Goal: Check status: Check status

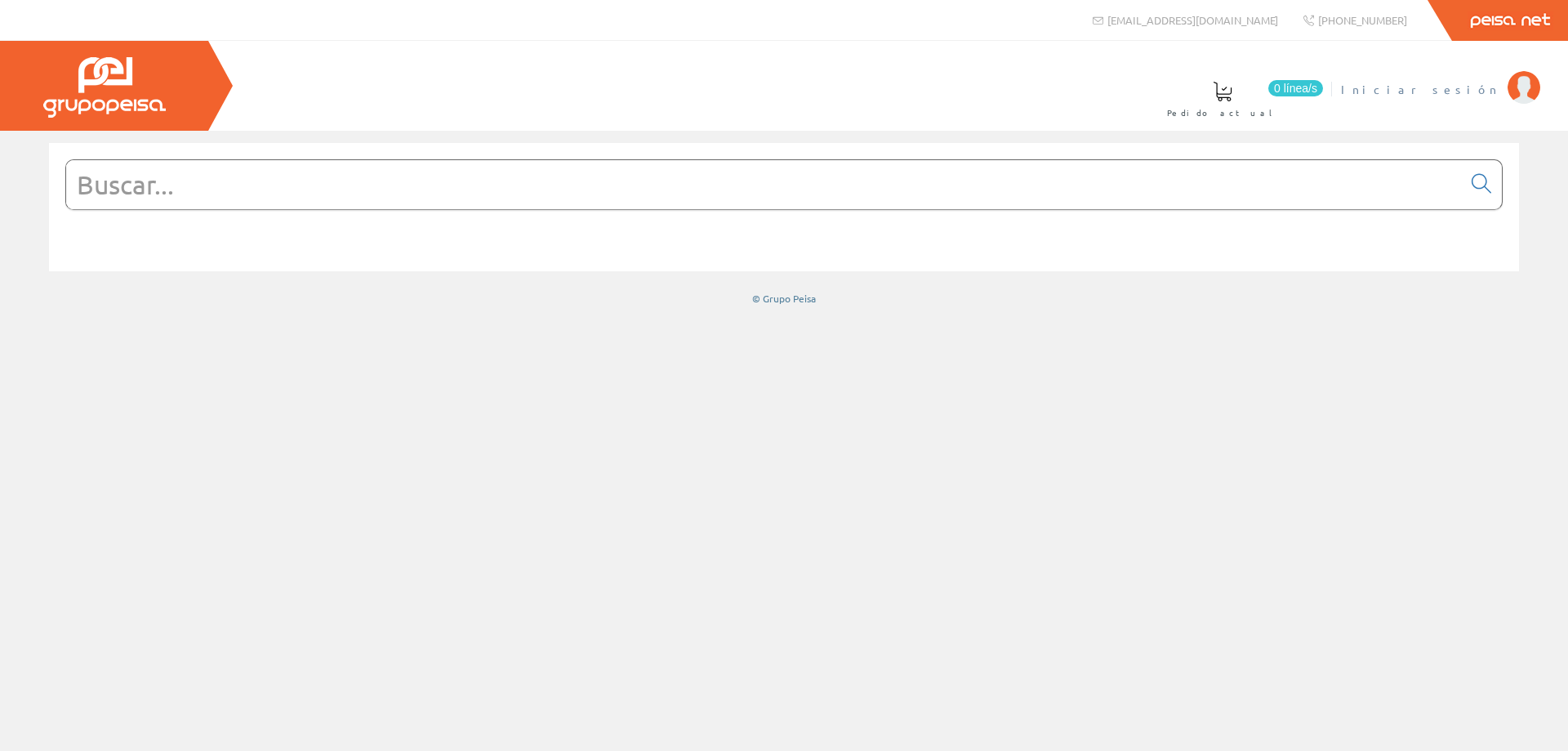
click at [1457, 92] on span "Iniciar sesión" at bounding box center [1420, 88] width 158 height 17
click at [1392, 90] on span "MONSOLAR INGENIERIA SL" at bounding box center [1367, 88] width 264 height 17
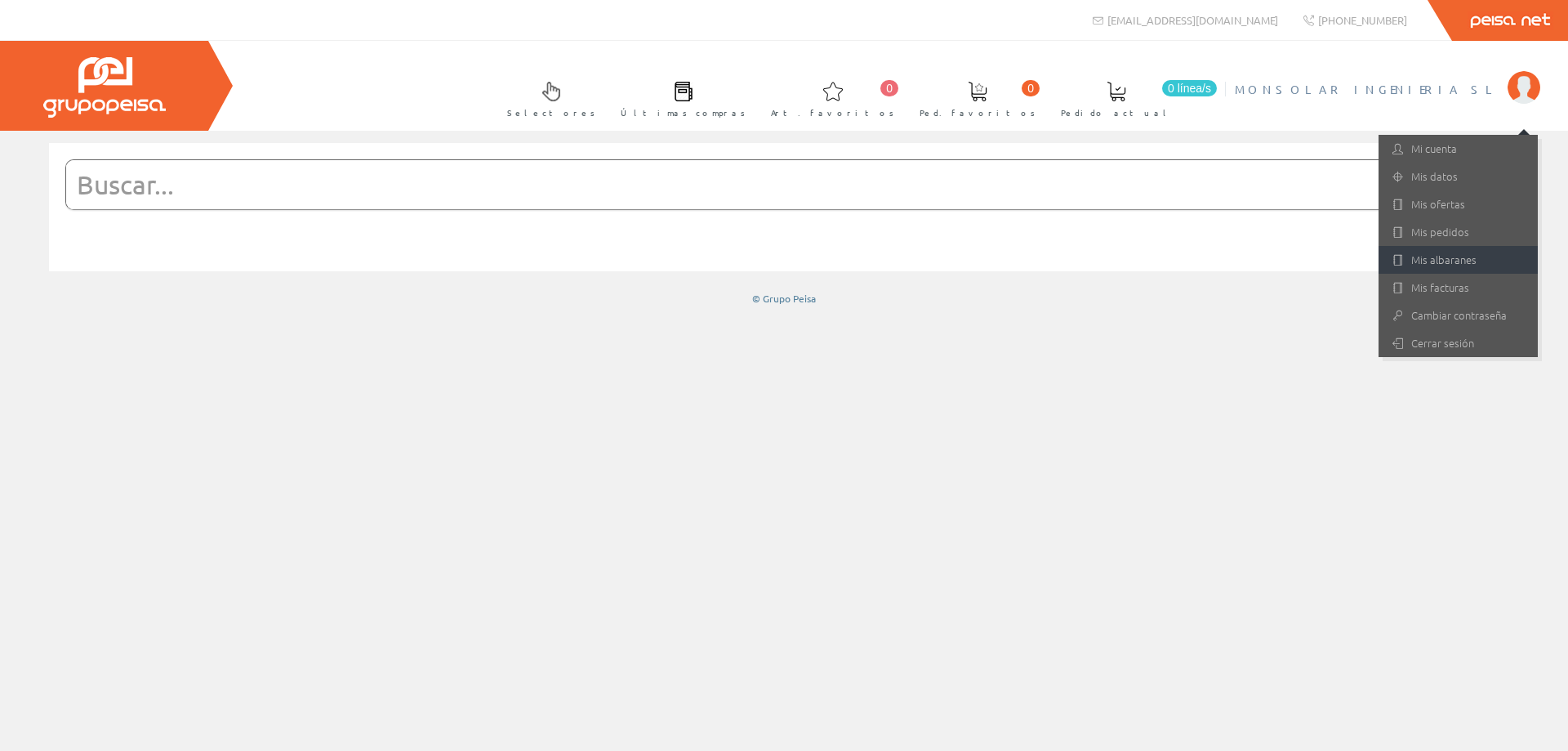
click at [1449, 272] on link "Mis albaranes" at bounding box center [1459, 260] width 159 height 28
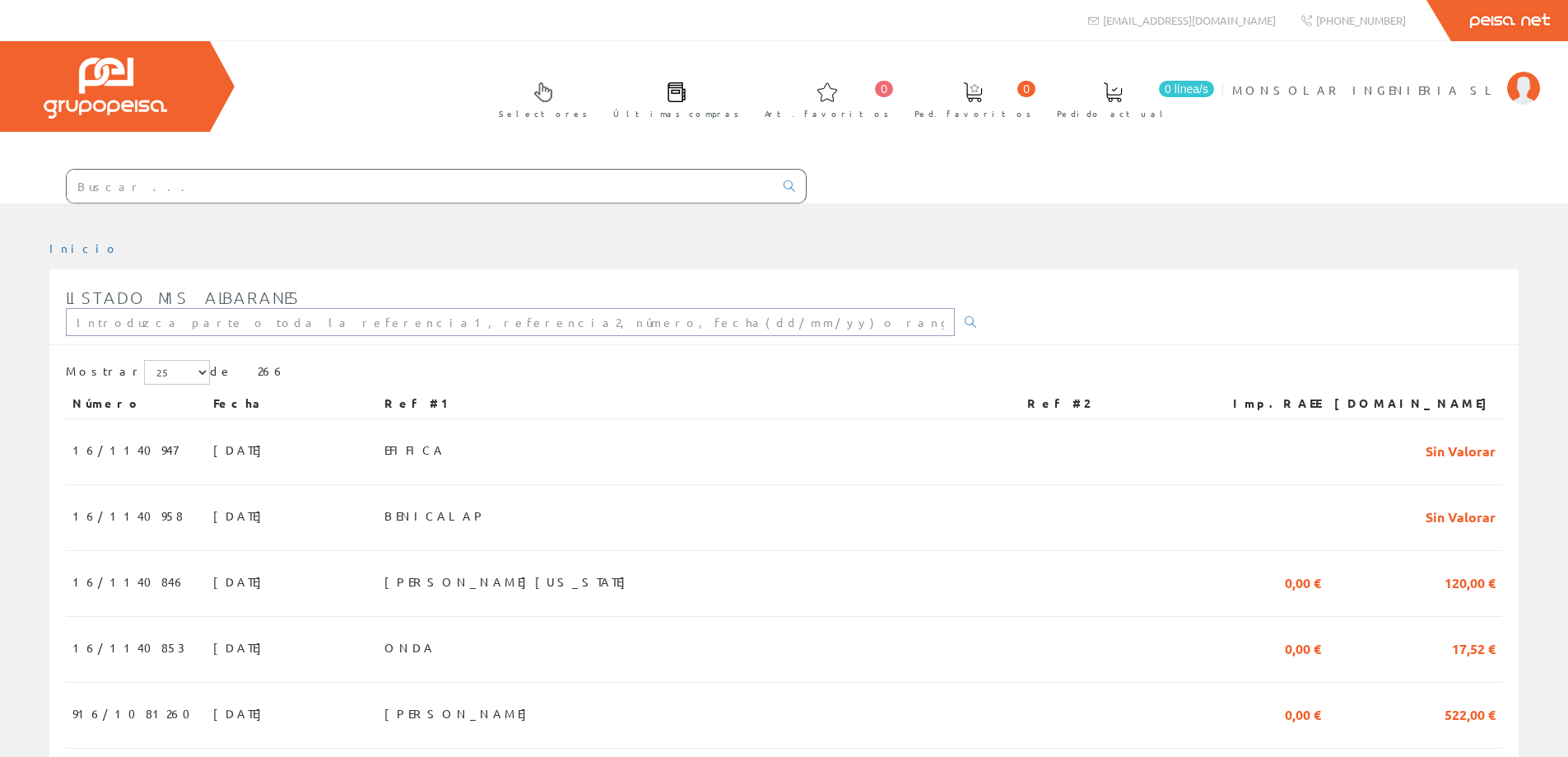
click at [249, 328] on input "text" at bounding box center [511, 322] width 889 height 28
type input "benicalap"
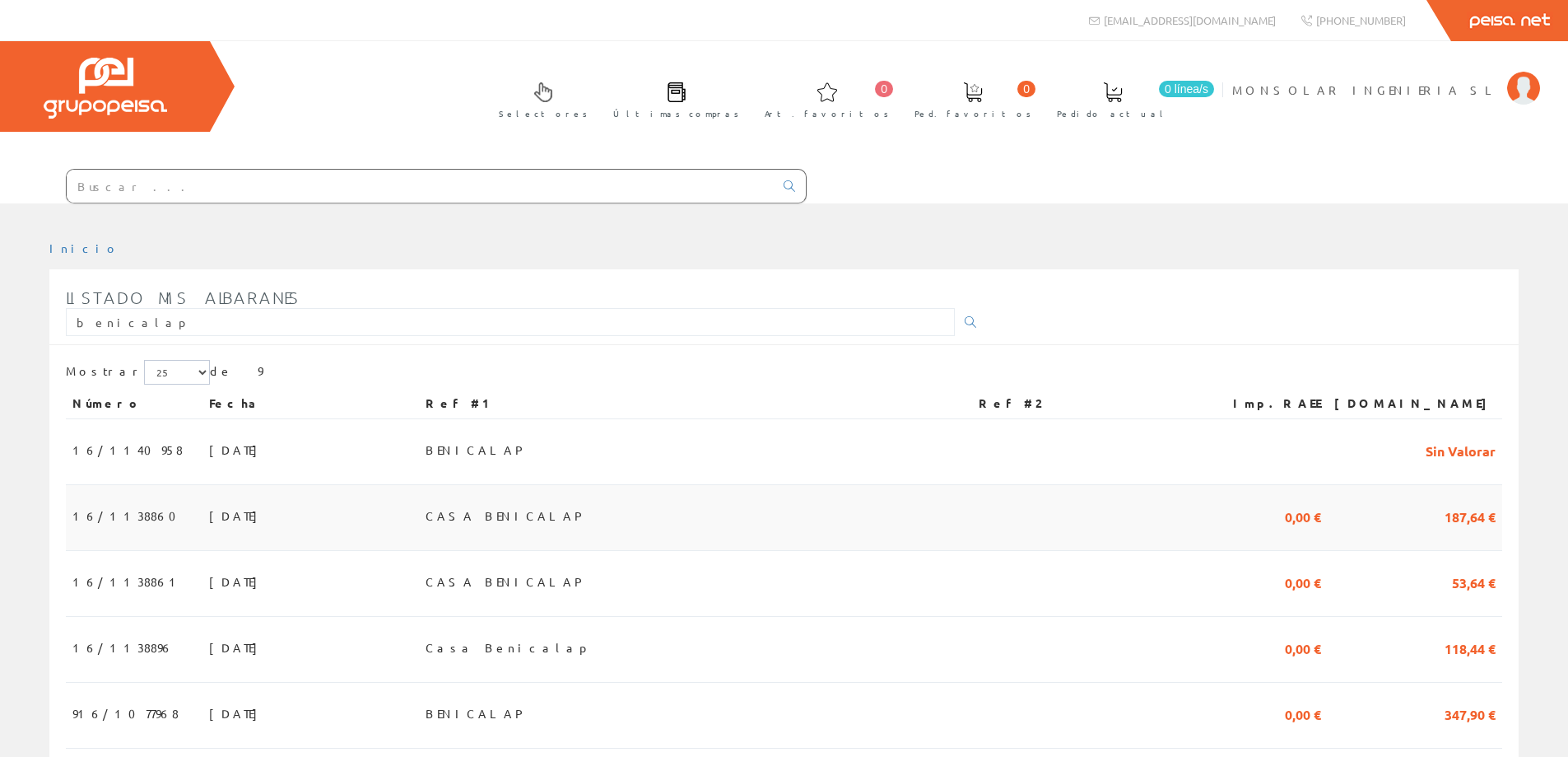
click at [209, 512] on span "[DATE]" at bounding box center [237, 515] width 56 height 28
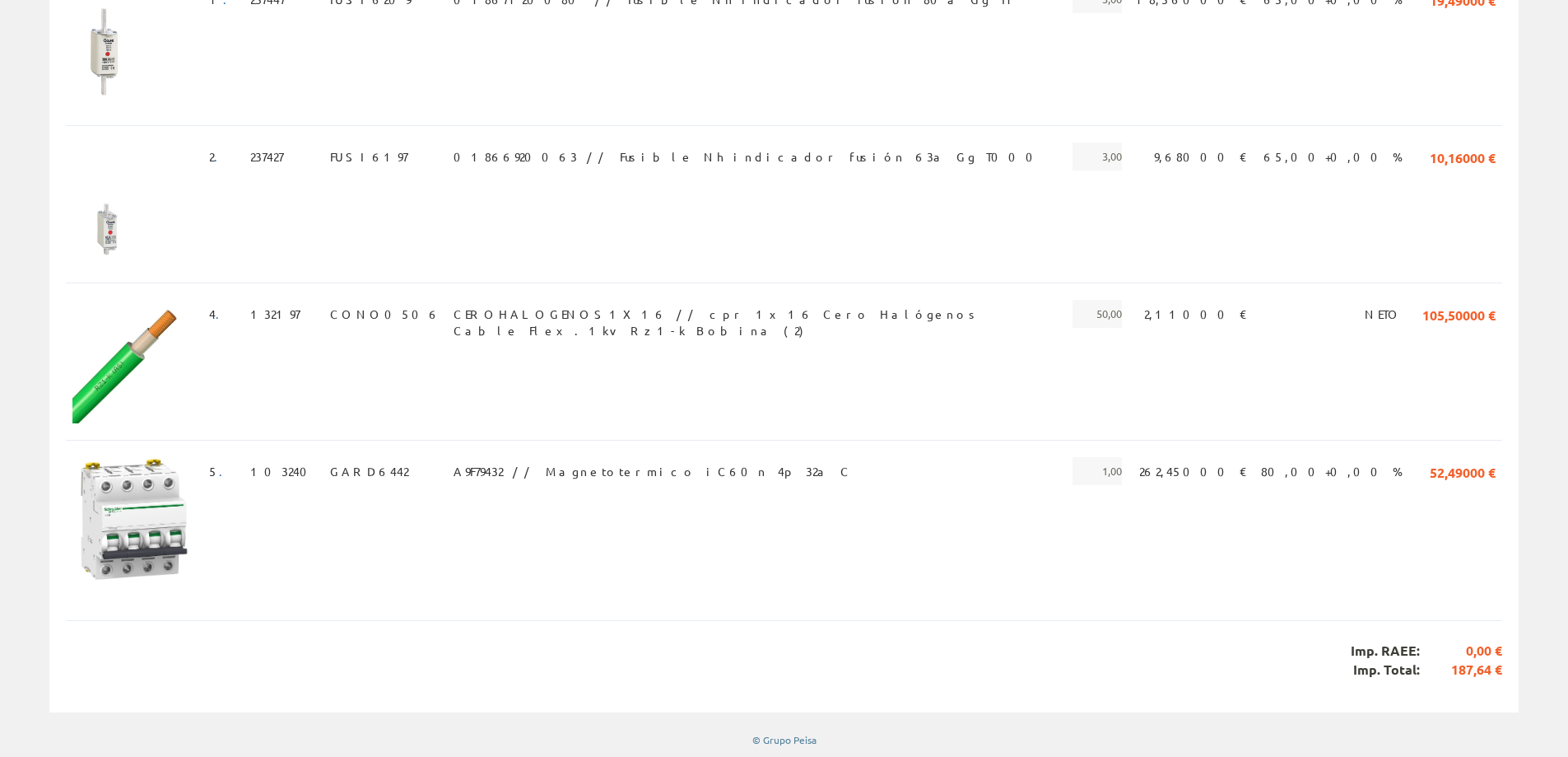
scroll to position [33, 0]
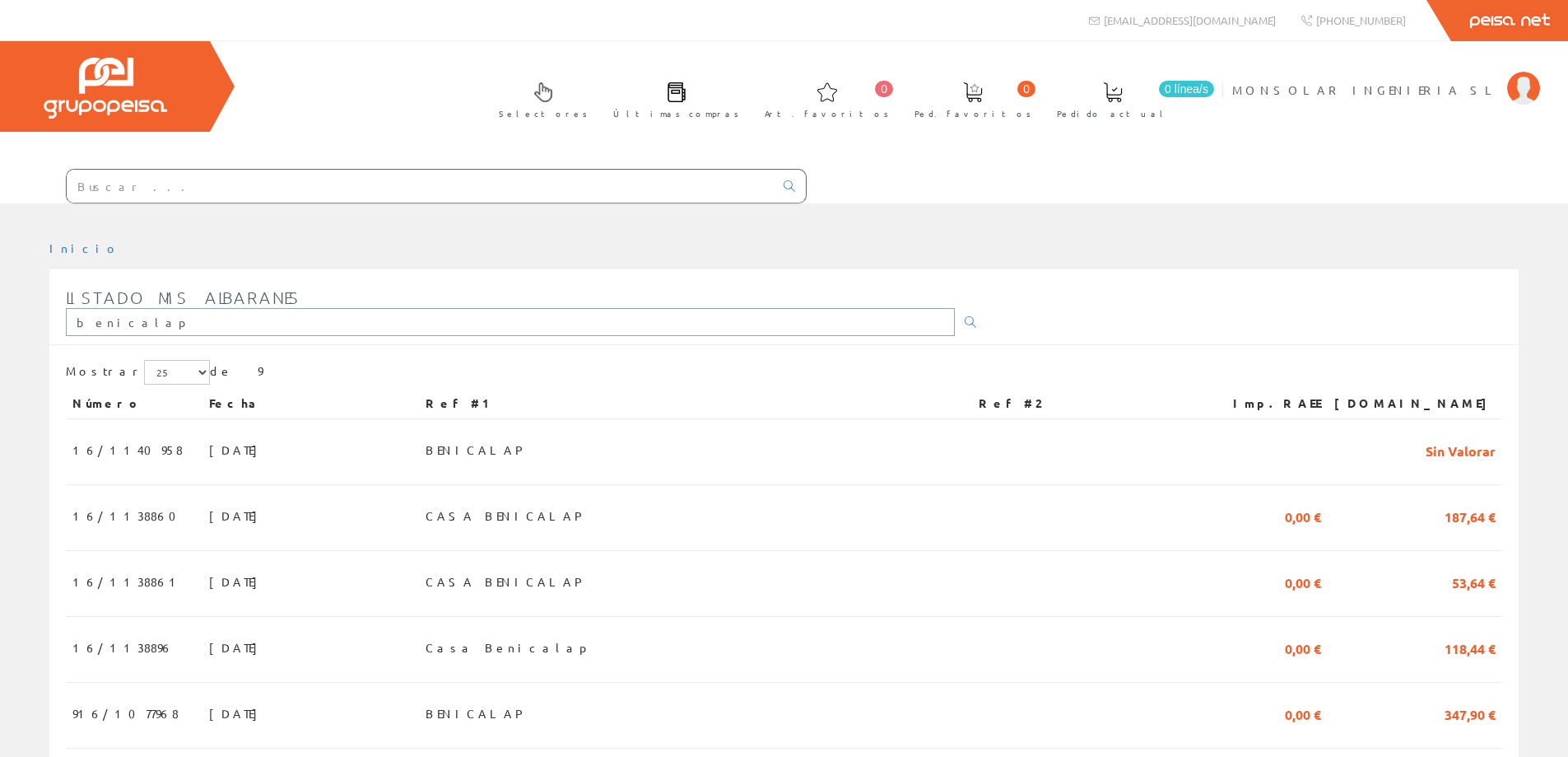
drag, startPoint x: 160, startPoint y: 327, endPoint x: 56, endPoint y: 316, distance: 104.6
click at [56, 316] on div "Listado mis albaranes benicalap" at bounding box center [784, 311] width 1469 height 66
type input "tardio"
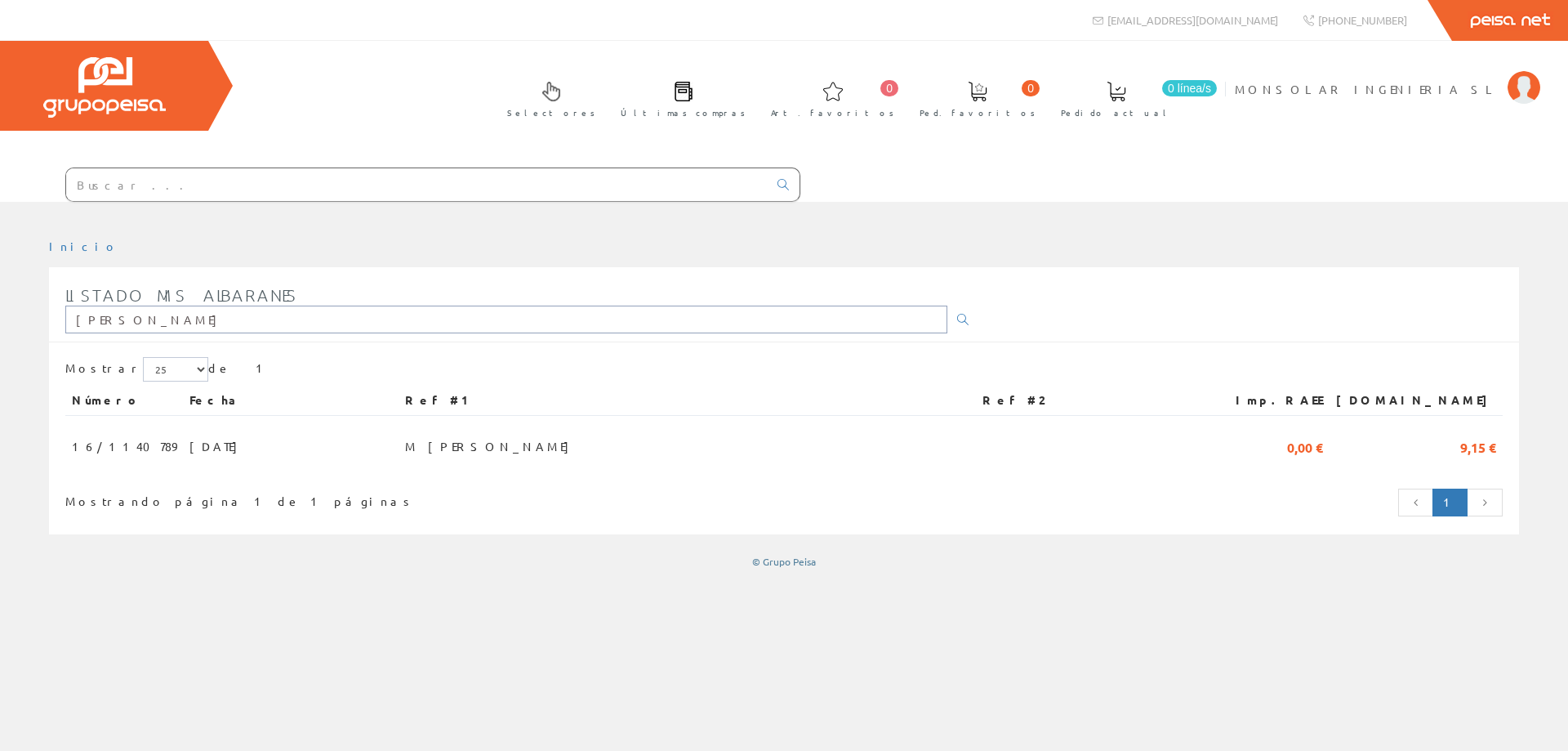
click at [162, 318] on input "[PERSON_NAME]" at bounding box center [507, 319] width 882 height 28
drag, startPoint x: 152, startPoint y: 316, endPoint x: 51, endPoint y: 312, distance: 101.1
click at [51, 312] on div "Listado mis albaranes tardio" at bounding box center [784, 309] width 1470 height 66
type input "valencia"
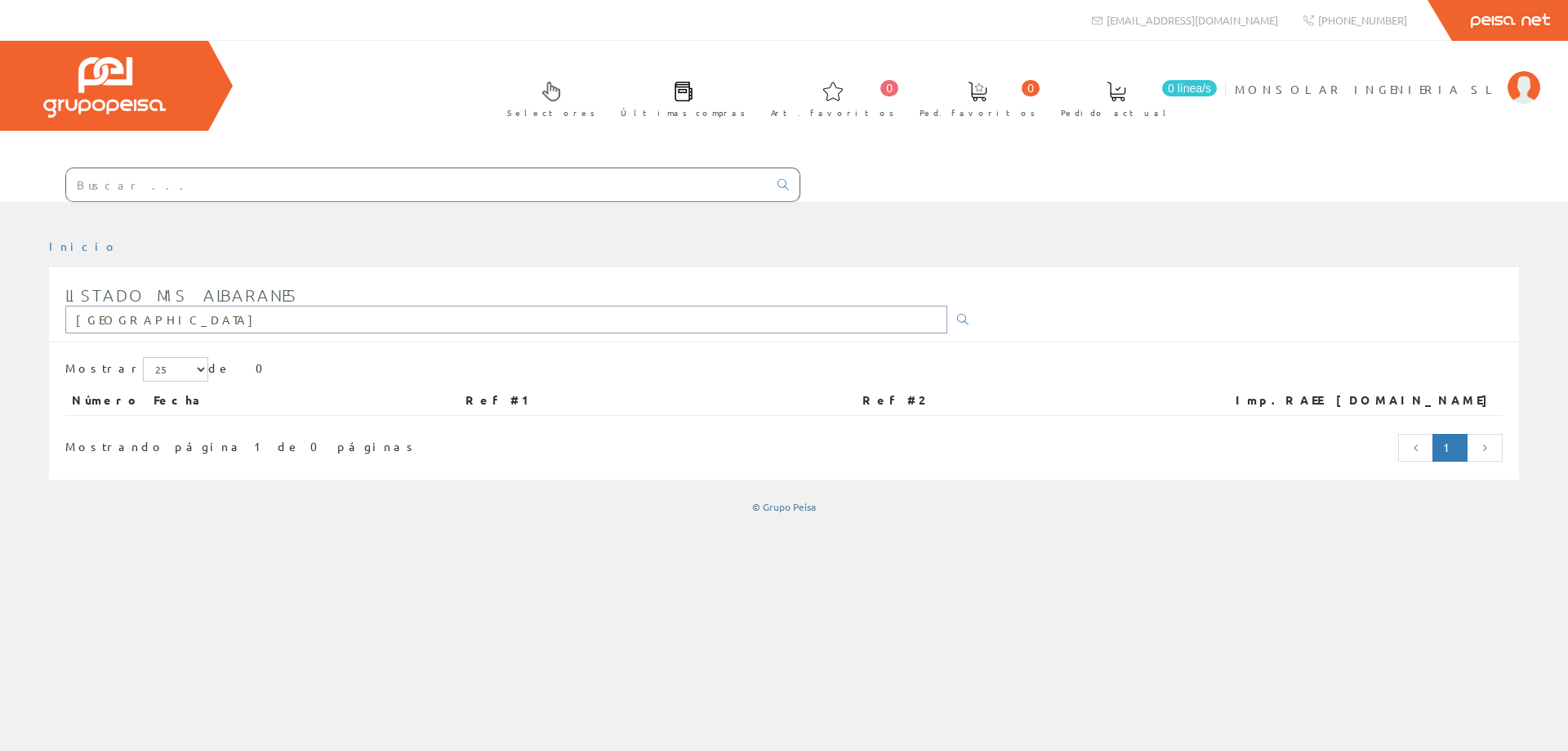
click at [156, 325] on input "valencia" at bounding box center [507, 319] width 882 height 28
type input "v"
type input "mario"
drag, startPoint x: 0, startPoint y: 0, endPoint x: 155, endPoint y: 325, distance: 360.1
click at [155, 325] on input "mario" at bounding box center [507, 319] width 882 height 28
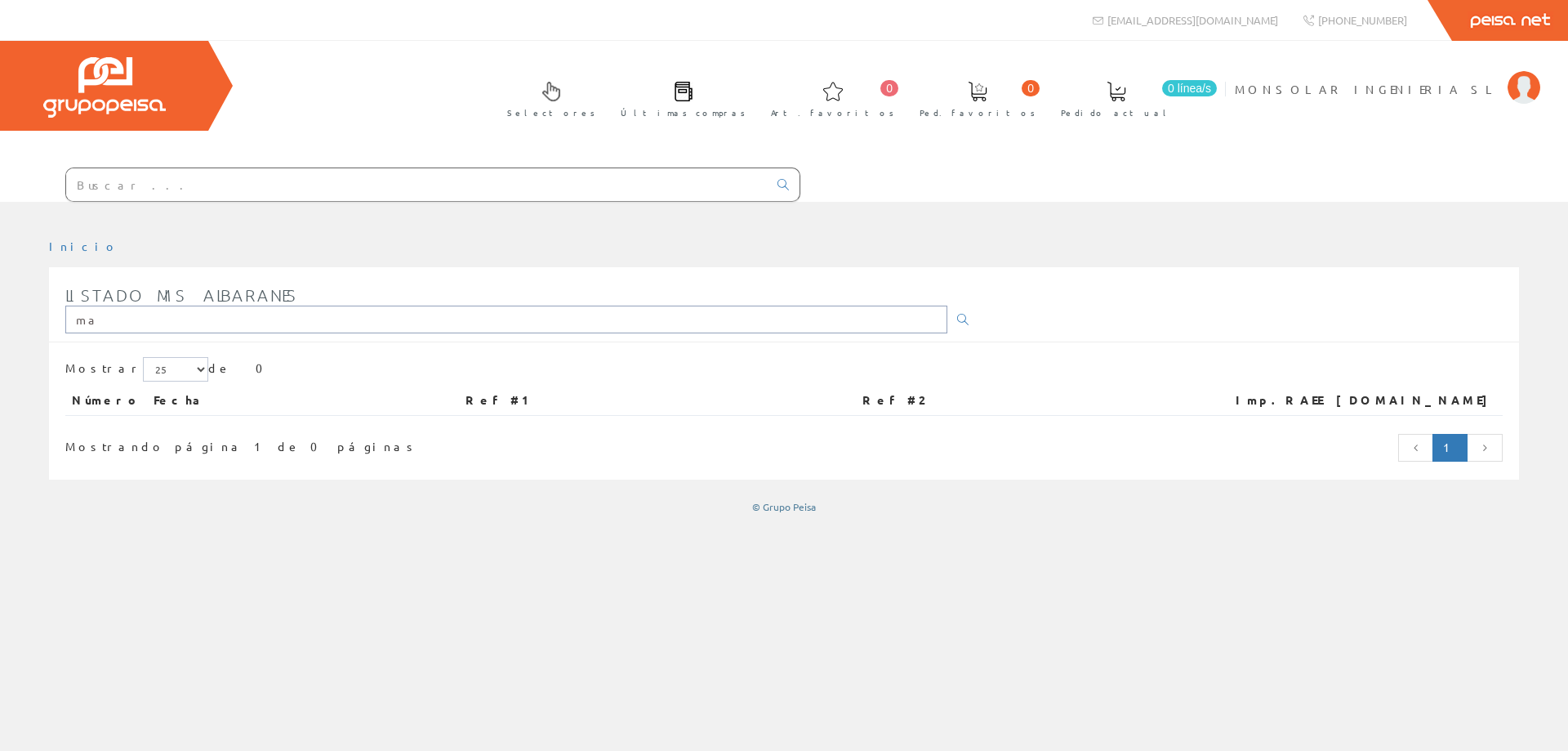
type input "m"
type input "[PERSON_NAME]"
drag, startPoint x: 0, startPoint y: 0, endPoint x: 158, endPoint y: 325, distance: 361.4
click at [158, 325] on input "maria" at bounding box center [507, 319] width 882 height 28
type input "m"
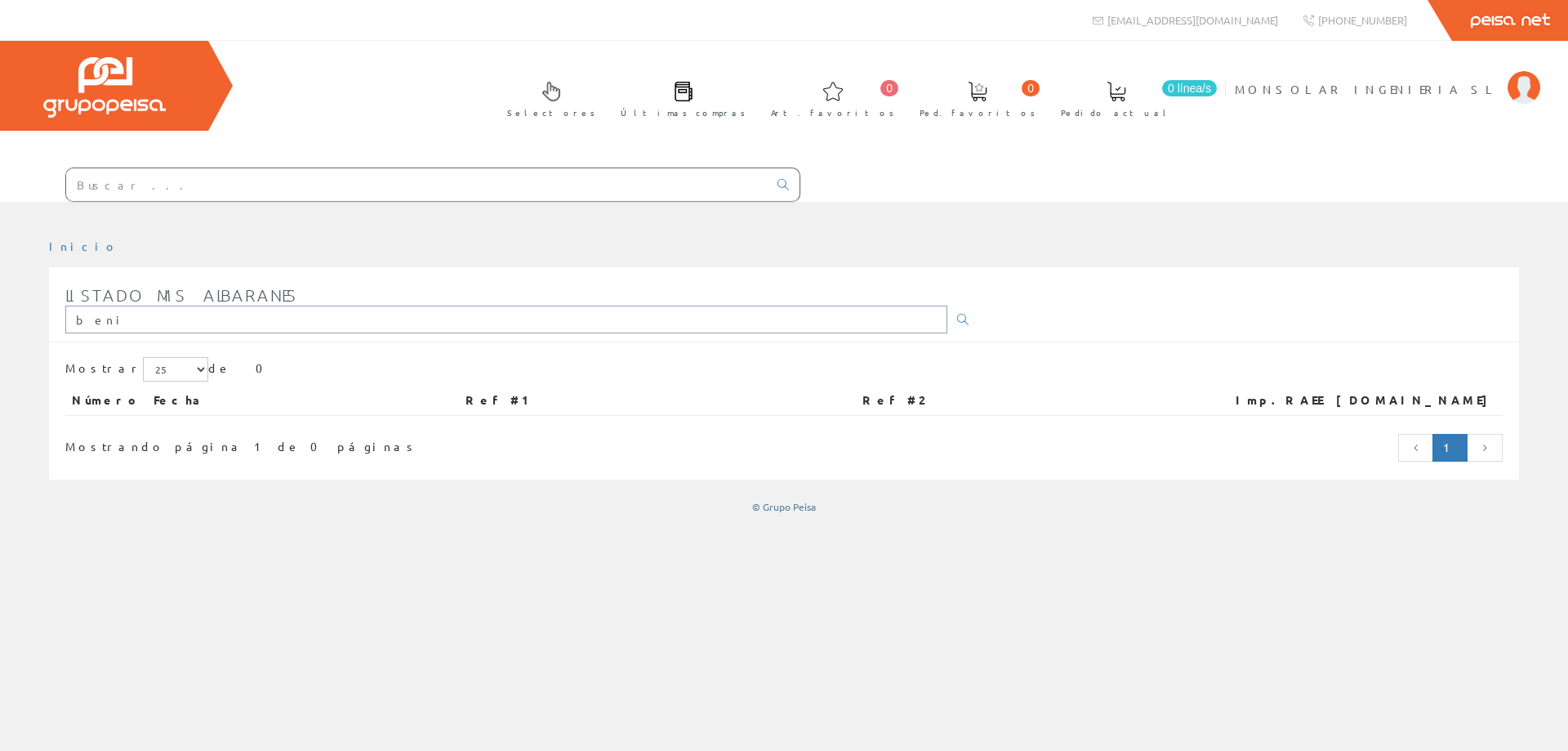
type input "beni"
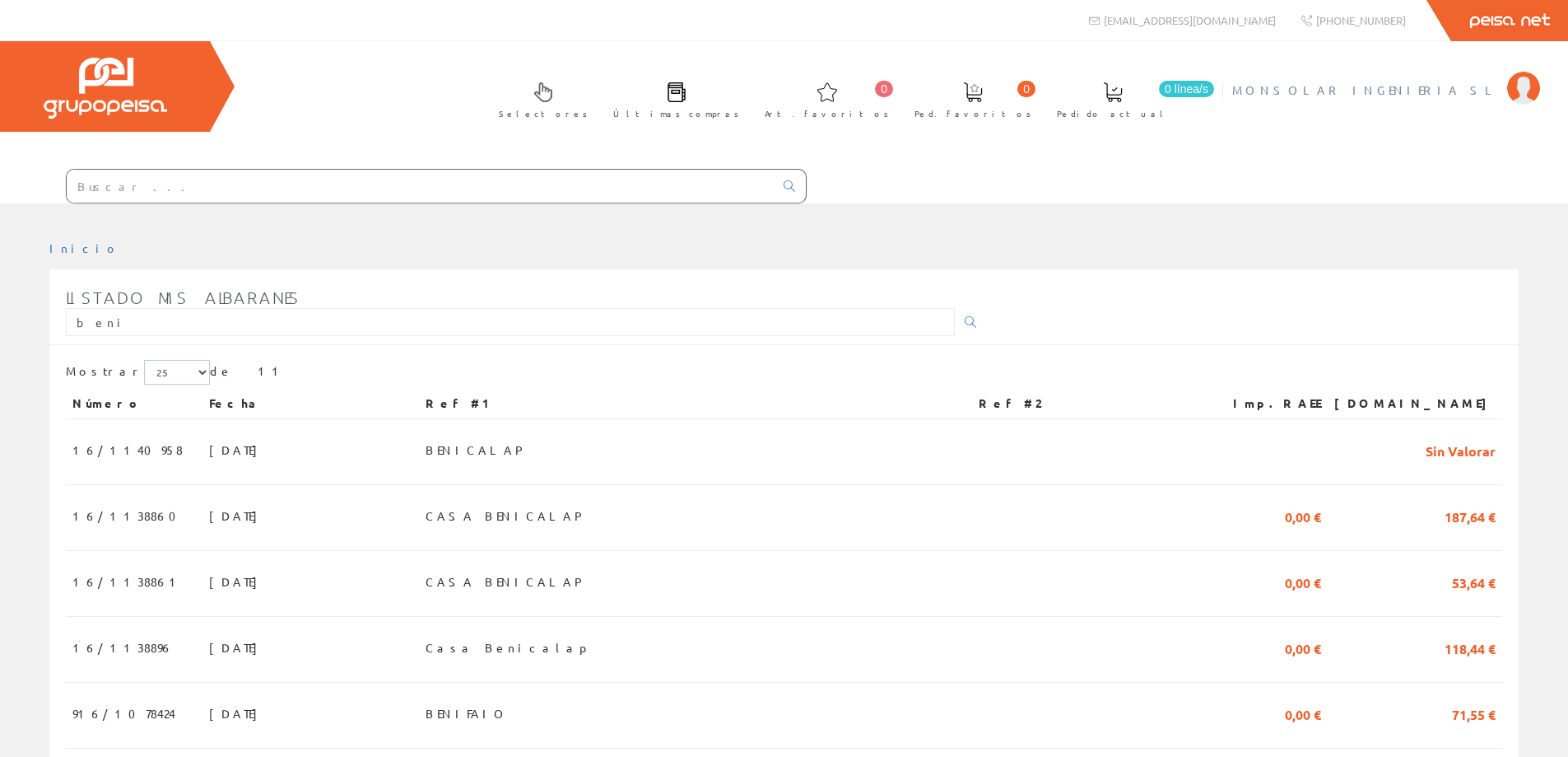
click at [1378, 93] on span "MONSOLAR INGENIERIA SL" at bounding box center [1365, 89] width 266 height 17
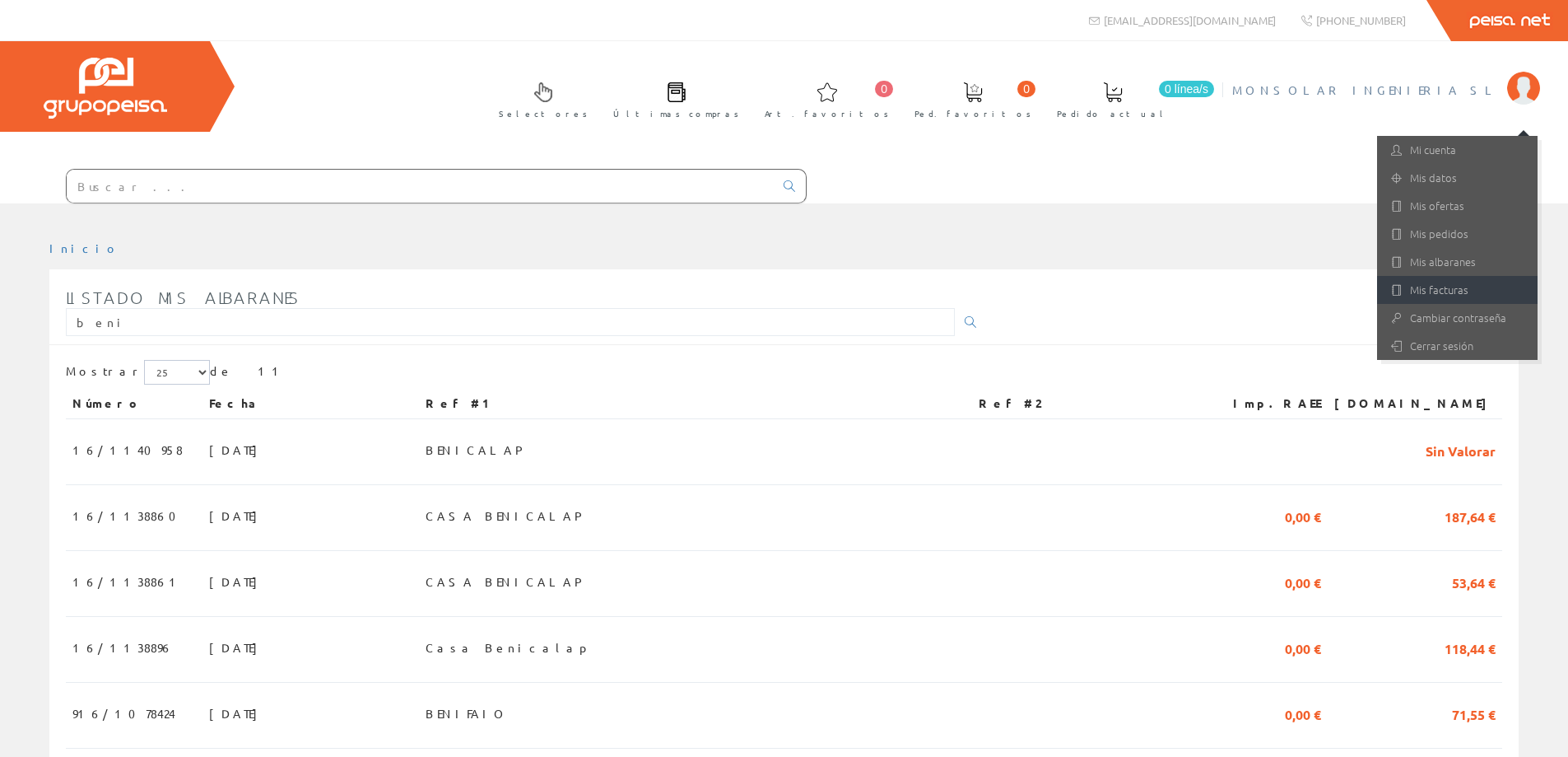
click at [1487, 294] on link "Mis facturas" at bounding box center [1458, 290] width 161 height 28
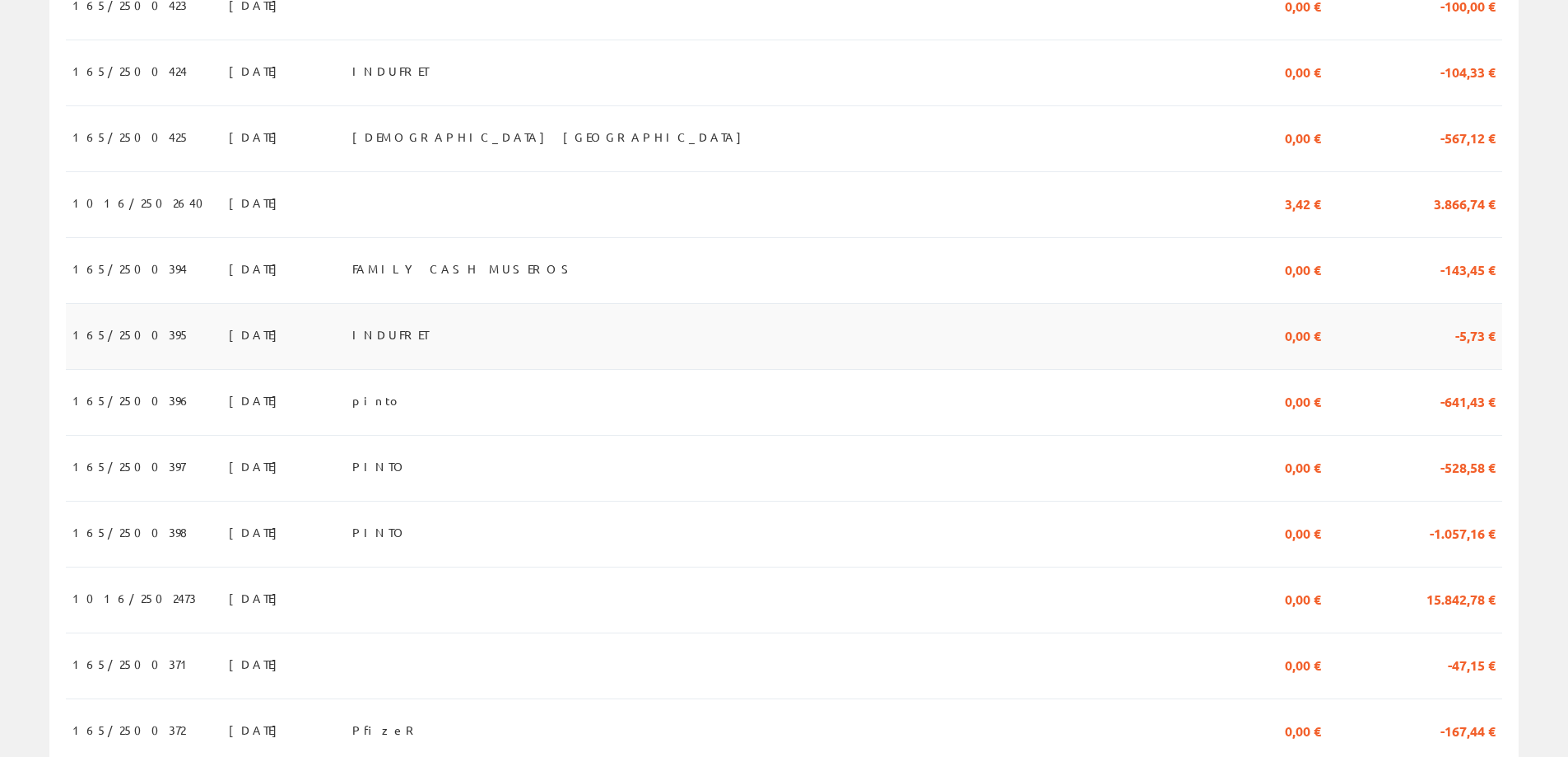
scroll to position [988, 0]
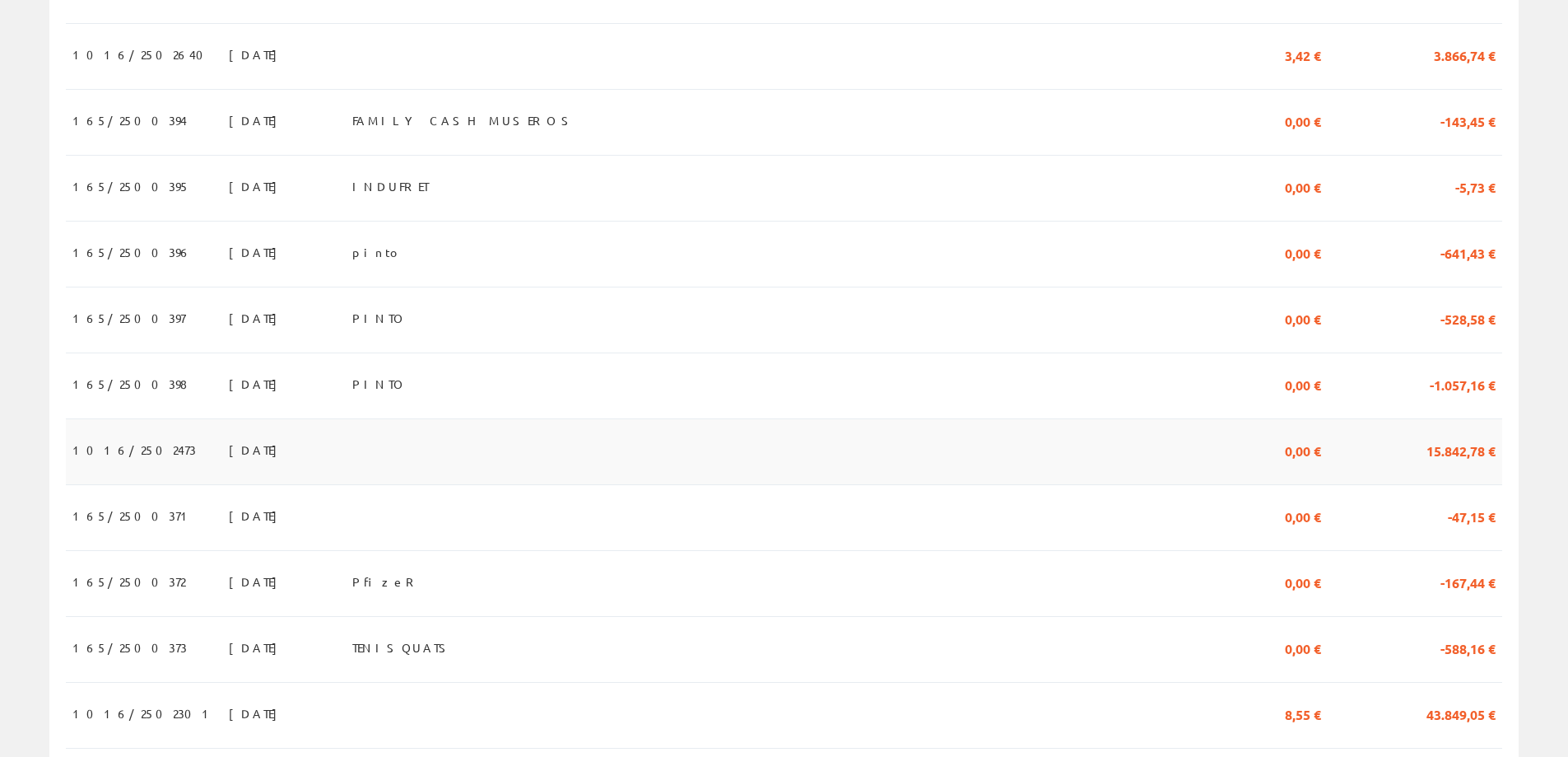
click at [228, 455] on span "31/07/2025" at bounding box center [257, 450] width 56 height 28
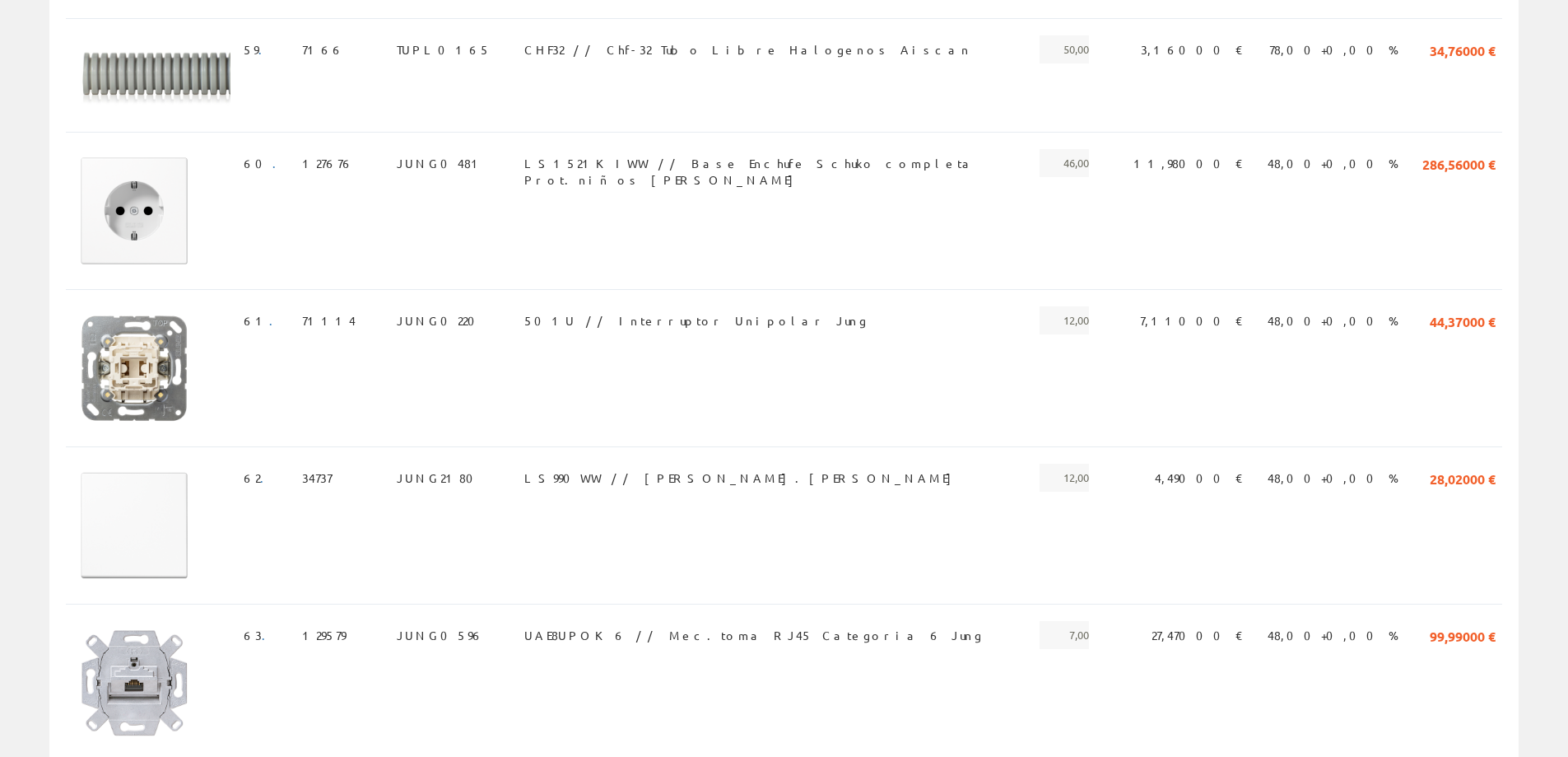
scroll to position [7896, 0]
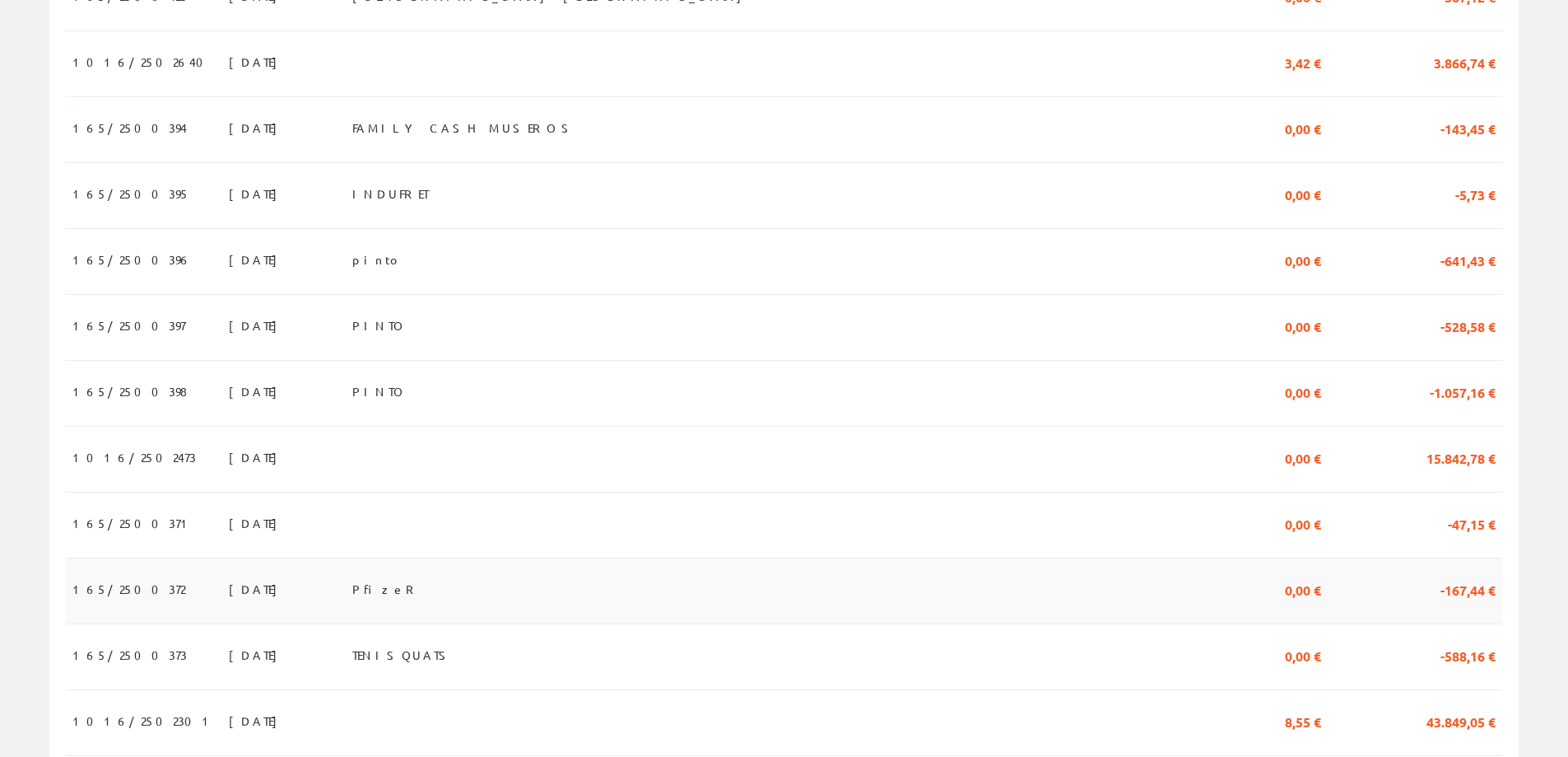
scroll to position [1063, 0]
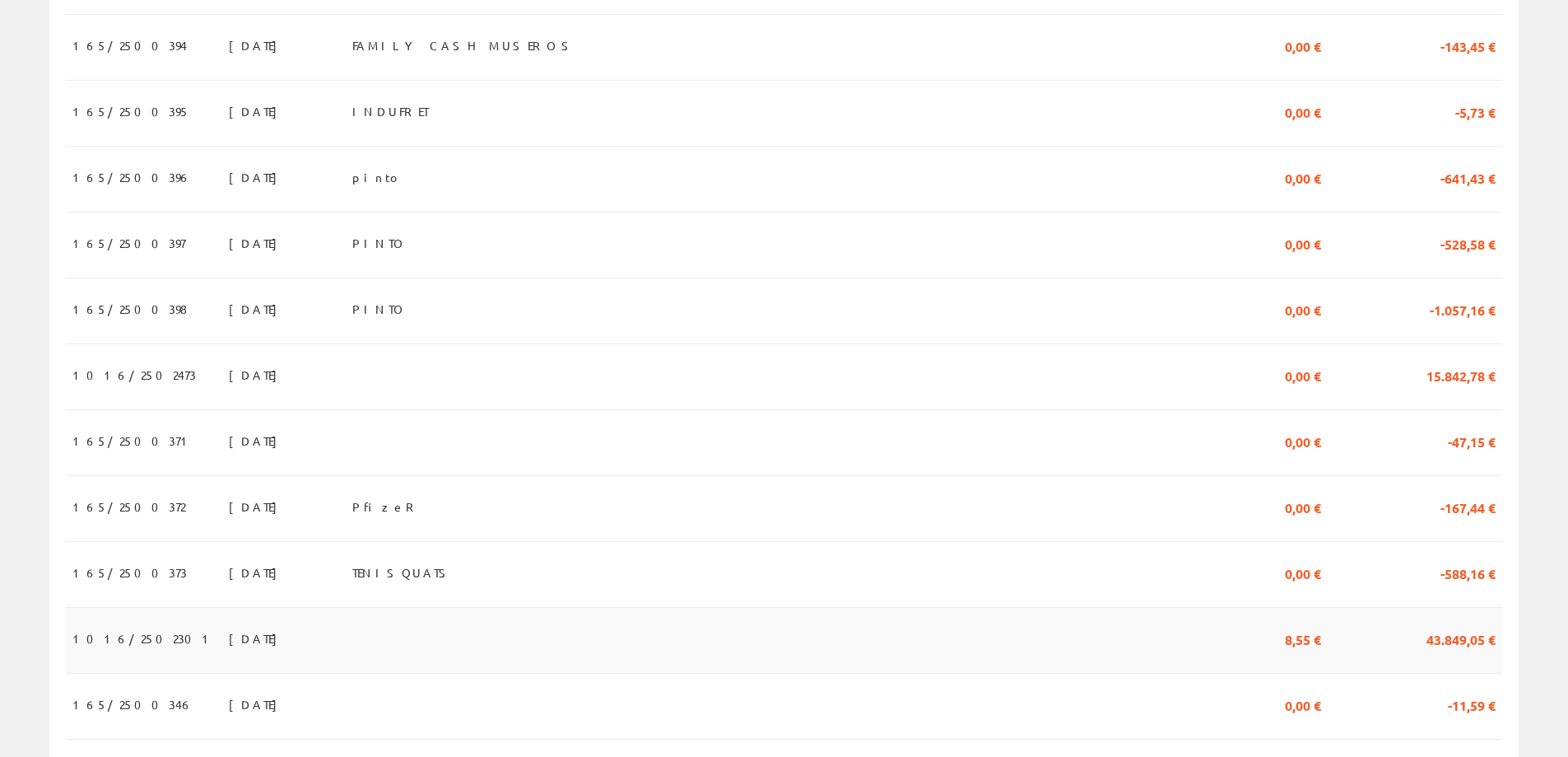
click at [228, 652] on span "15/07/2025" at bounding box center [257, 639] width 56 height 28
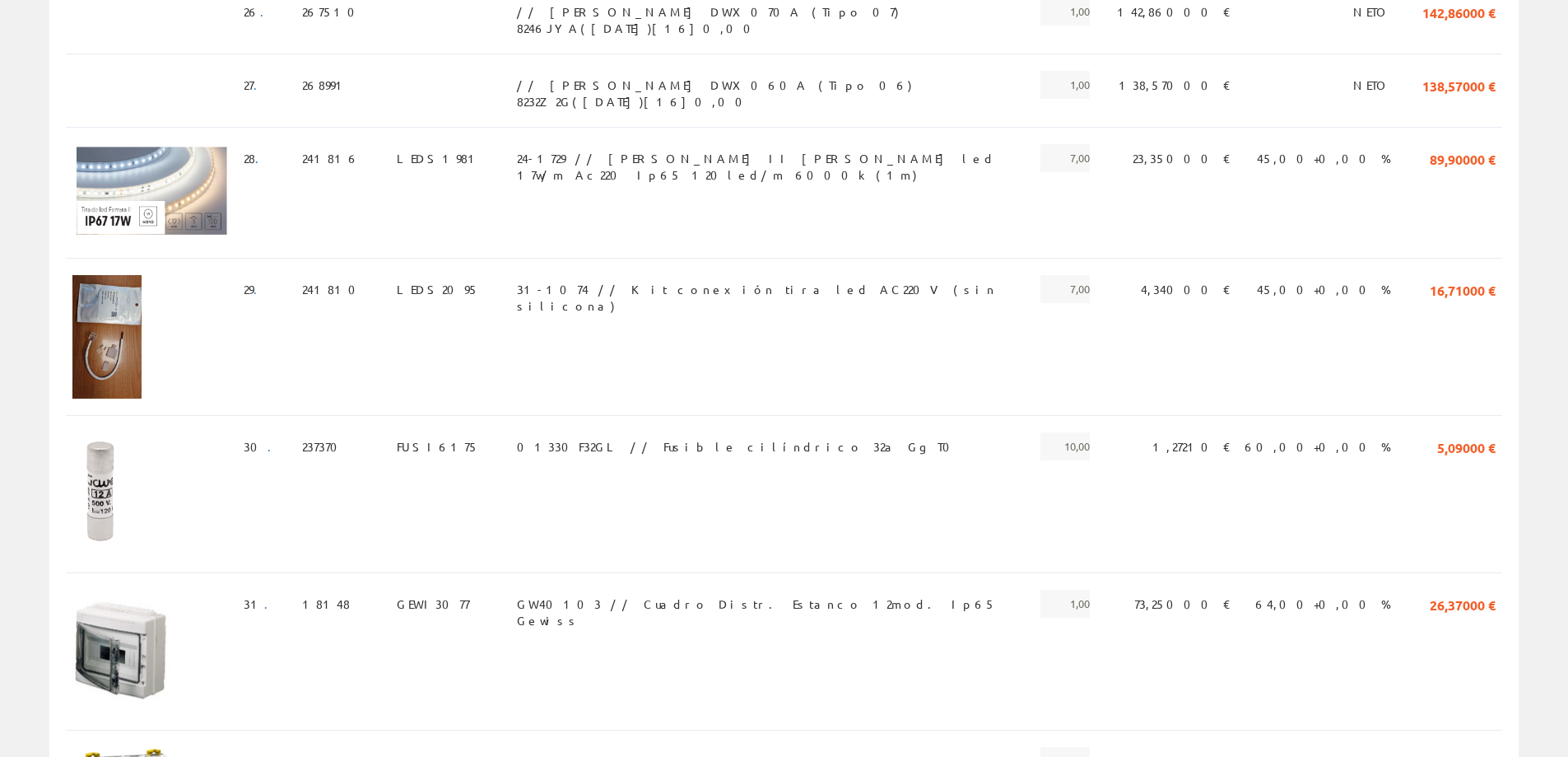
scroll to position [2607, 0]
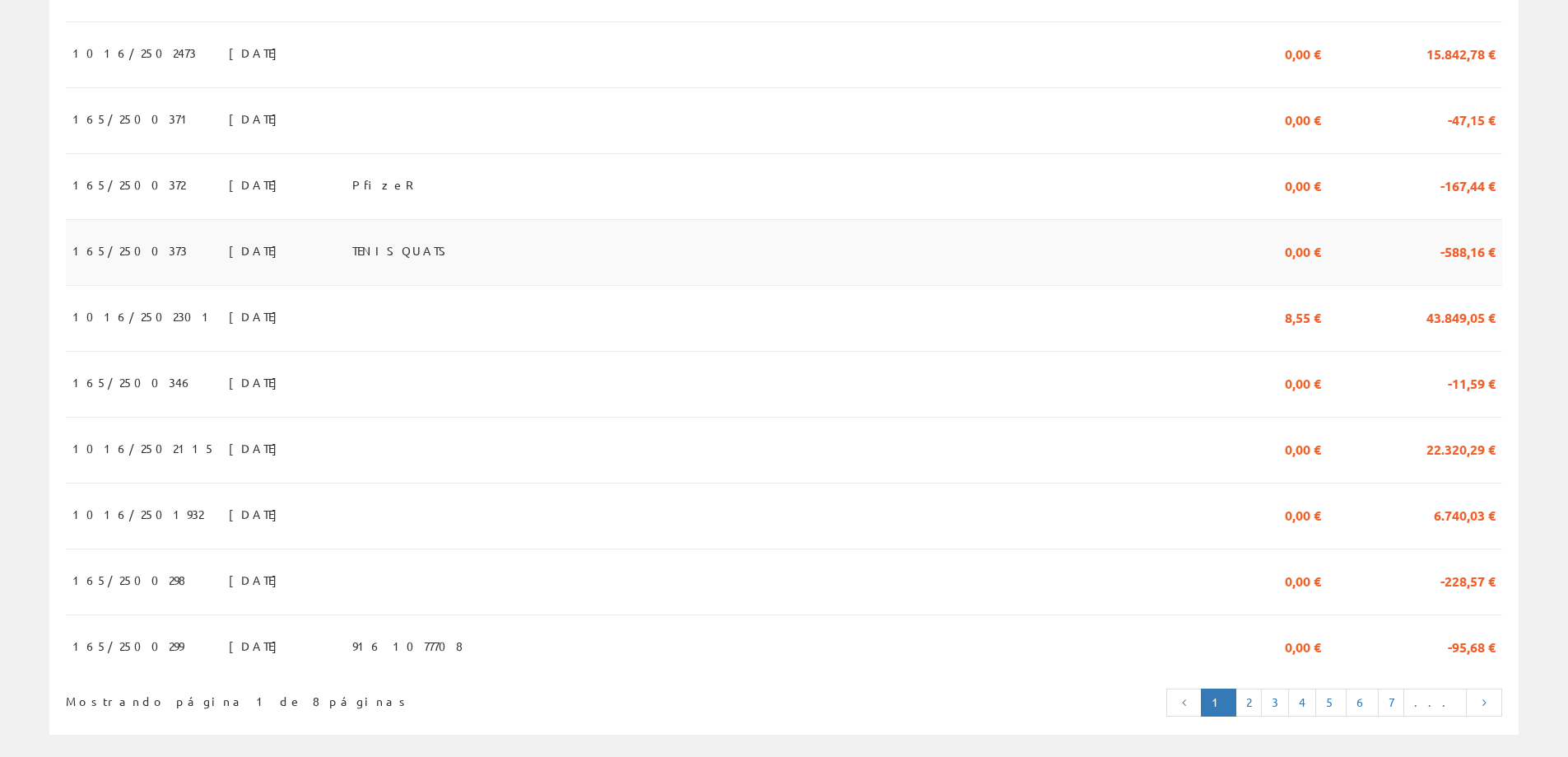
scroll to position [1392, 0]
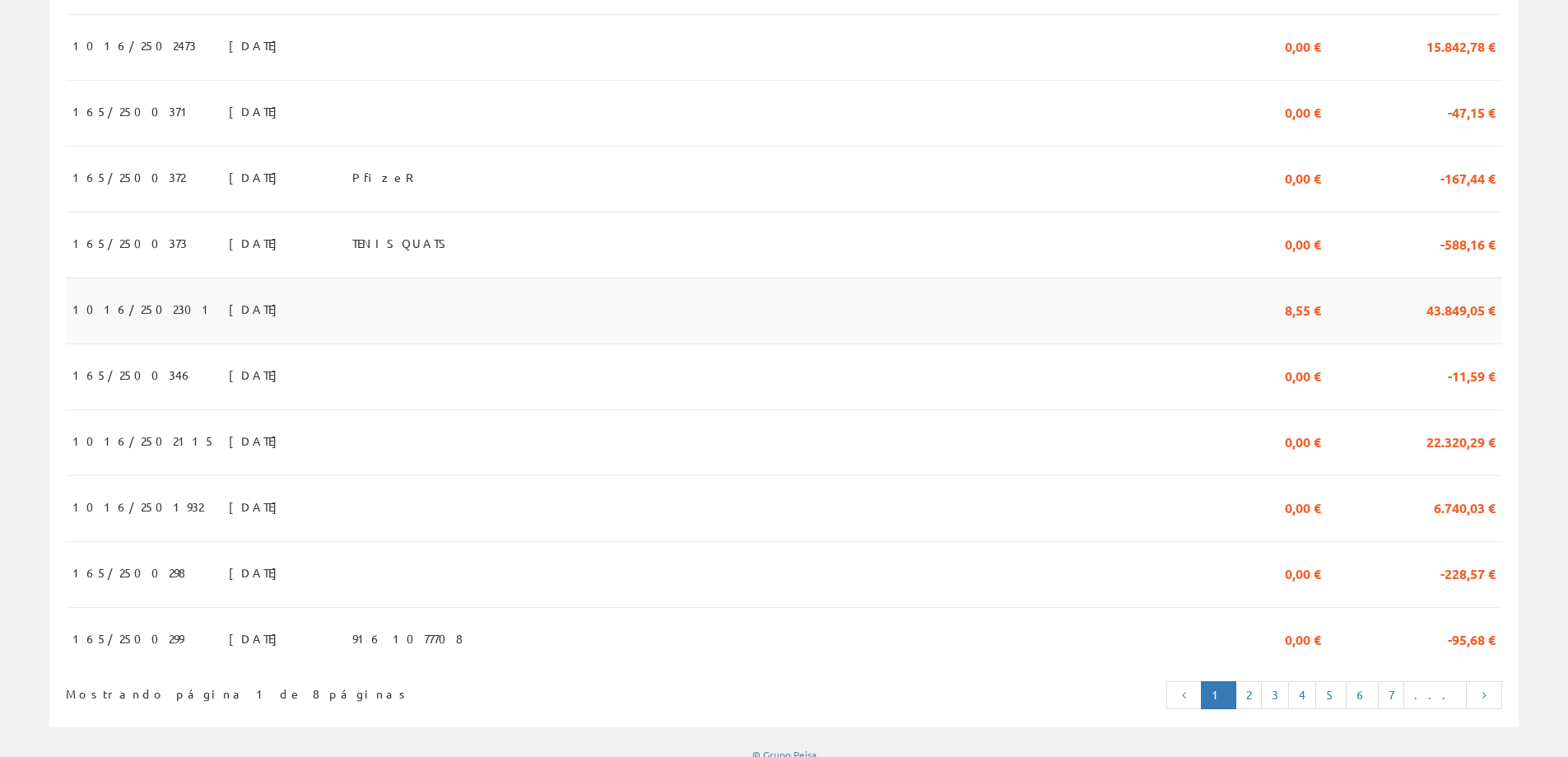
click at [228, 323] on span "15/07/2025" at bounding box center [257, 309] width 56 height 28
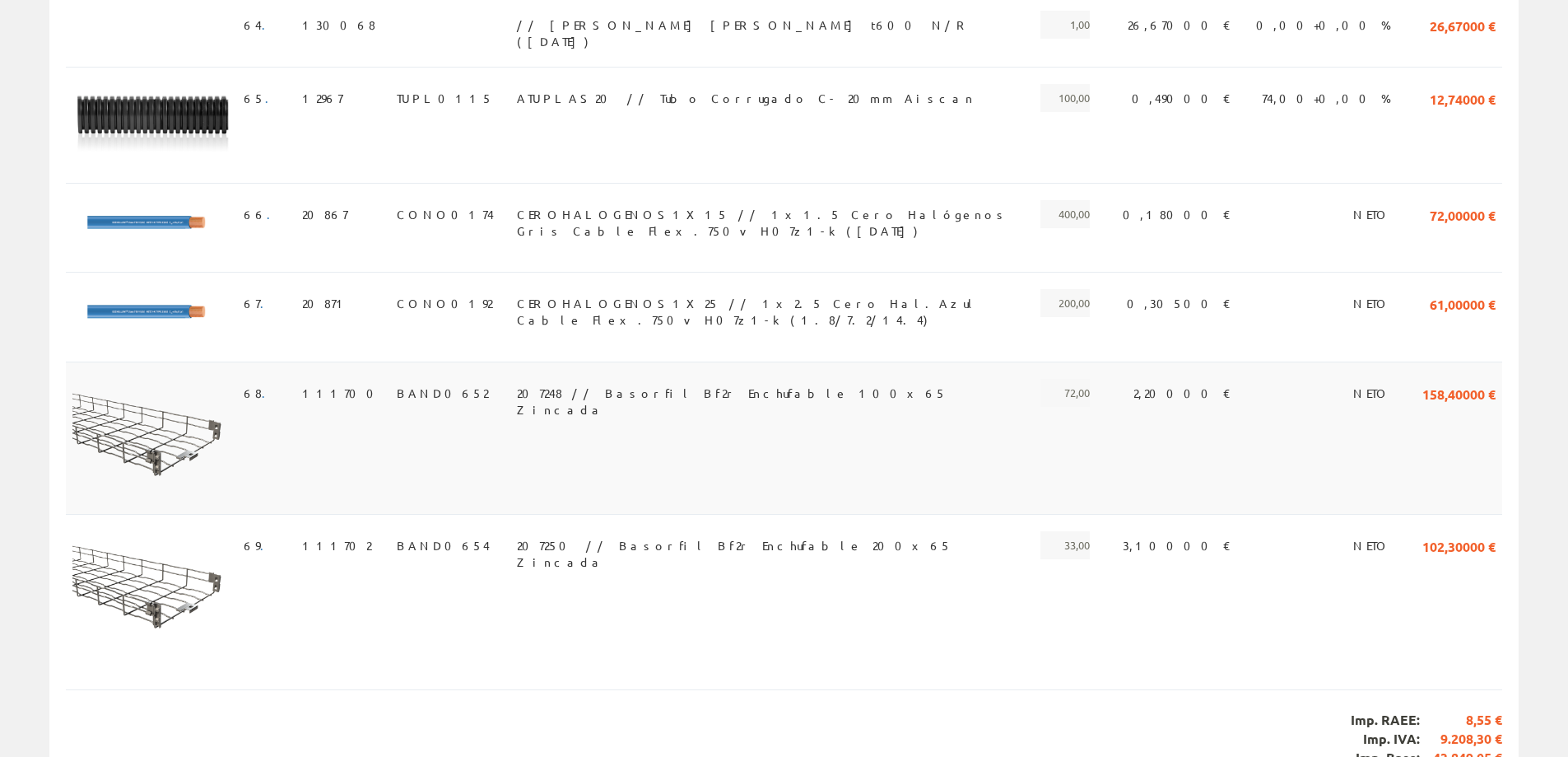
scroll to position [8619, 0]
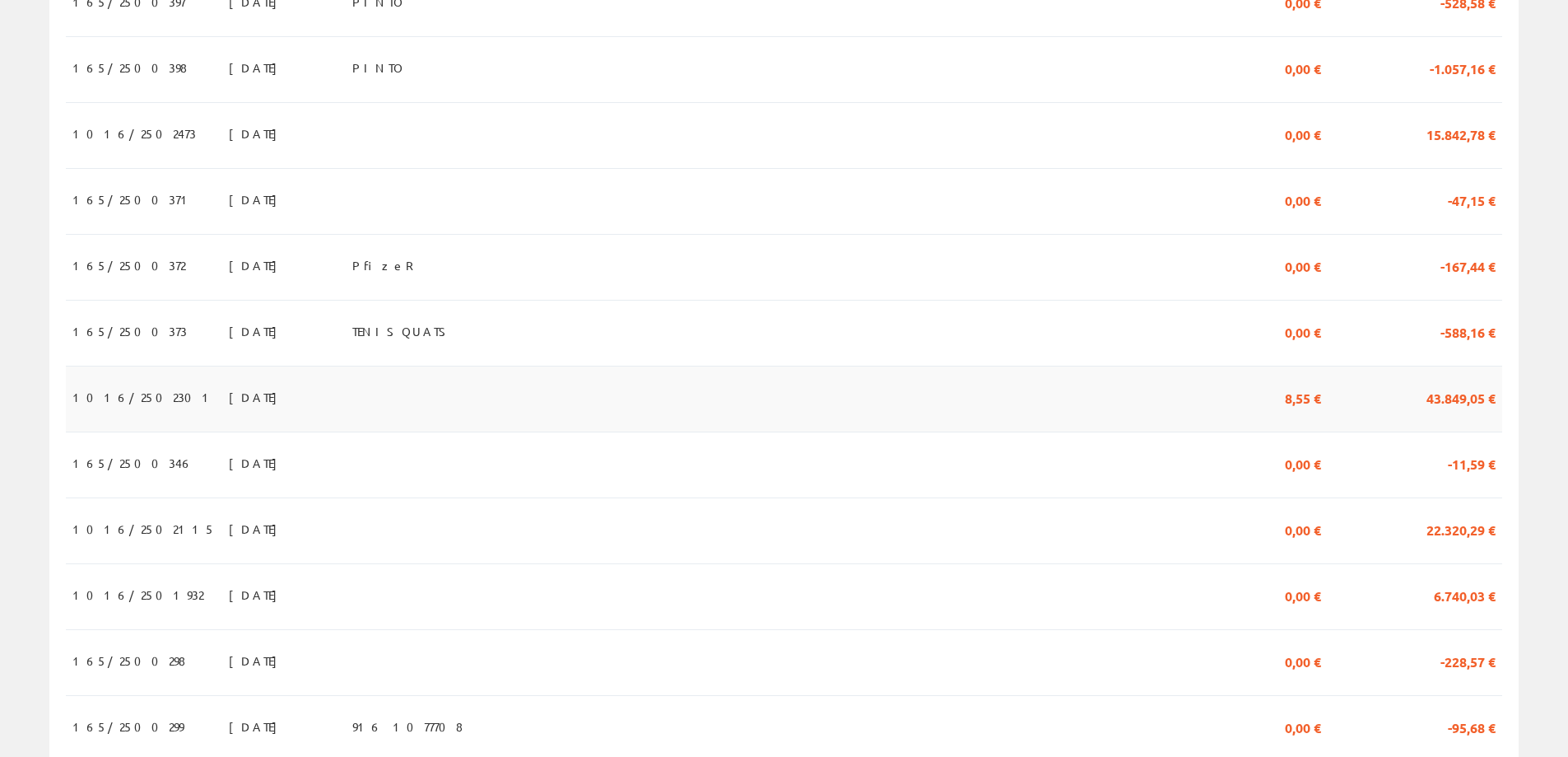
scroll to position [1145, 0]
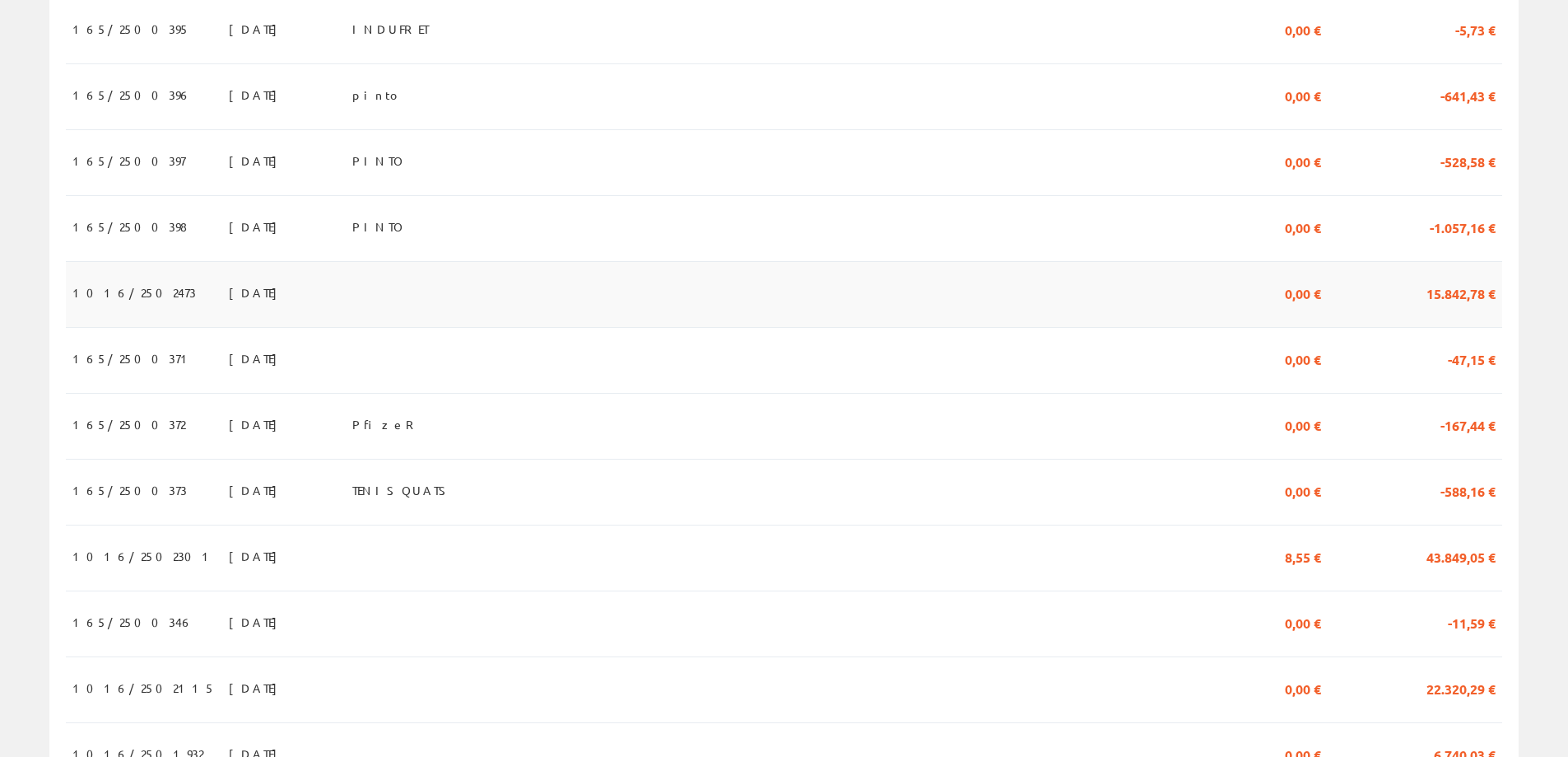
click at [228, 306] on span "31/07/2025" at bounding box center [257, 292] width 56 height 28
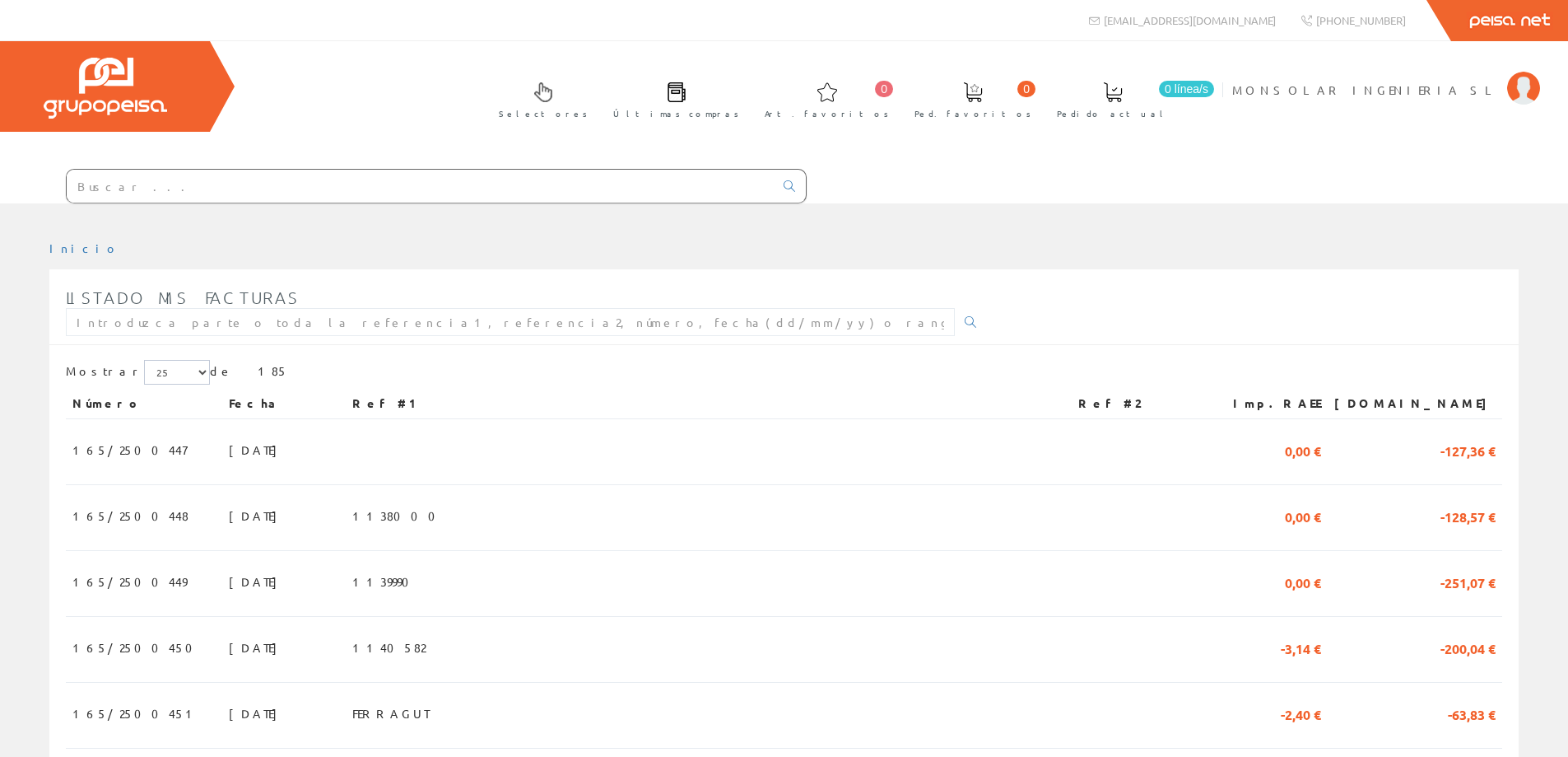
scroll to position [1145, 0]
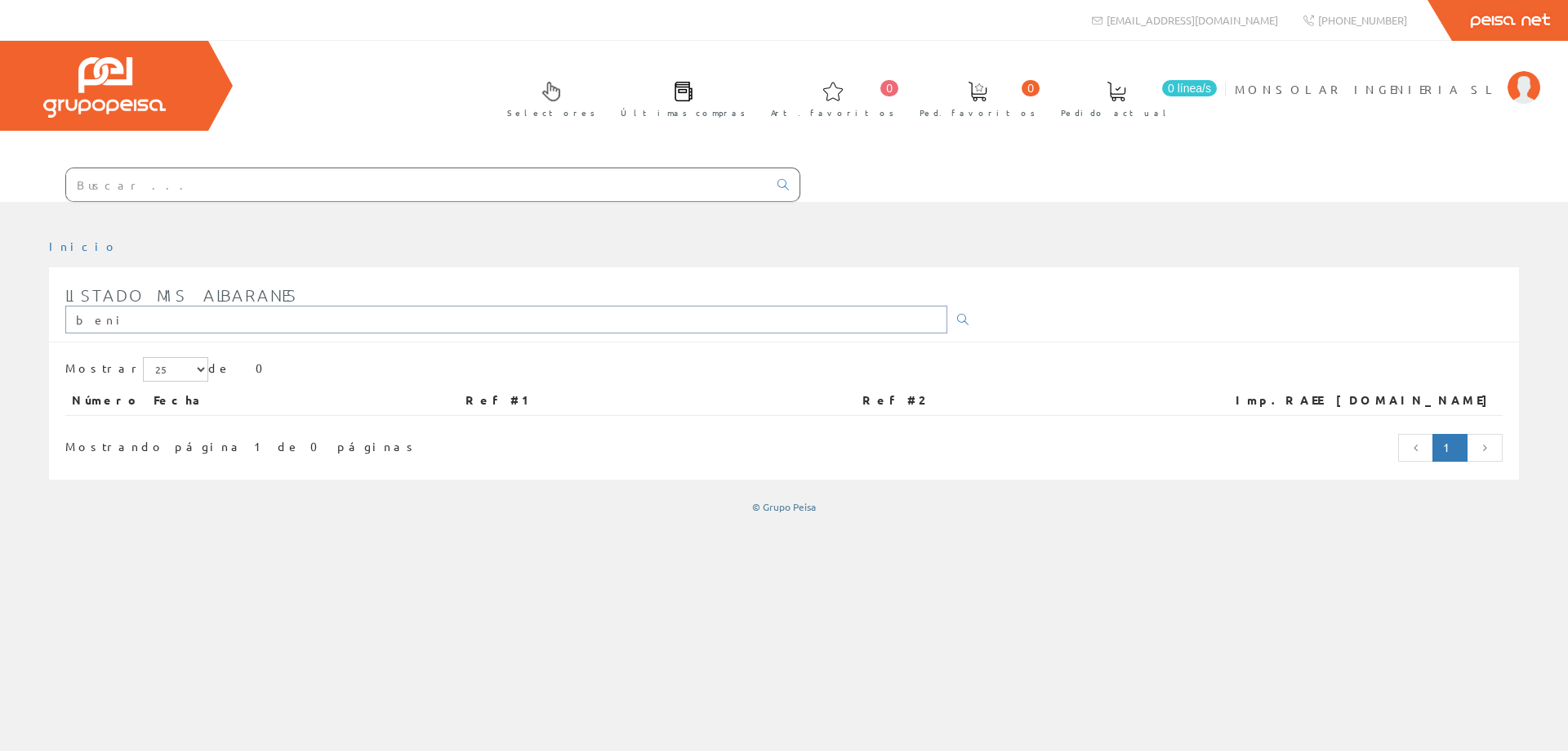
click at [206, 327] on input "beni" at bounding box center [507, 319] width 882 height 28
type input "BENICALAP"
click at [957, 320] on icon at bounding box center [962, 319] width 11 height 11
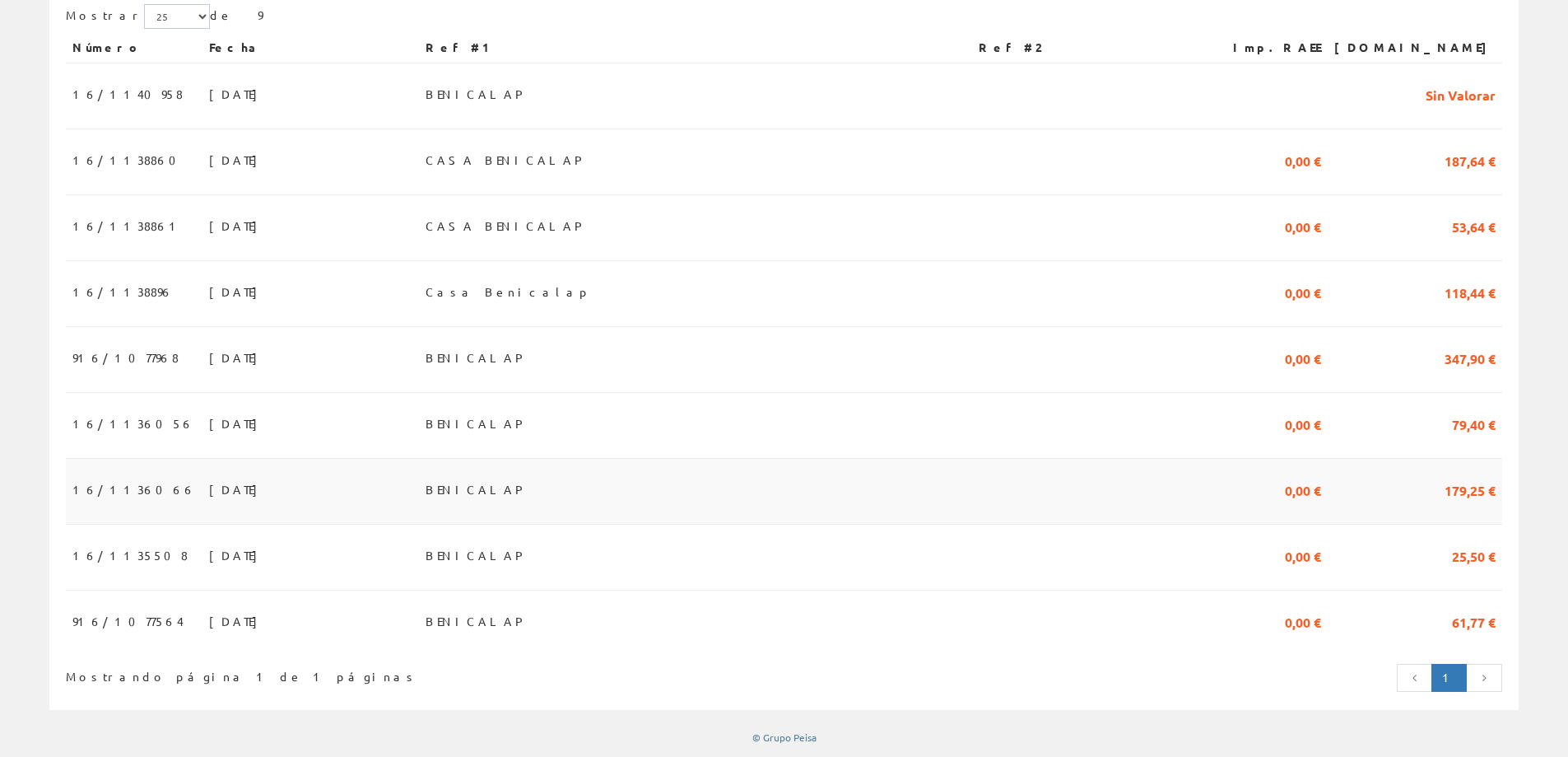
scroll to position [364, 0]
click at [209, 354] on span "[DATE]" at bounding box center [237, 357] width 56 height 28
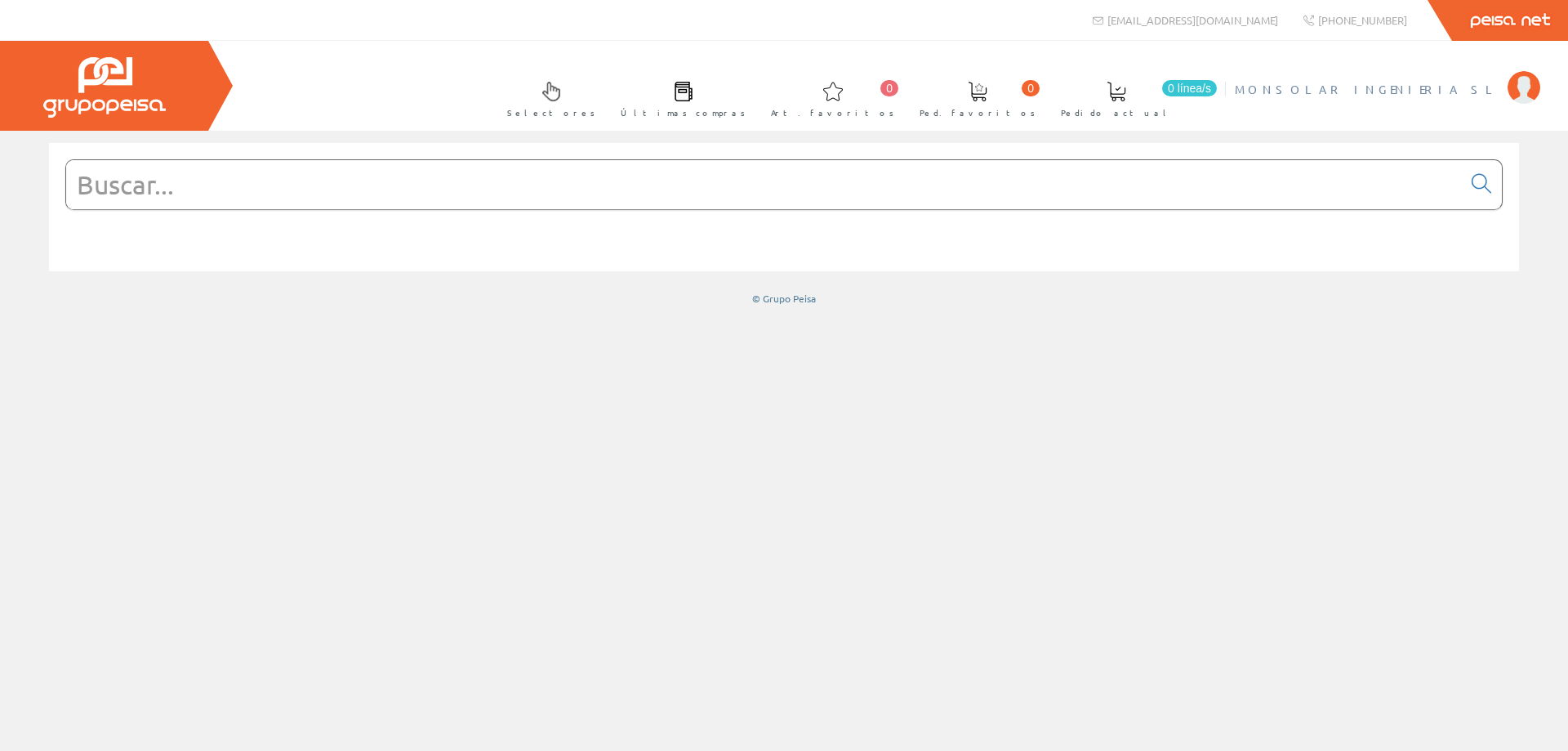
click at [1452, 86] on span "MONSOLAR INGENIERIA SL" at bounding box center [1367, 88] width 264 height 17
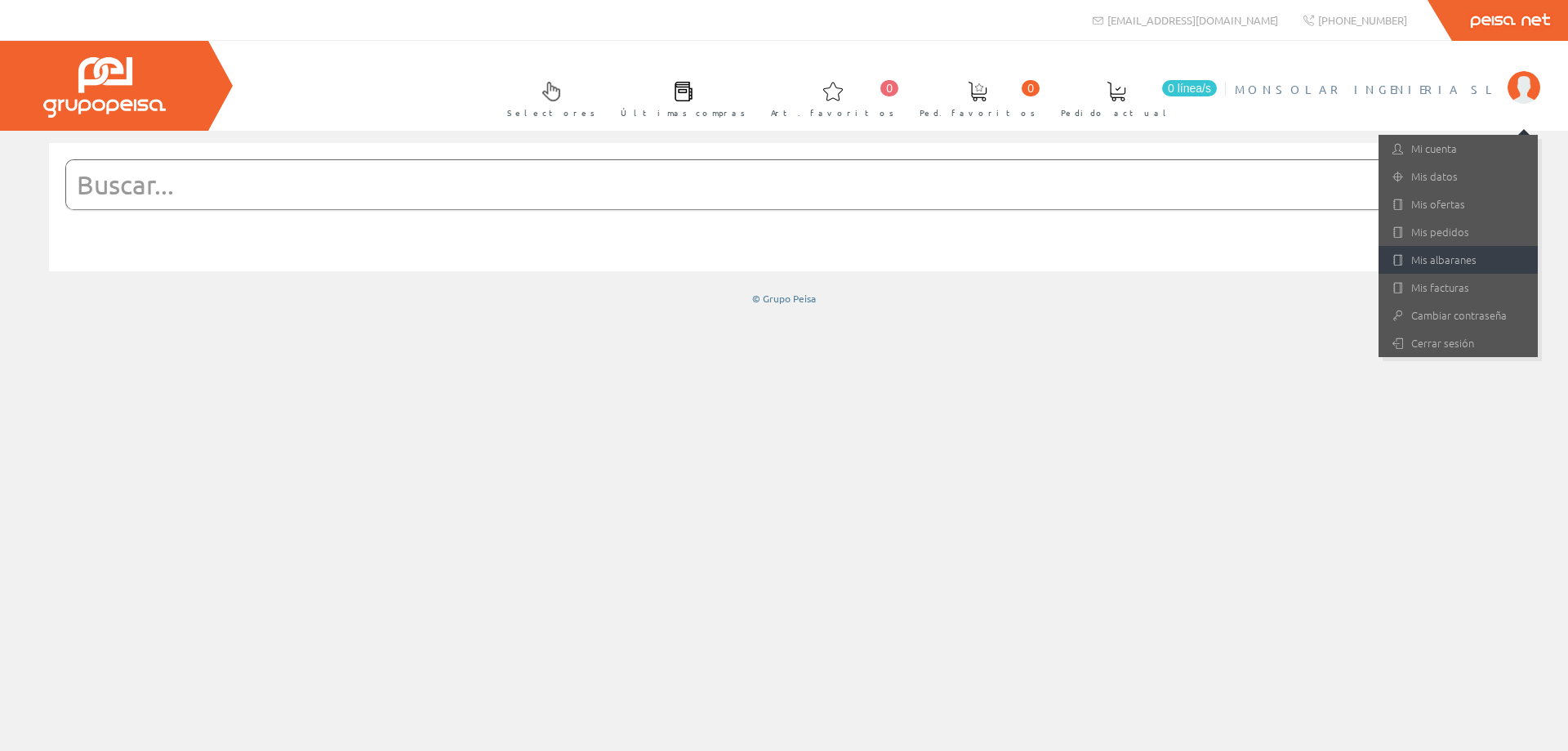
click at [1440, 255] on link "Mis albaranes" at bounding box center [1459, 260] width 159 height 28
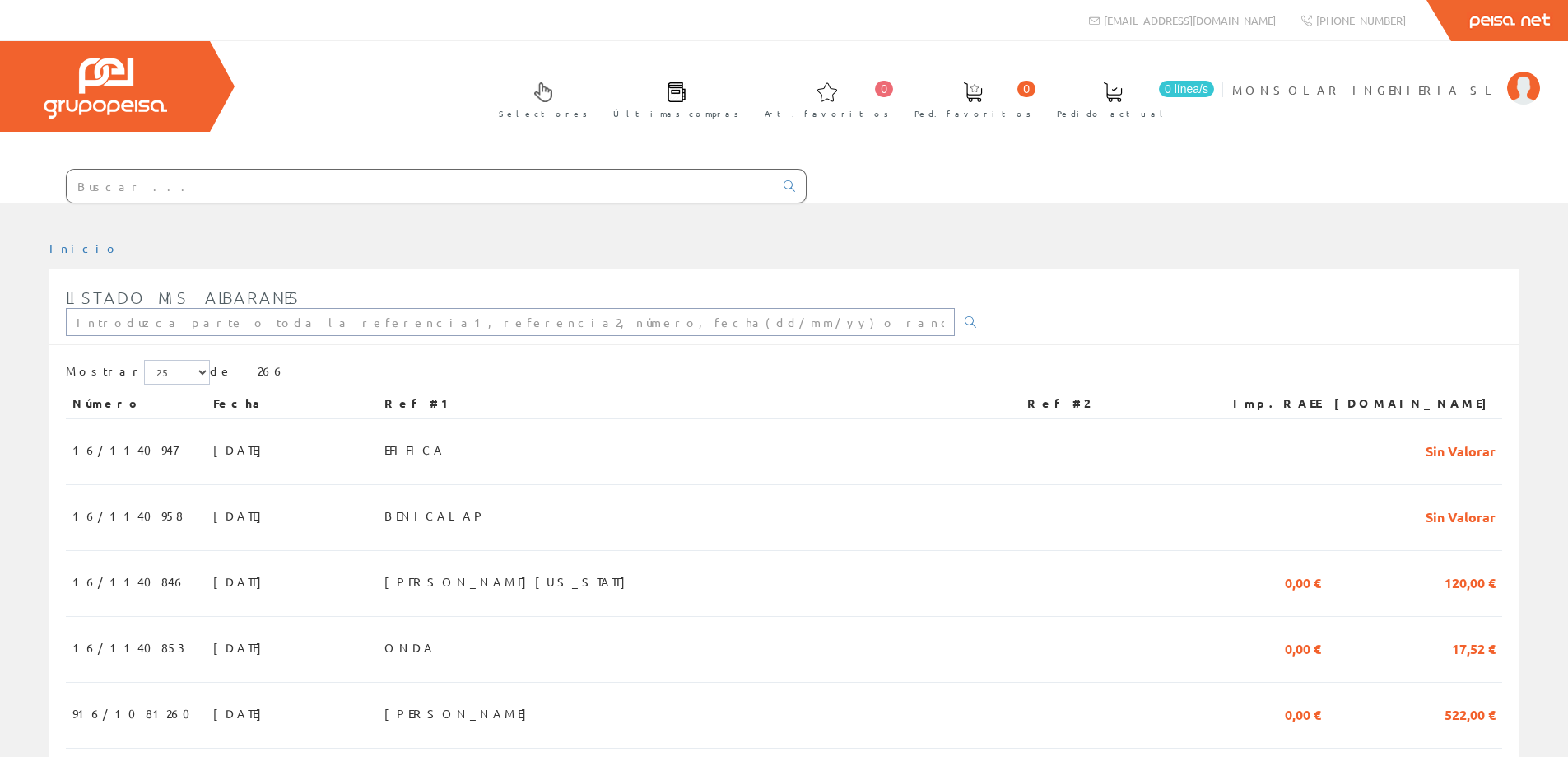
click at [202, 326] on input "text" at bounding box center [511, 322] width 889 height 28
type input "javea"
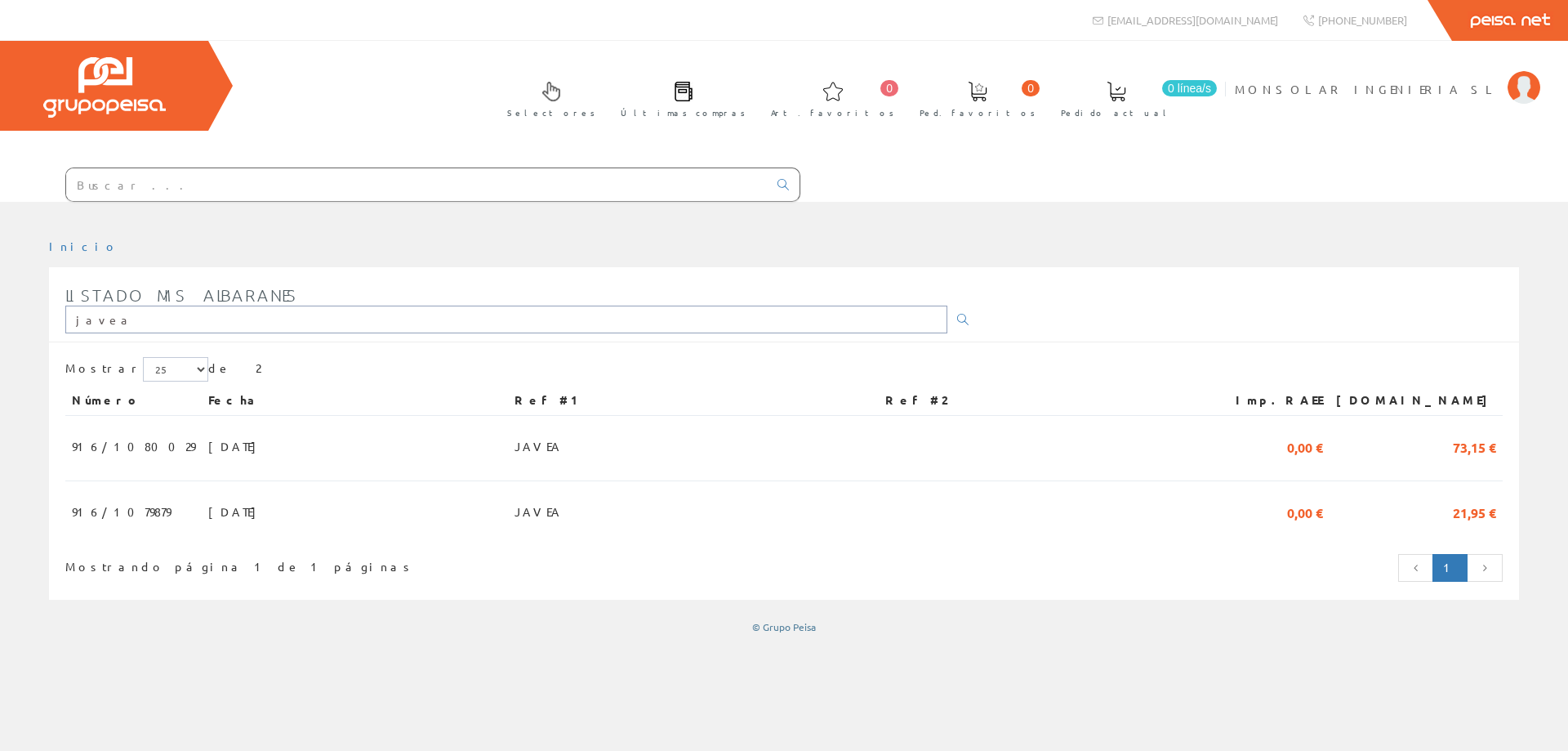
drag, startPoint x: 0, startPoint y: 0, endPoint x: 200, endPoint y: 322, distance: 379.1
click at [200, 322] on input "javea" at bounding box center [507, 319] width 882 height 28
type input "j"
type input "xabia"
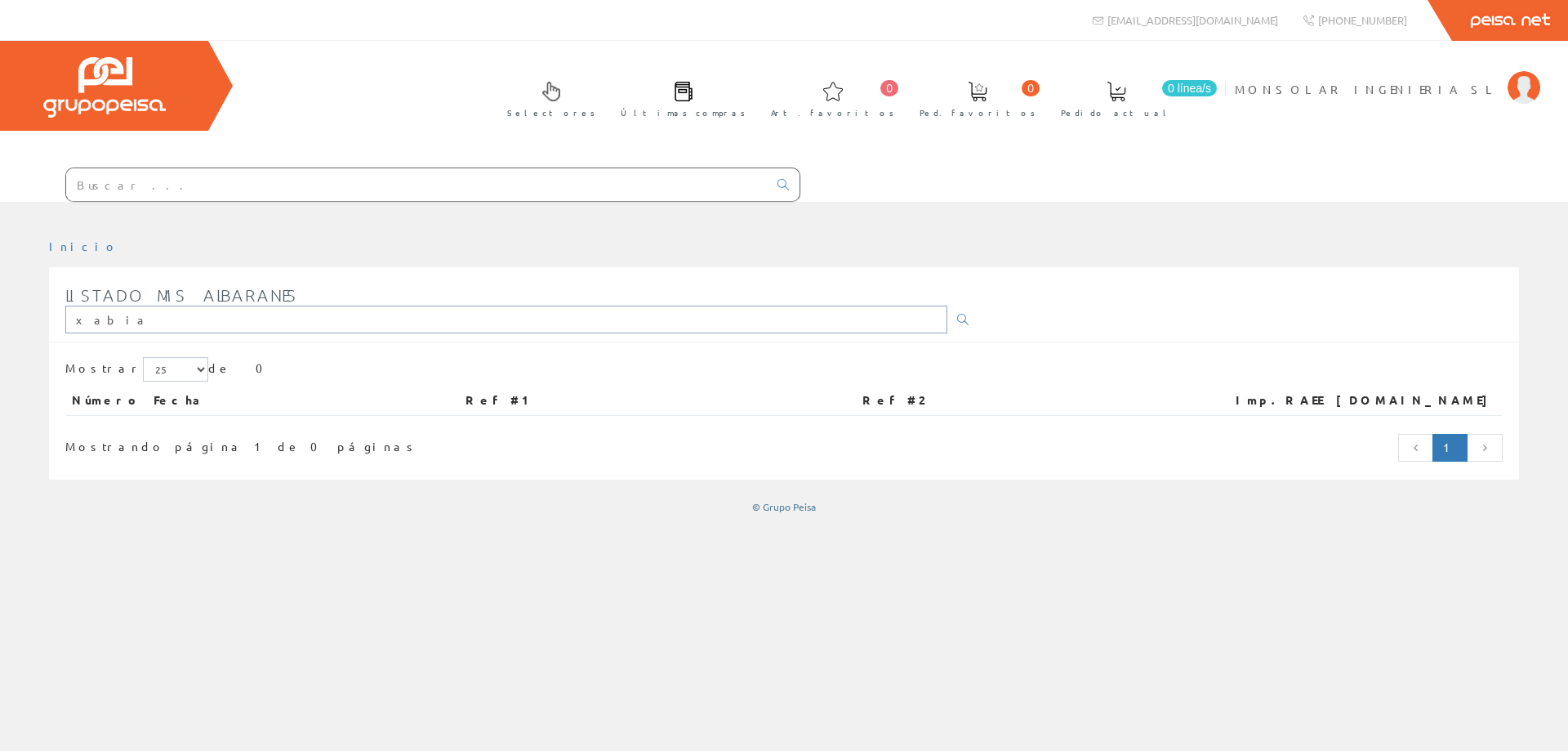
click at [200, 322] on input "xabia" at bounding box center [507, 319] width 882 height 28
type input "x"
type input "ja"
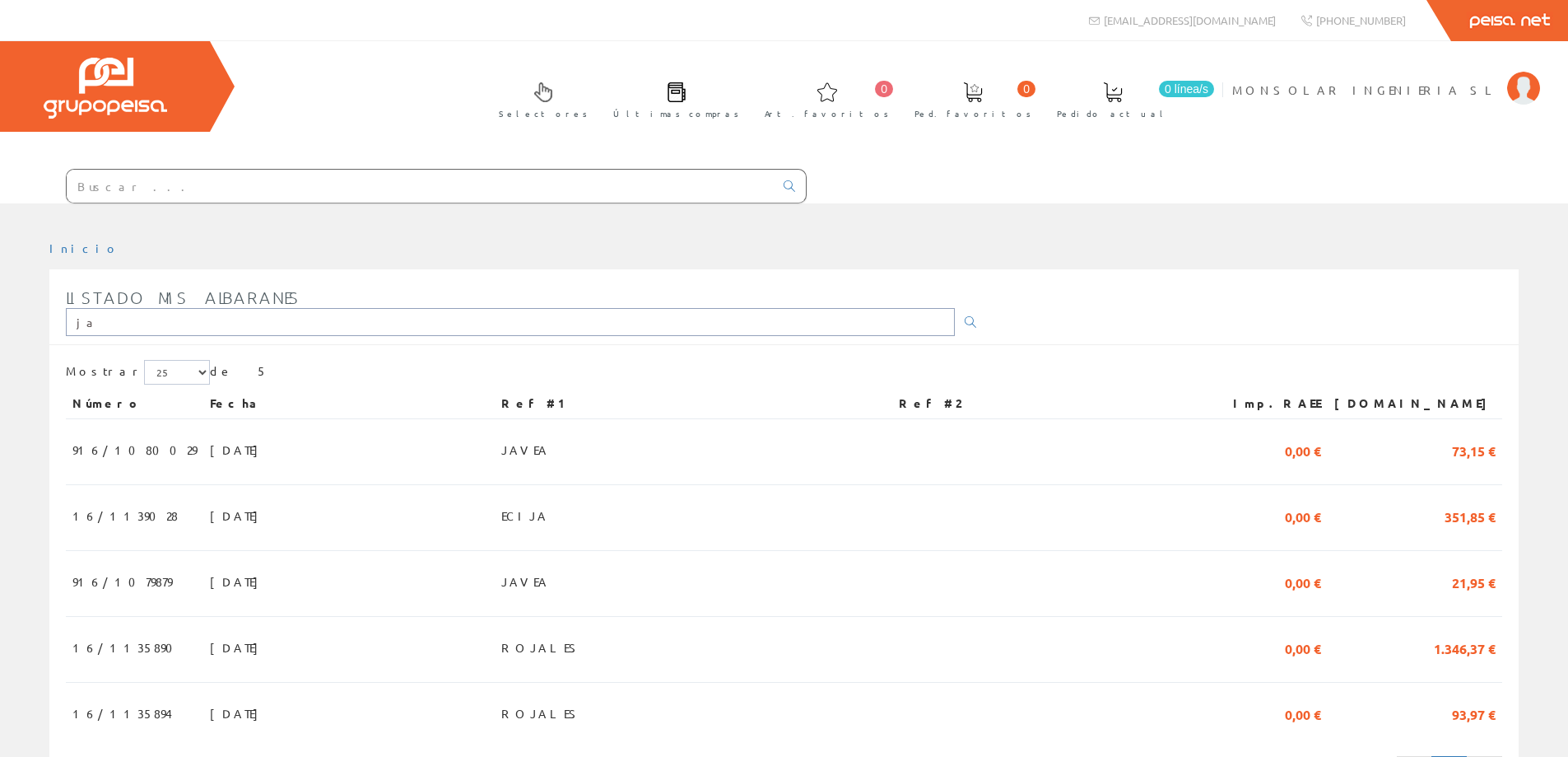
click at [148, 321] on input "ja" at bounding box center [511, 322] width 889 height 28
drag, startPoint x: 112, startPoint y: 322, endPoint x: 59, endPoint y: 317, distance: 53.2
click at [59, 317] on div "Listado mis albaranes ja" at bounding box center [784, 311] width 1469 height 66
type input "xa"
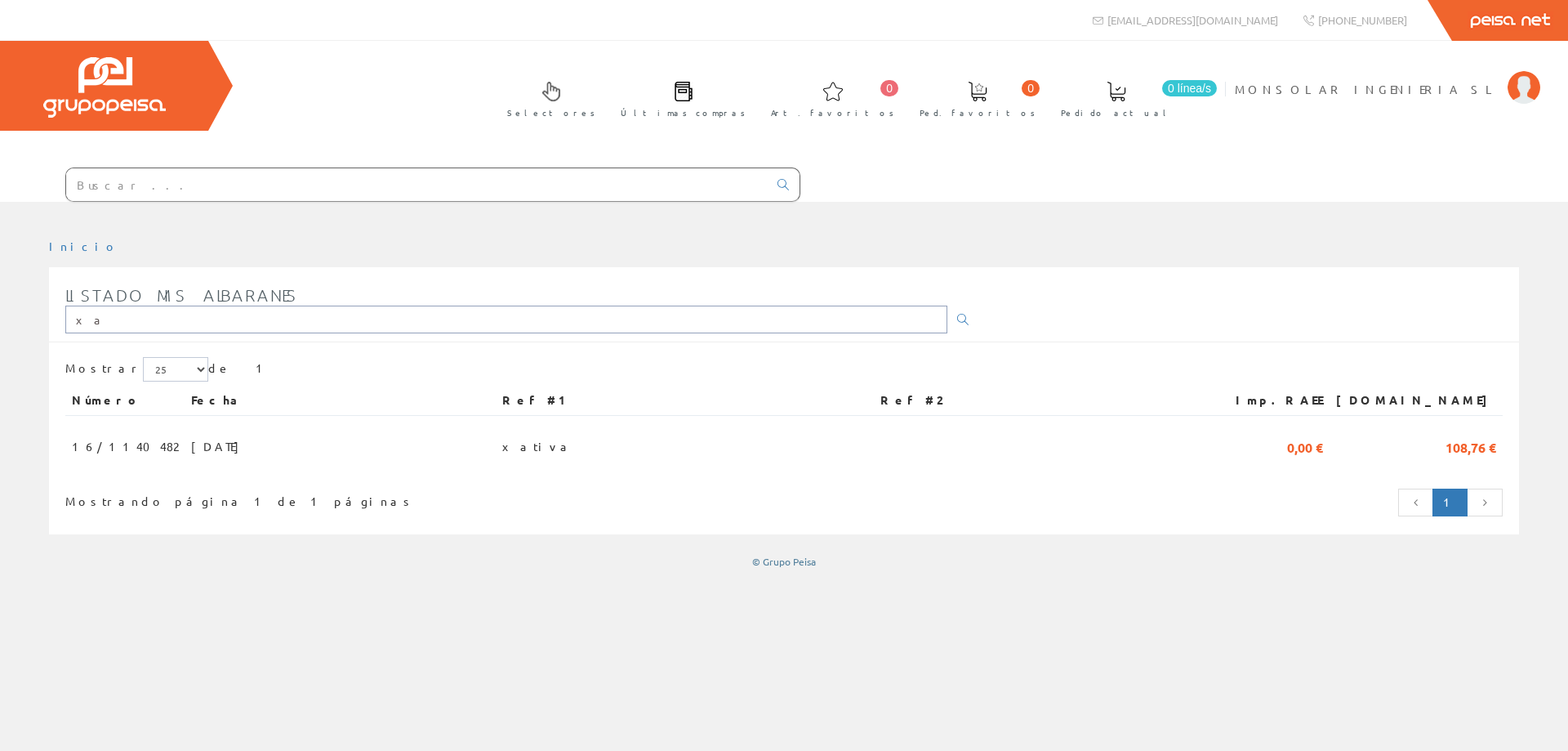
drag, startPoint x: 115, startPoint y: 325, endPoint x: 55, endPoint y: 316, distance: 60.7
click at [55, 316] on div "Listado mis albaranes xa" at bounding box center [784, 309] width 1470 height 66
click at [1433, 98] on li "MONSOLAR INGENIERIA SL Mi cuenta Mis datos Mis ofertas Mis pedidos Mis albarane…" at bounding box center [1387, 99] width 312 height 63
click at [502, 179] on input "text" at bounding box center [417, 184] width 702 height 32
click at [502, 180] on input "text" at bounding box center [417, 184] width 702 height 32
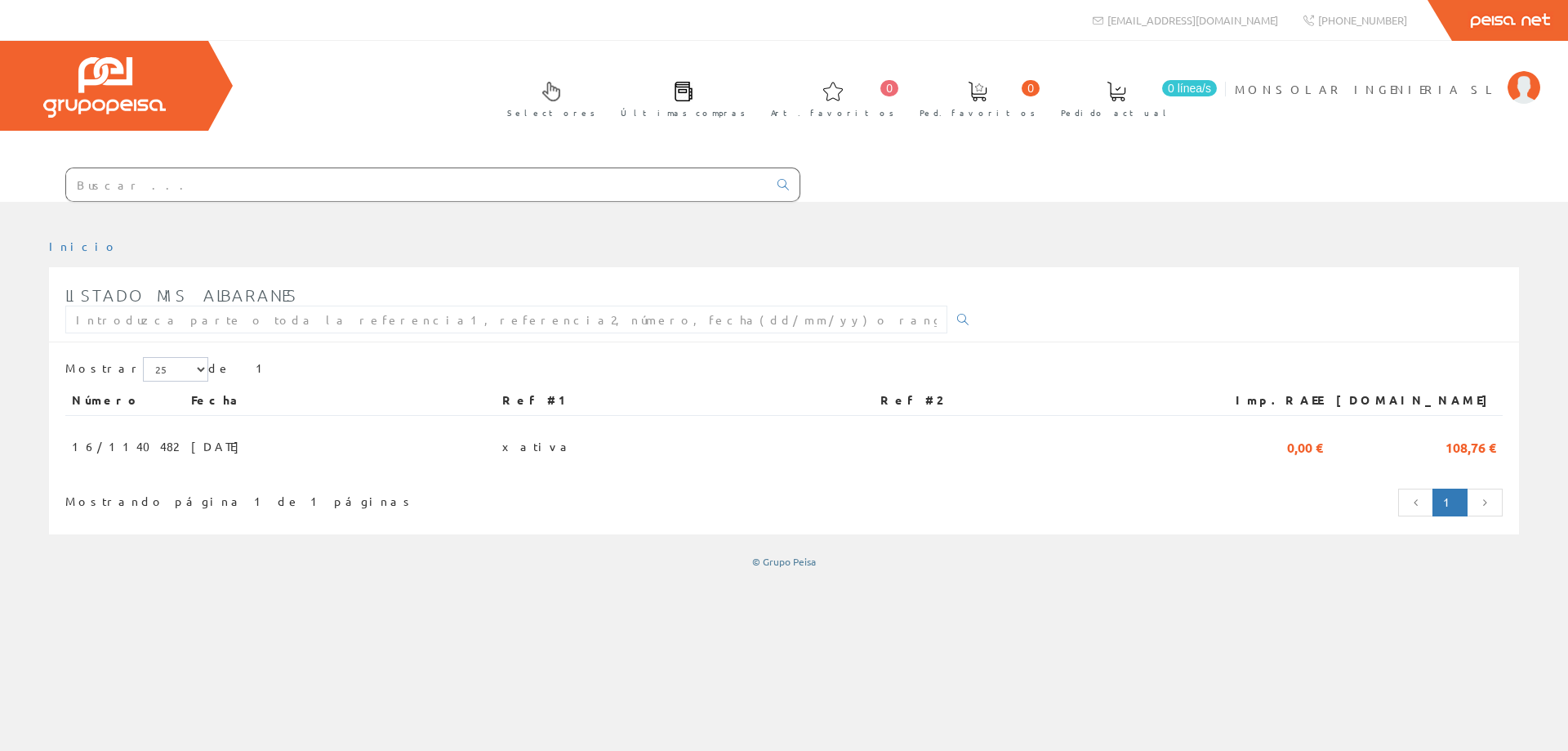
click at [1022, 213] on div at bounding box center [784, 214] width 1568 height 25
click at [1455, 88] on span "MONSOLAR INGENIERIA SL" at bounding box center [1367, 88] width 264 height 17
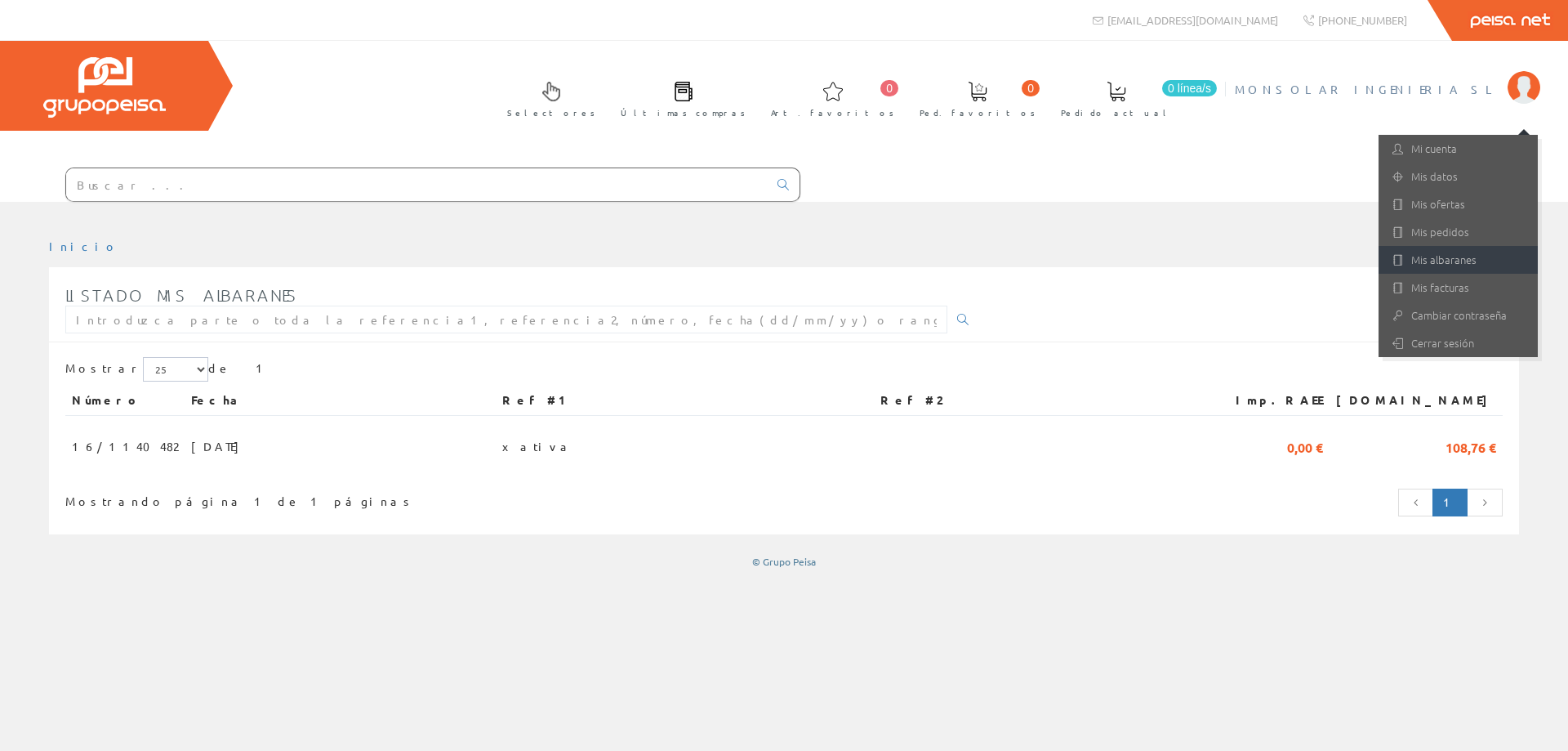
click at [1471, 251] on link "Mis albaranes" at bounding box center [1459, 260] width 159 height 28
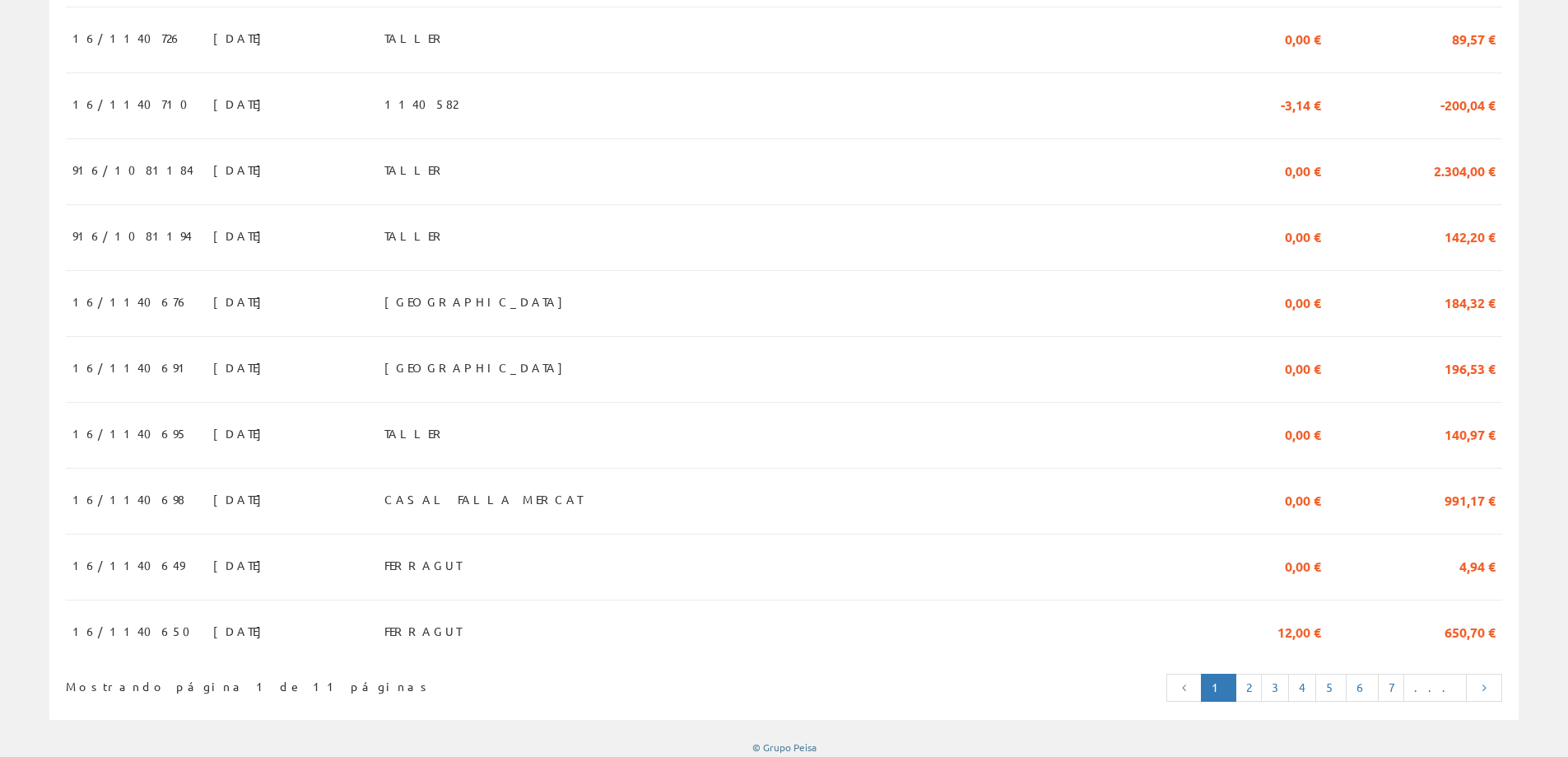
scroll to position [1430, 0]
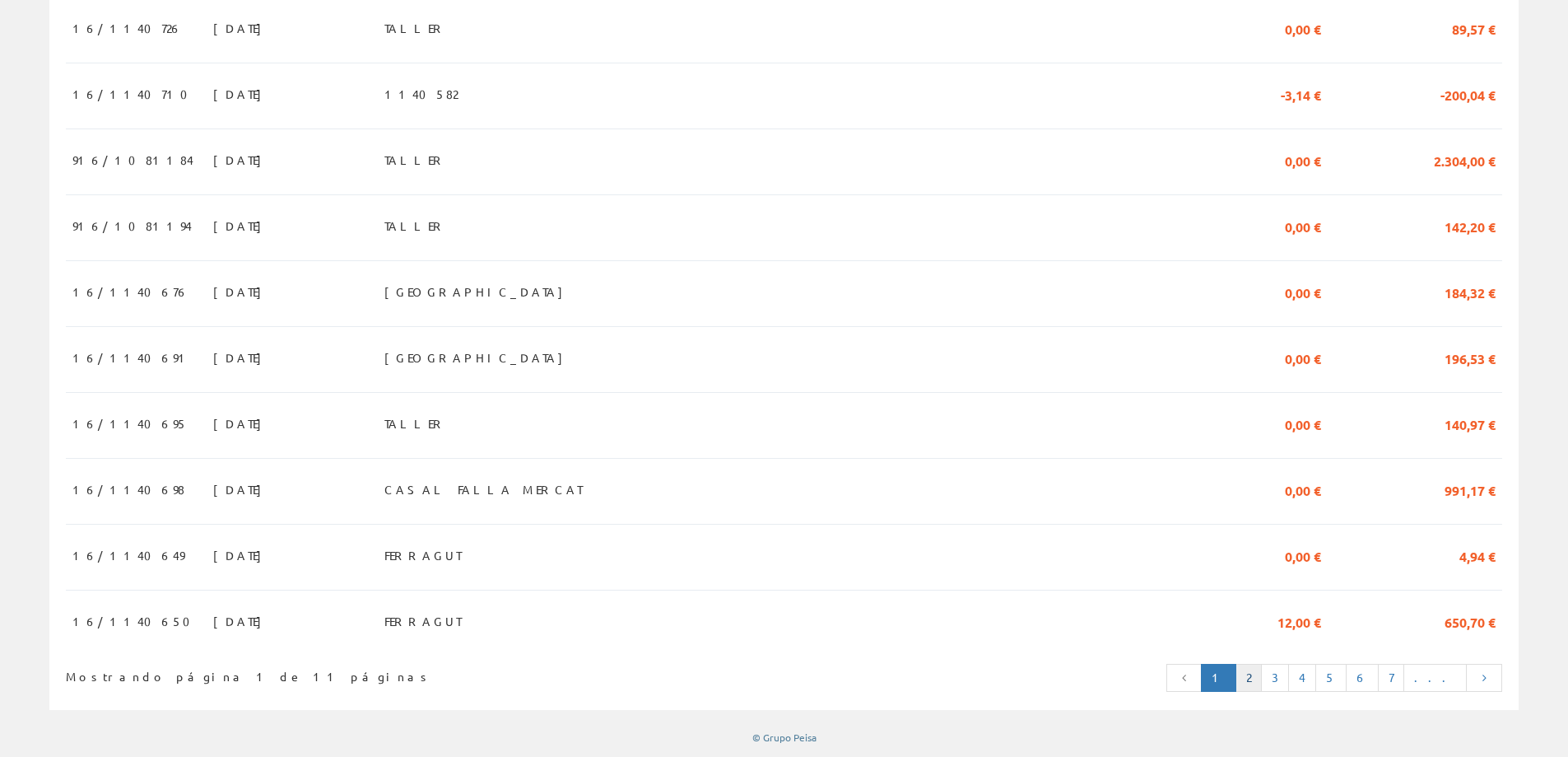
click at [1262, 670] on link "2" at bounding box center [1249, 678] width 26 height 28
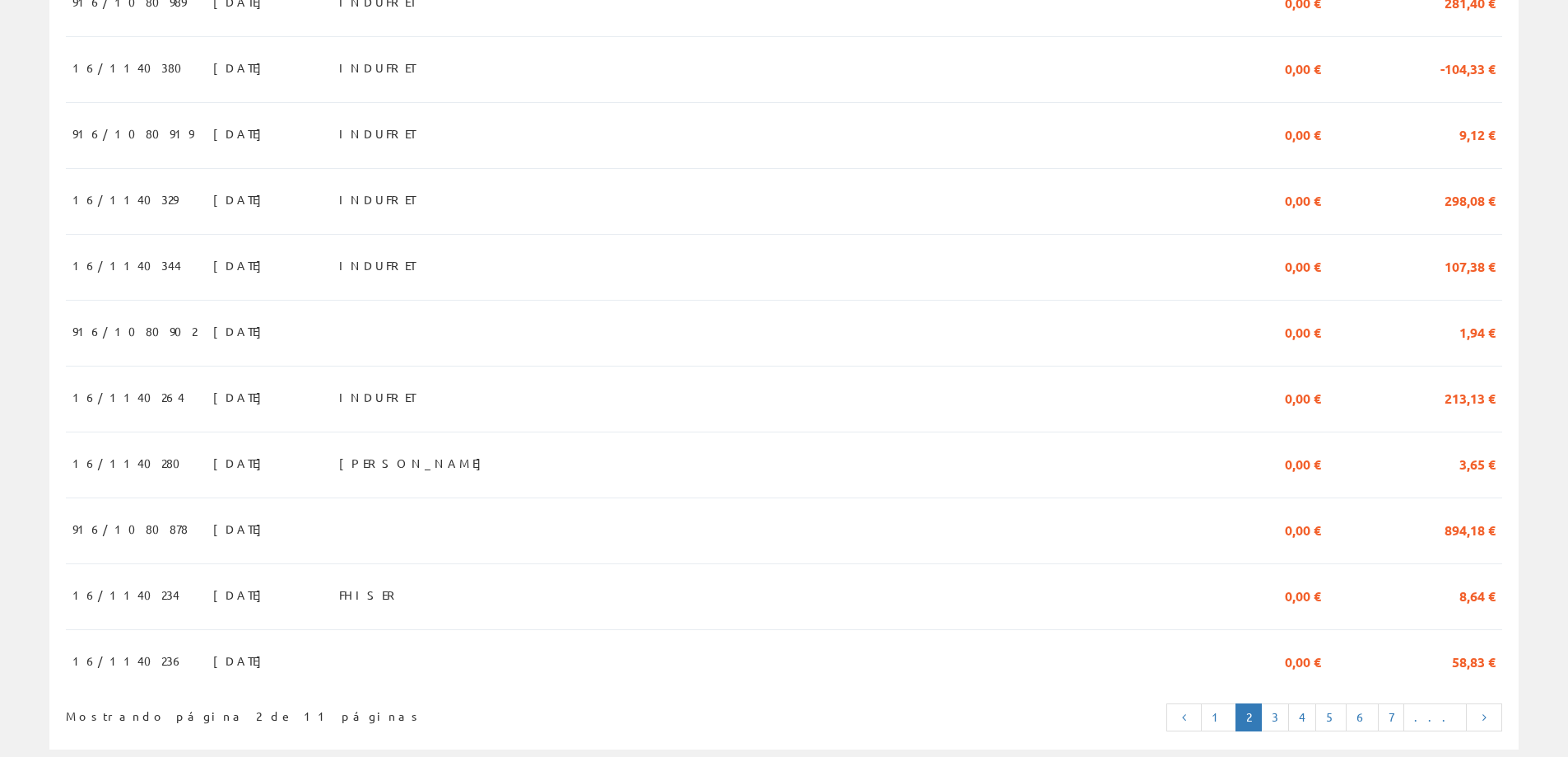
scroll to position [1400, 0]
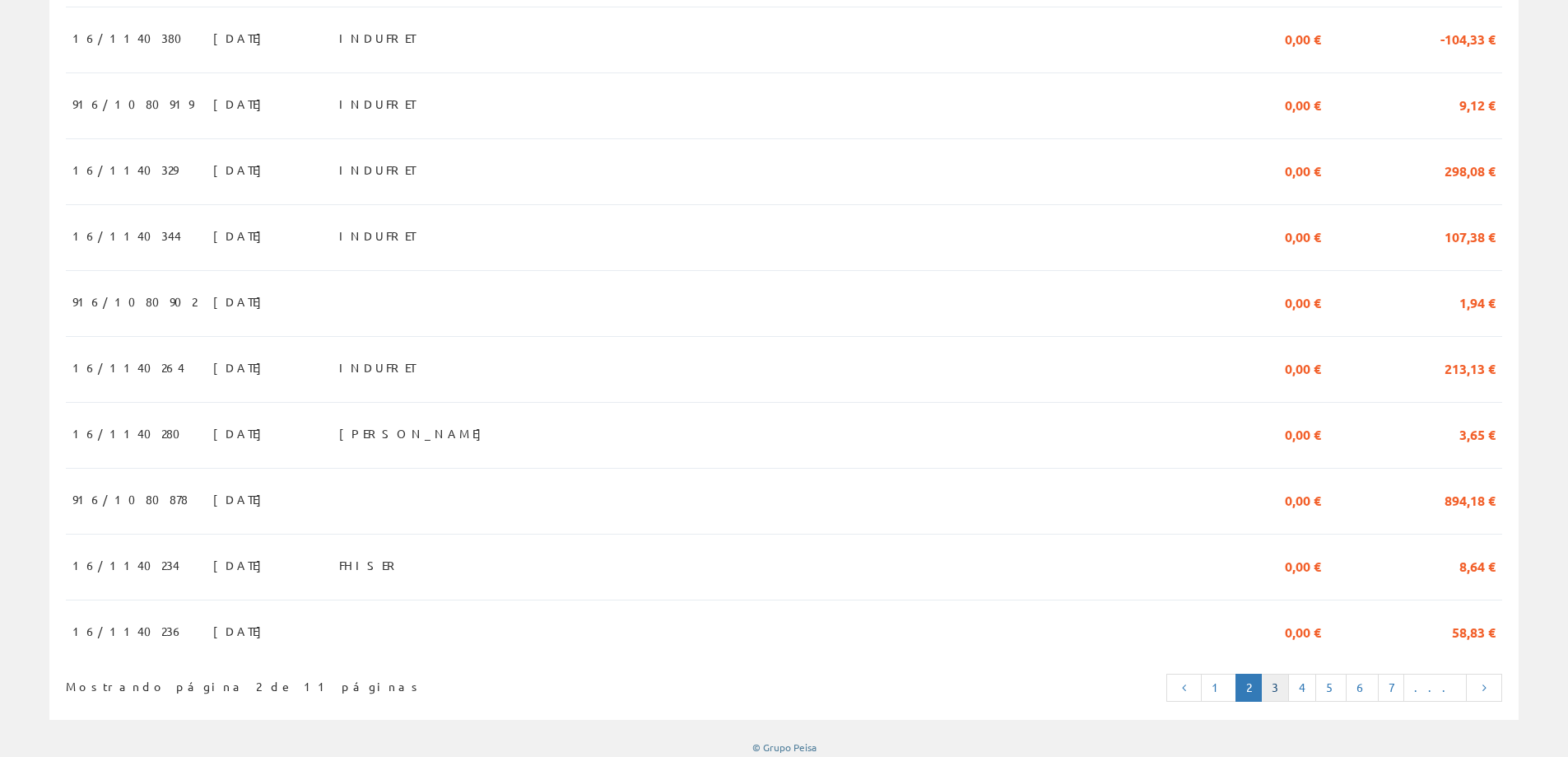
click at [1289, 701] on link "3" at bounding box center [1275, 688] width 28 height 28
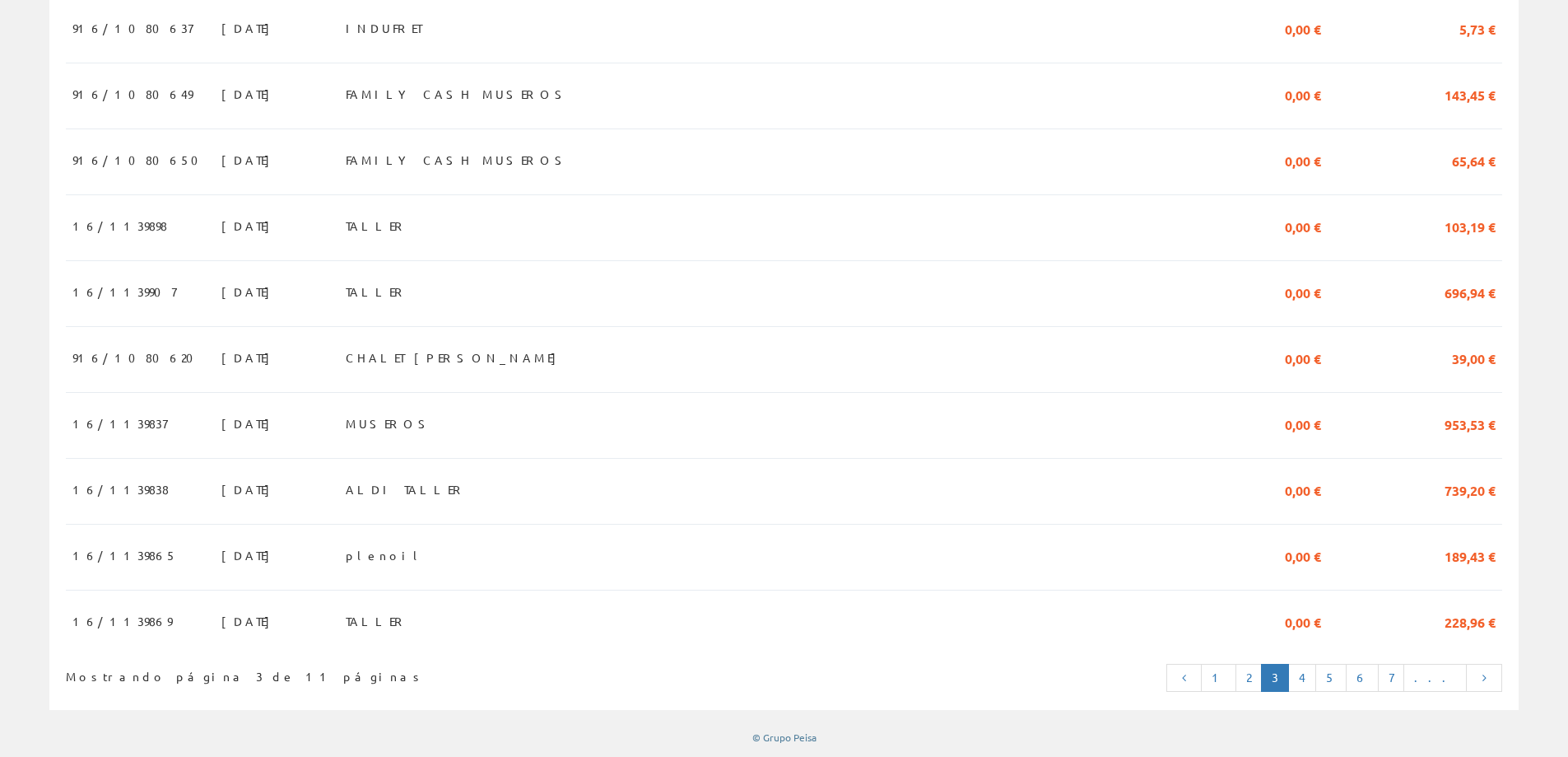
scroll to position [1426, 0]
click at [1317, 679] on link "4" at bounding box center [1303, 678] width 28 height 28
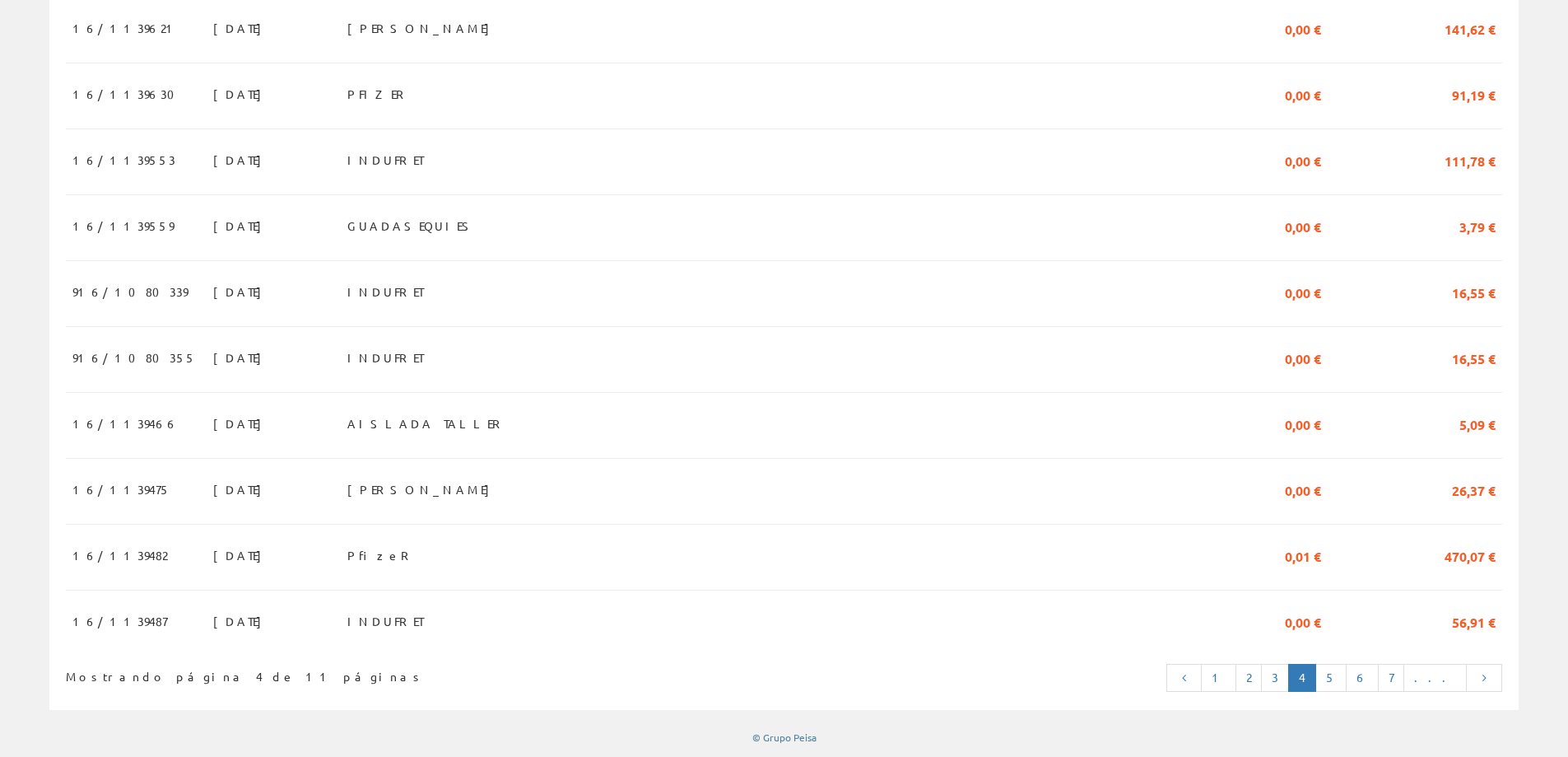
scroll to position [1430, 0]
click at [1347, 677] on link "5" at bounding box center [1331, 678] width 31 height 28
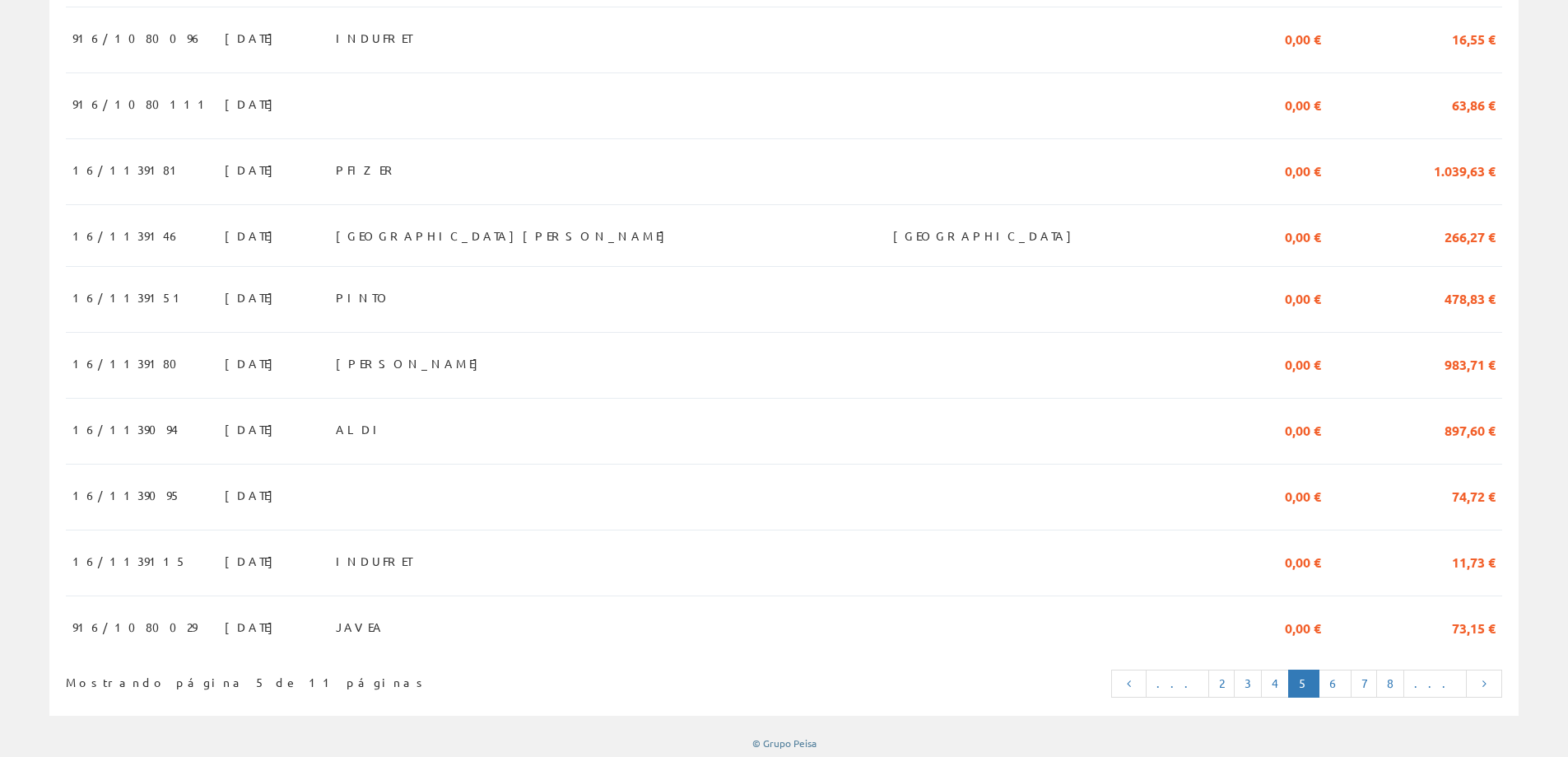
scroll to position [1426, 0]
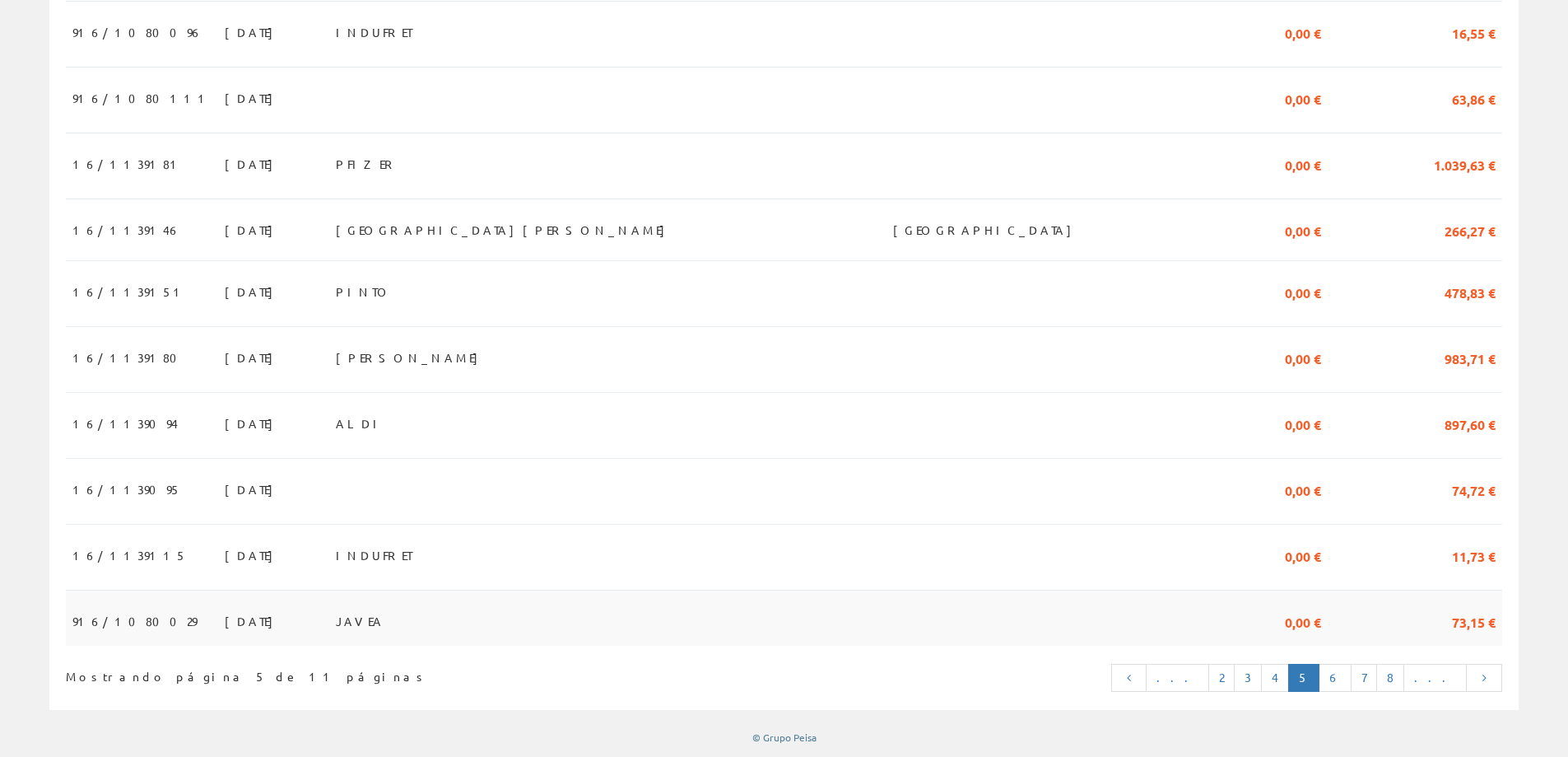
click at [385, 622] on span "JAVEA" at bounding box center [360, 621] width 49 height 28
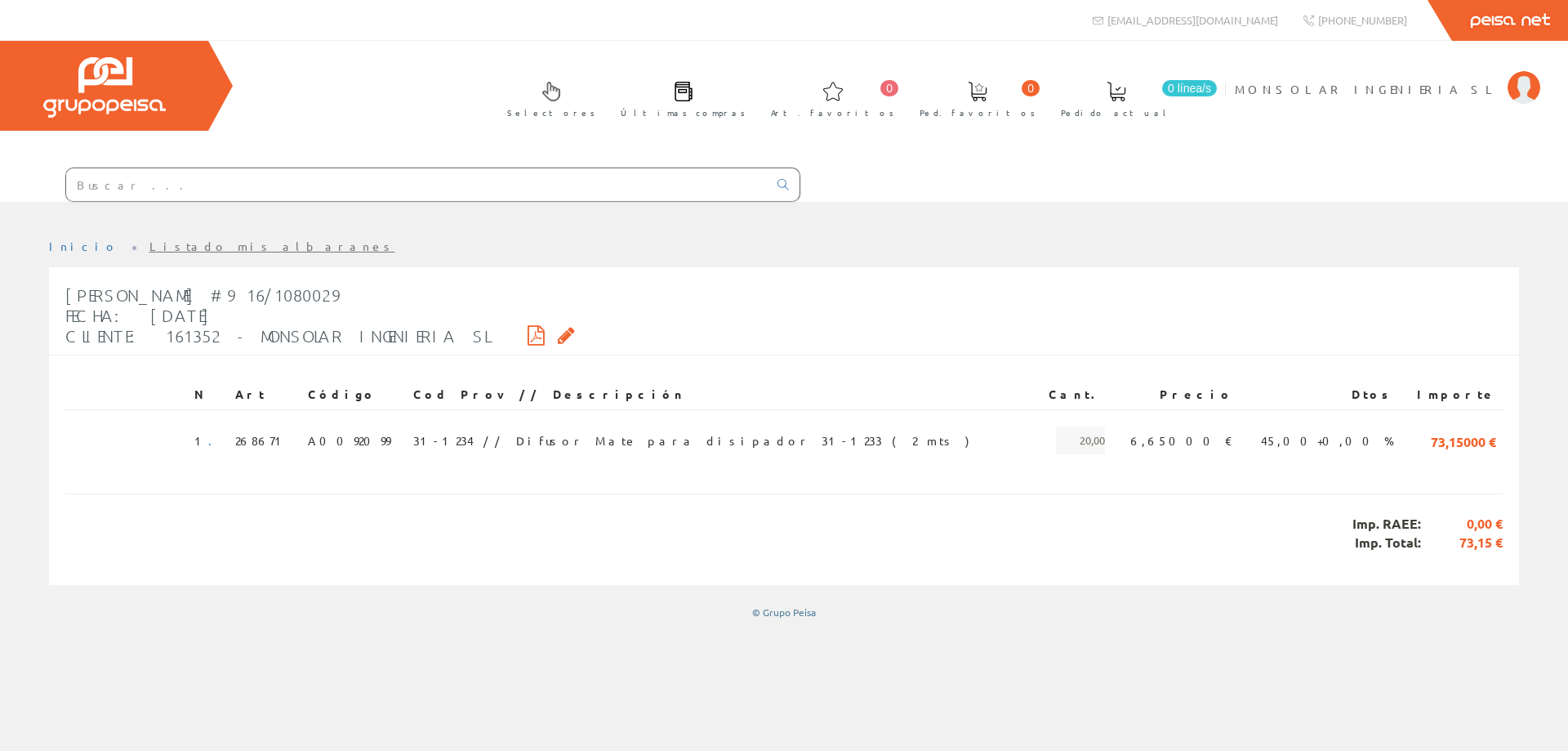
click at [528, 337] on icon at bounding box center [536, 334] width 18 height 11
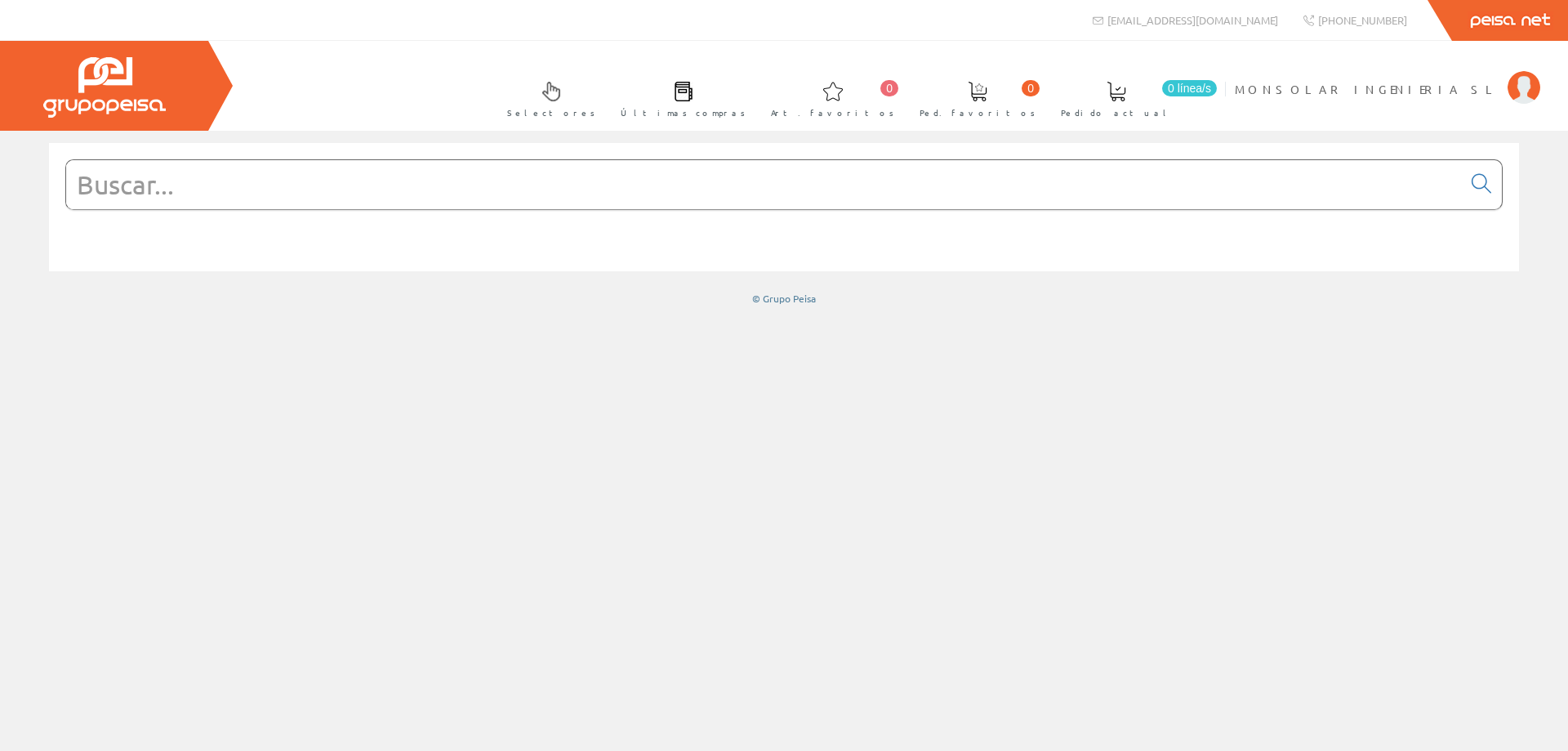
click at [201, 180] on input "text" at bounding box center [764, 185] width 1396 height 49
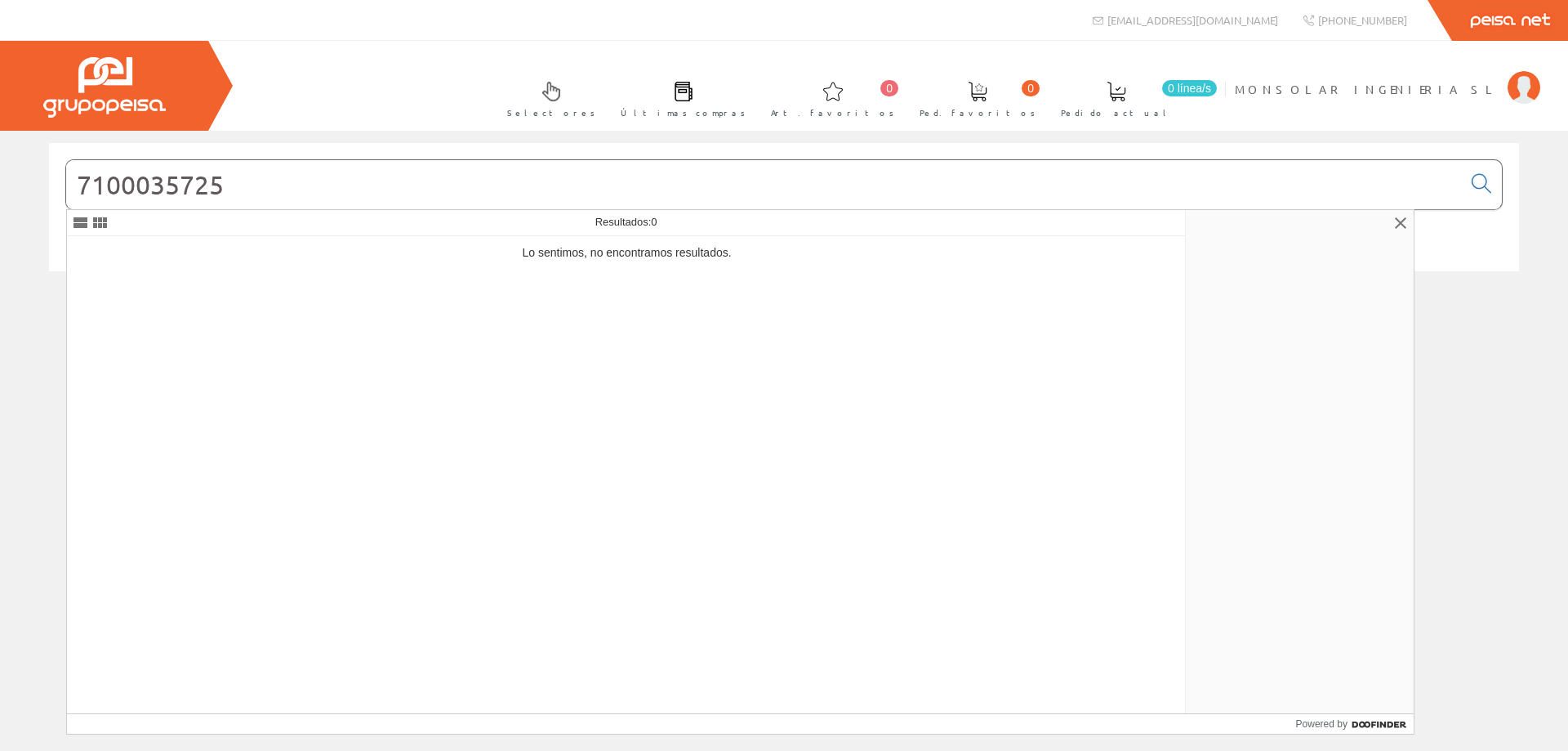
type input "7100035725"
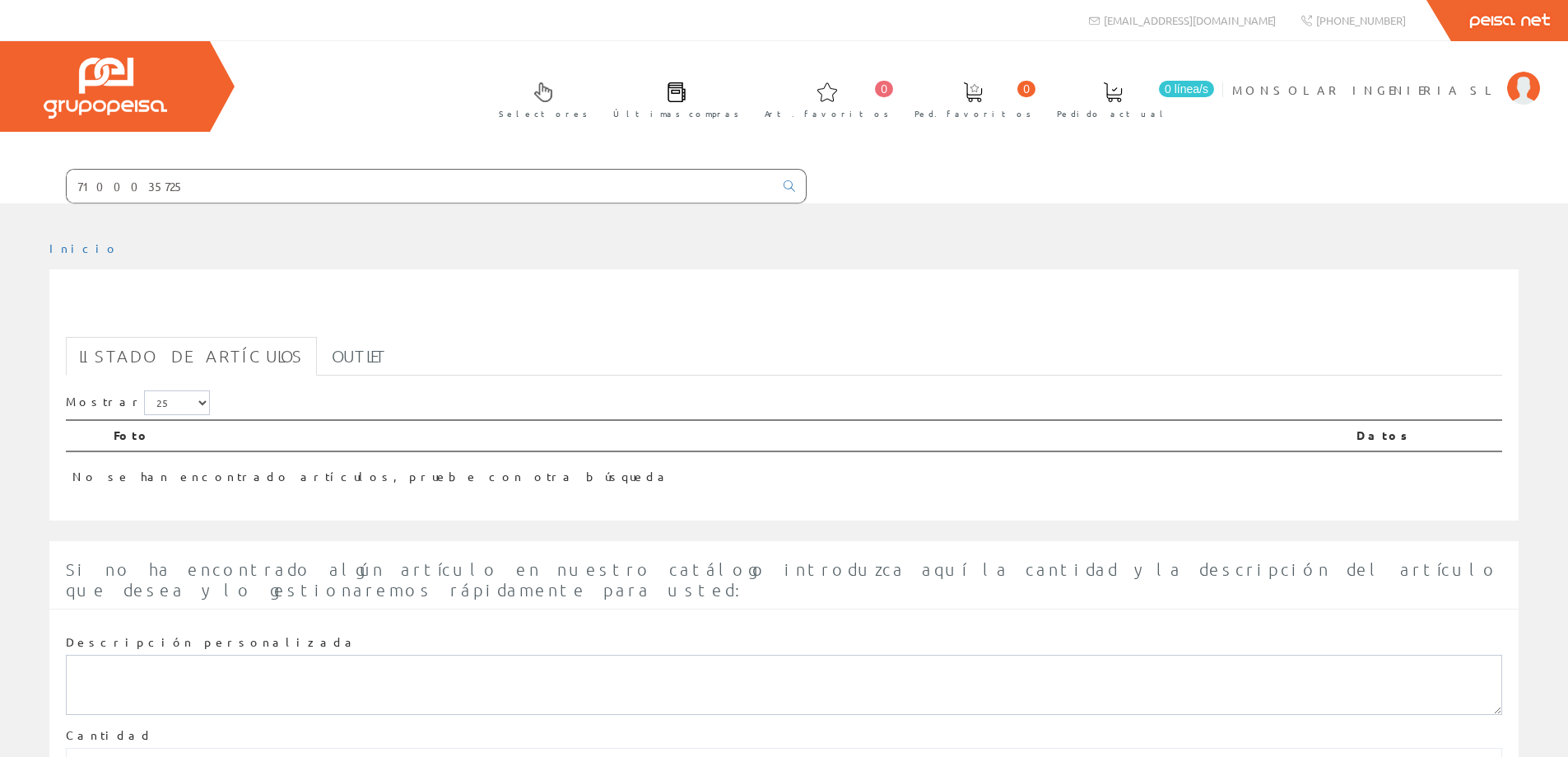
click at [205, 182] on input "7100035725" at bounding box center [421, 185] width 707 height 33
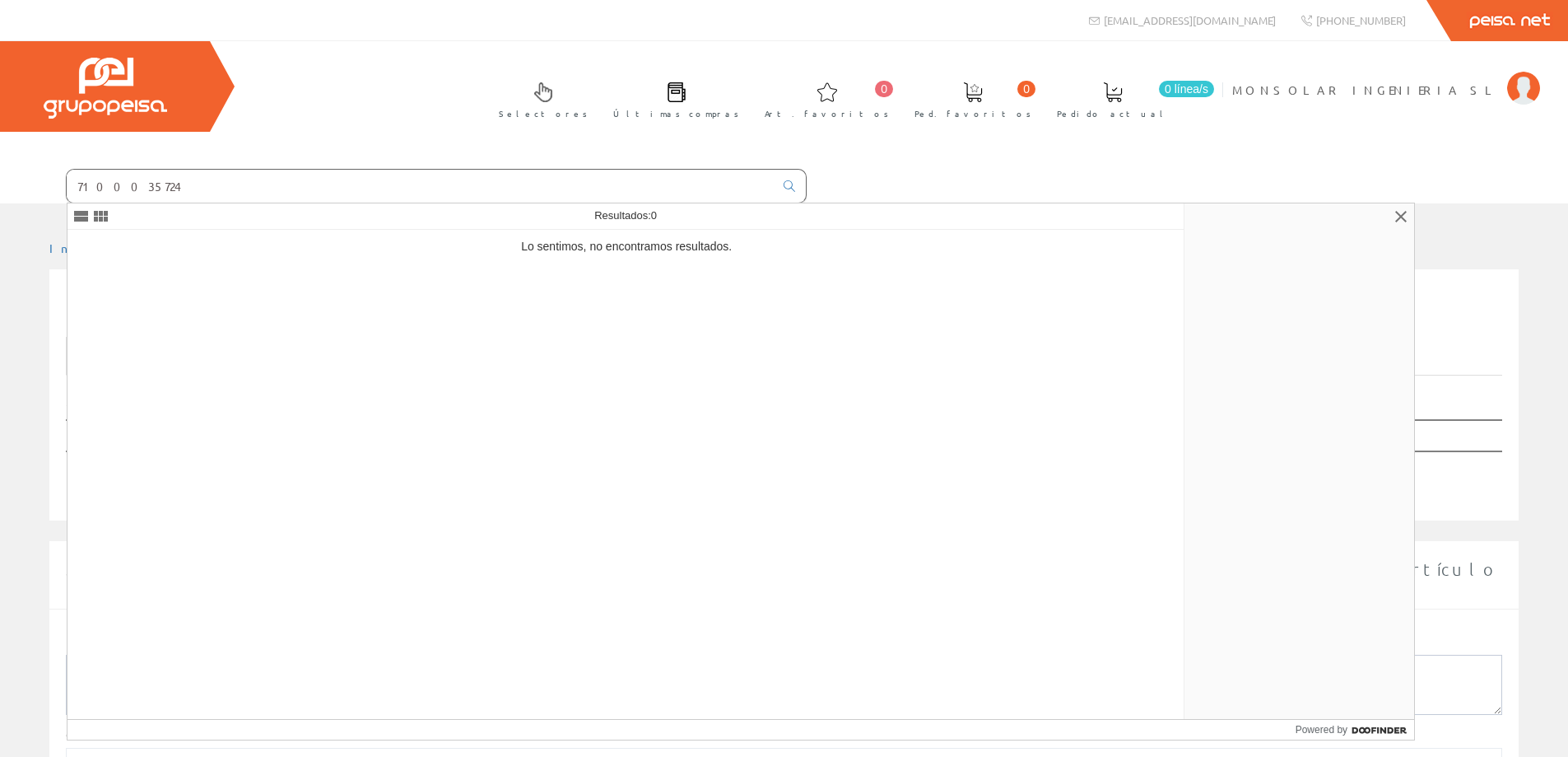
type input "7100035724"
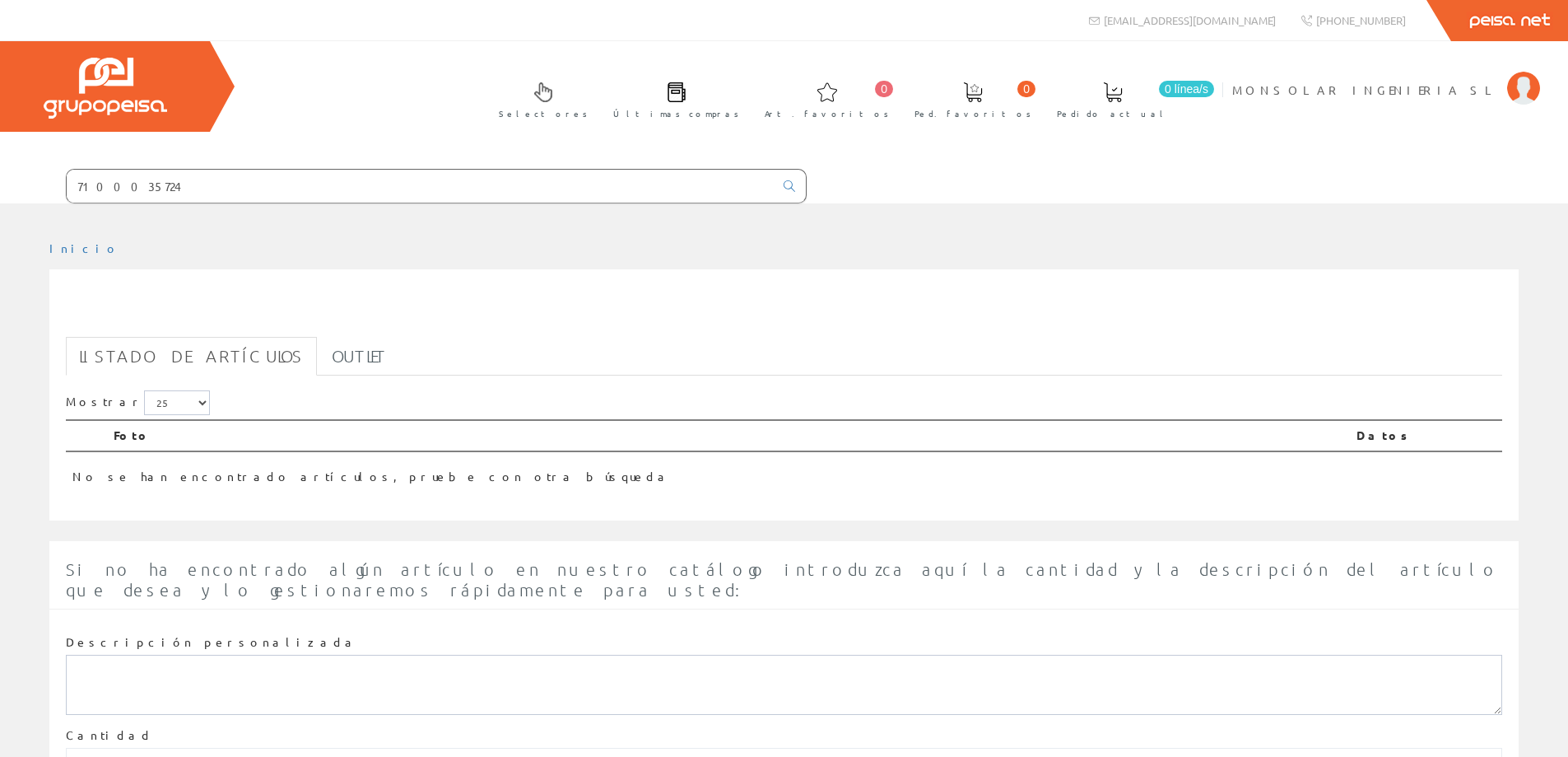
scroll to position [116, 0]
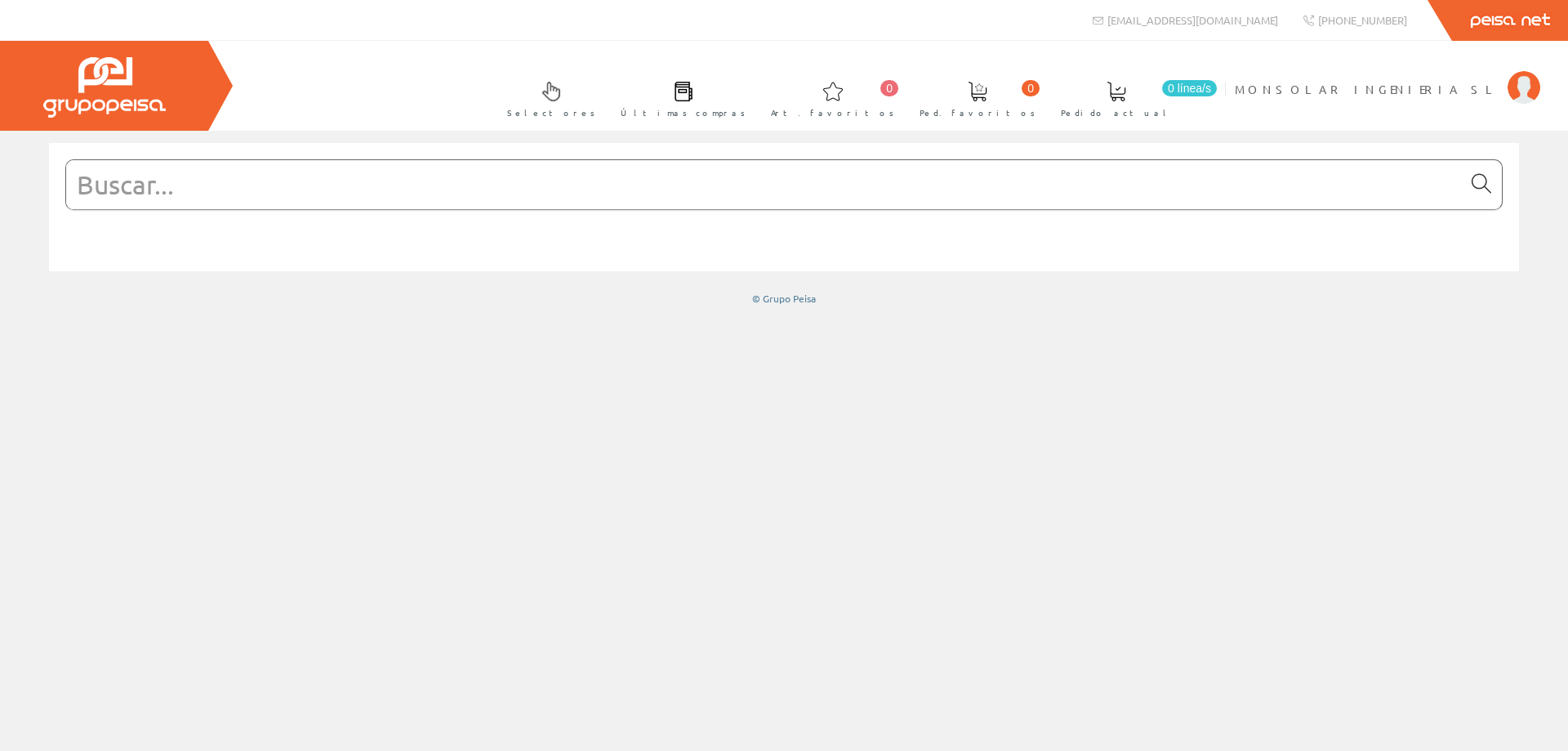
click at [1482, 184] on icon at bounding box center [1481, 183] width 19 height 11
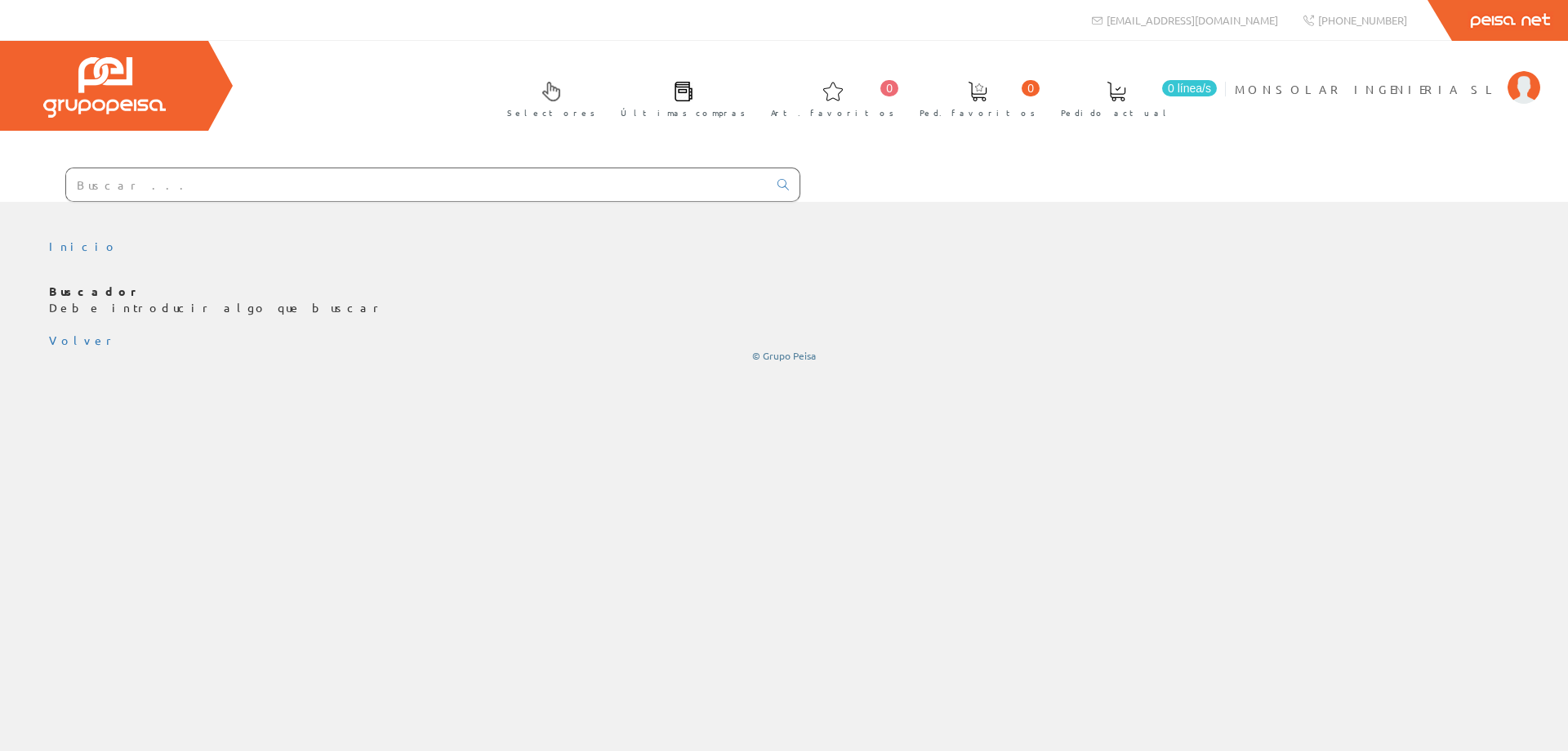
click at [166, 189] on input "text" at bounding box center [417, 184] width 702 height 32
click at [1414, 95] on span "MONSOLAR INGENIERIA SL" at bounding box center [1367, 88] width 264 height 17
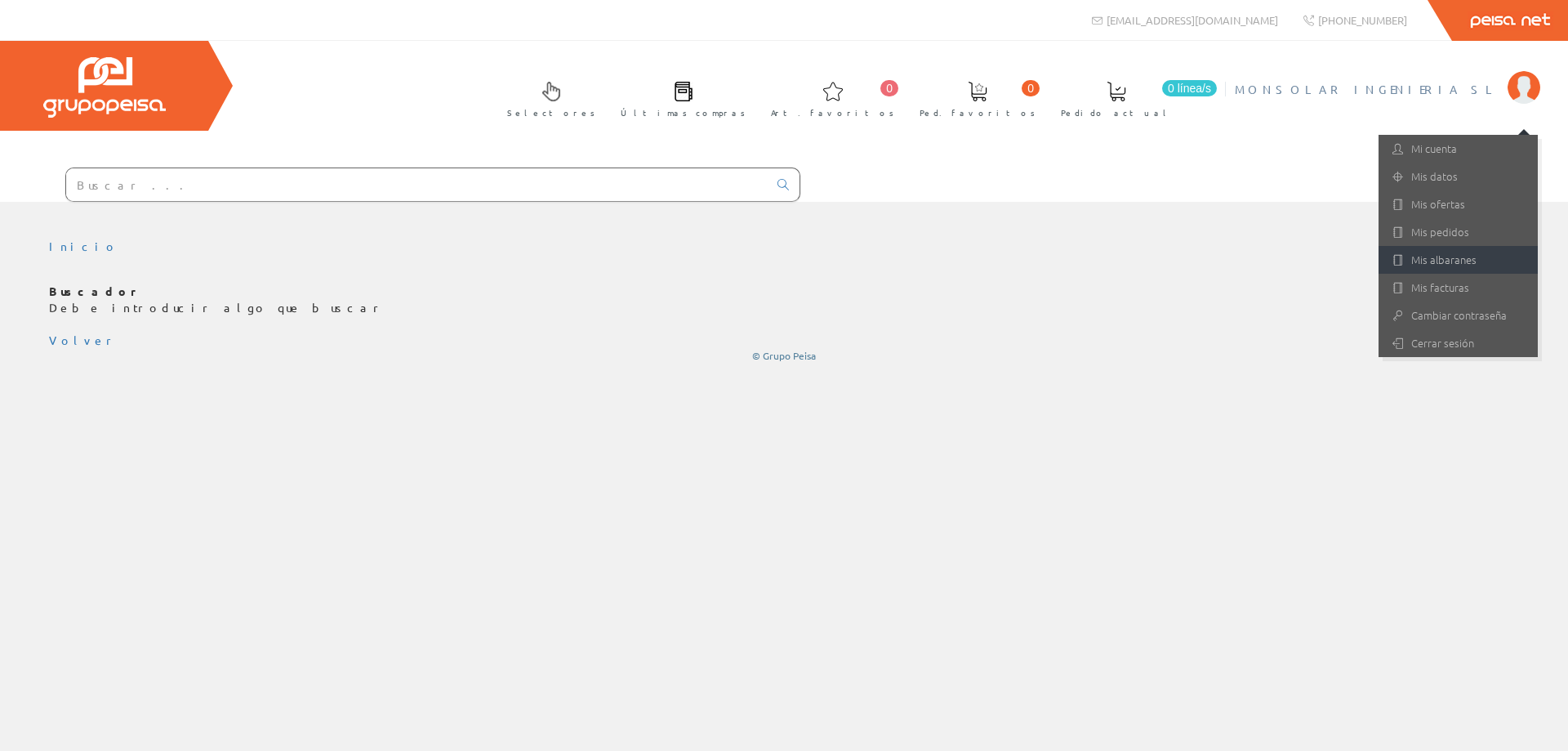
click at [1453, 260] on link "Mis albaranes" at bounding box center [1459, 260] width 159 height 28
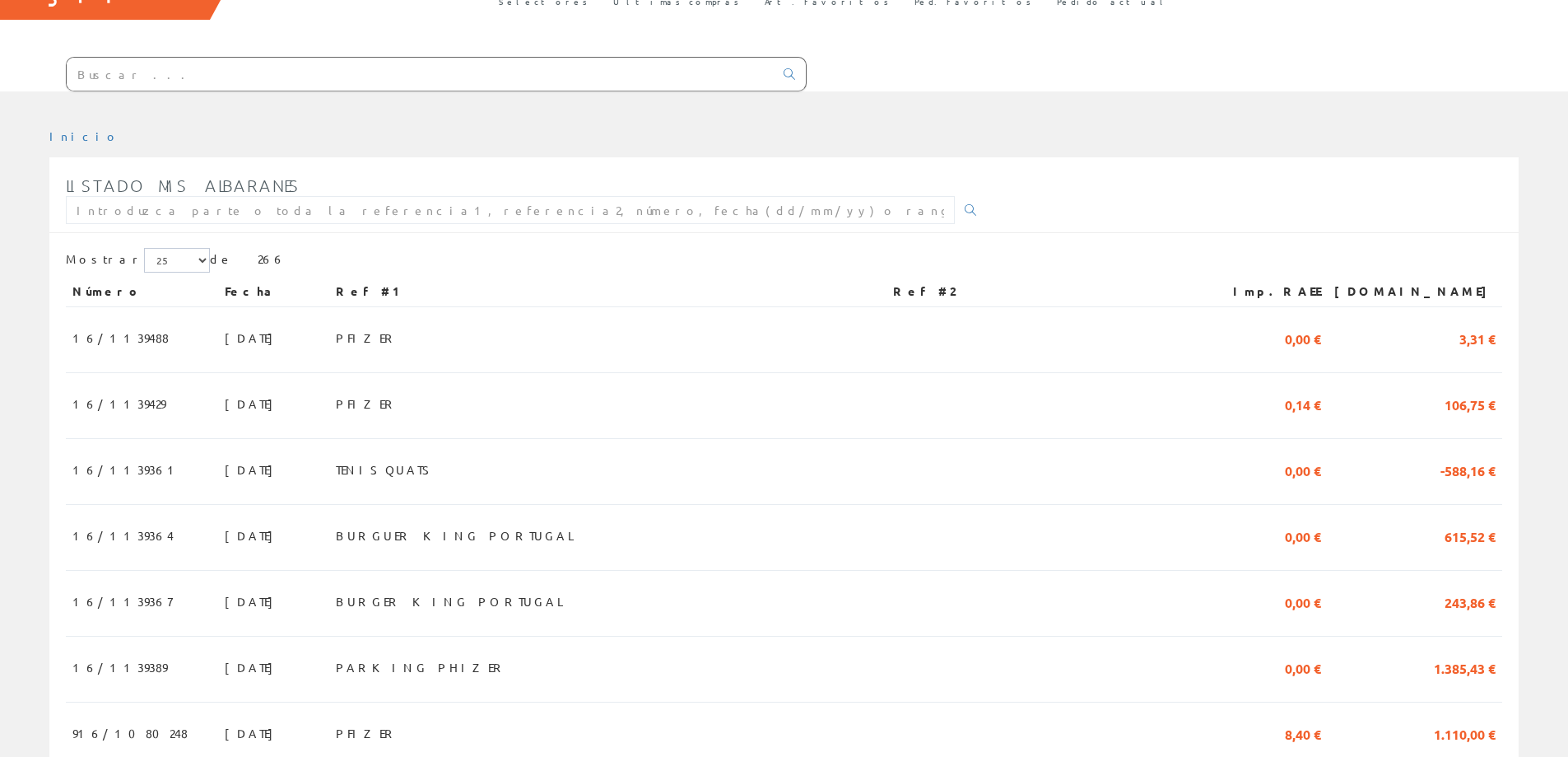
scroll to position [82, 0]
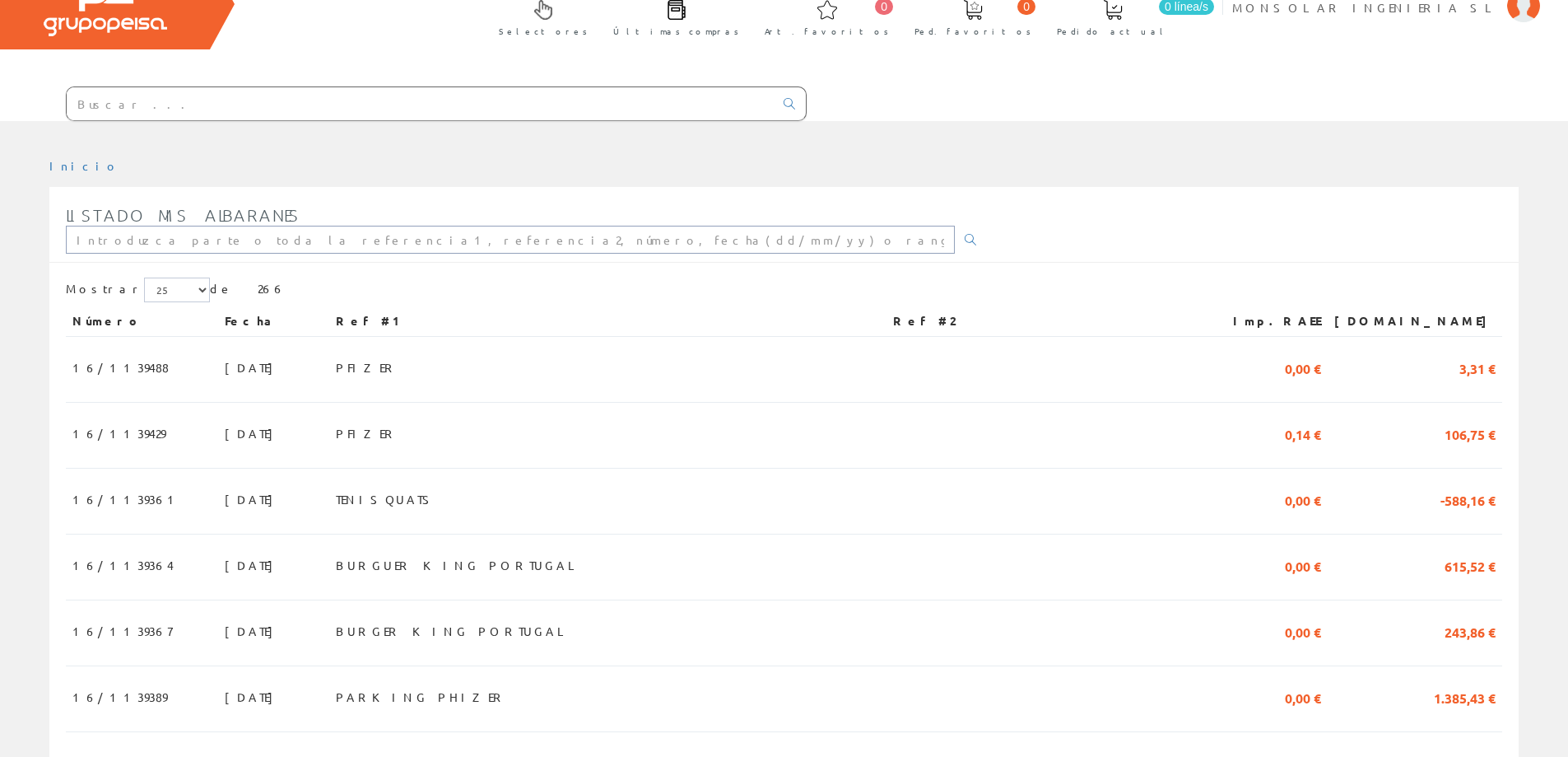
click at [213, 243] on input "text" at bounding box center [511, 240] width 889 height 28
type input "jave"
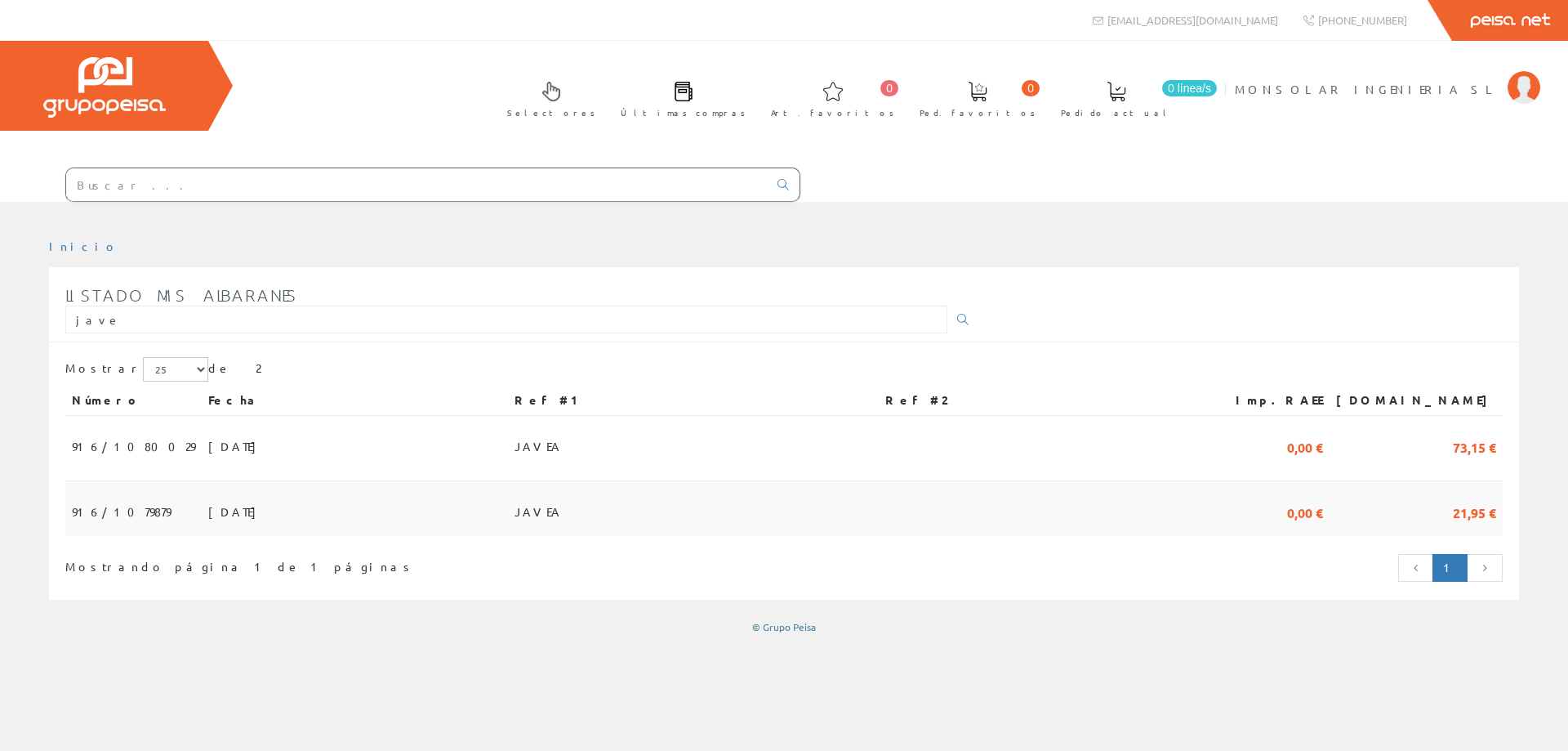
click at [208, 520] on span "19/06/2025" at bounding box center [236, 511] width 56 height 28
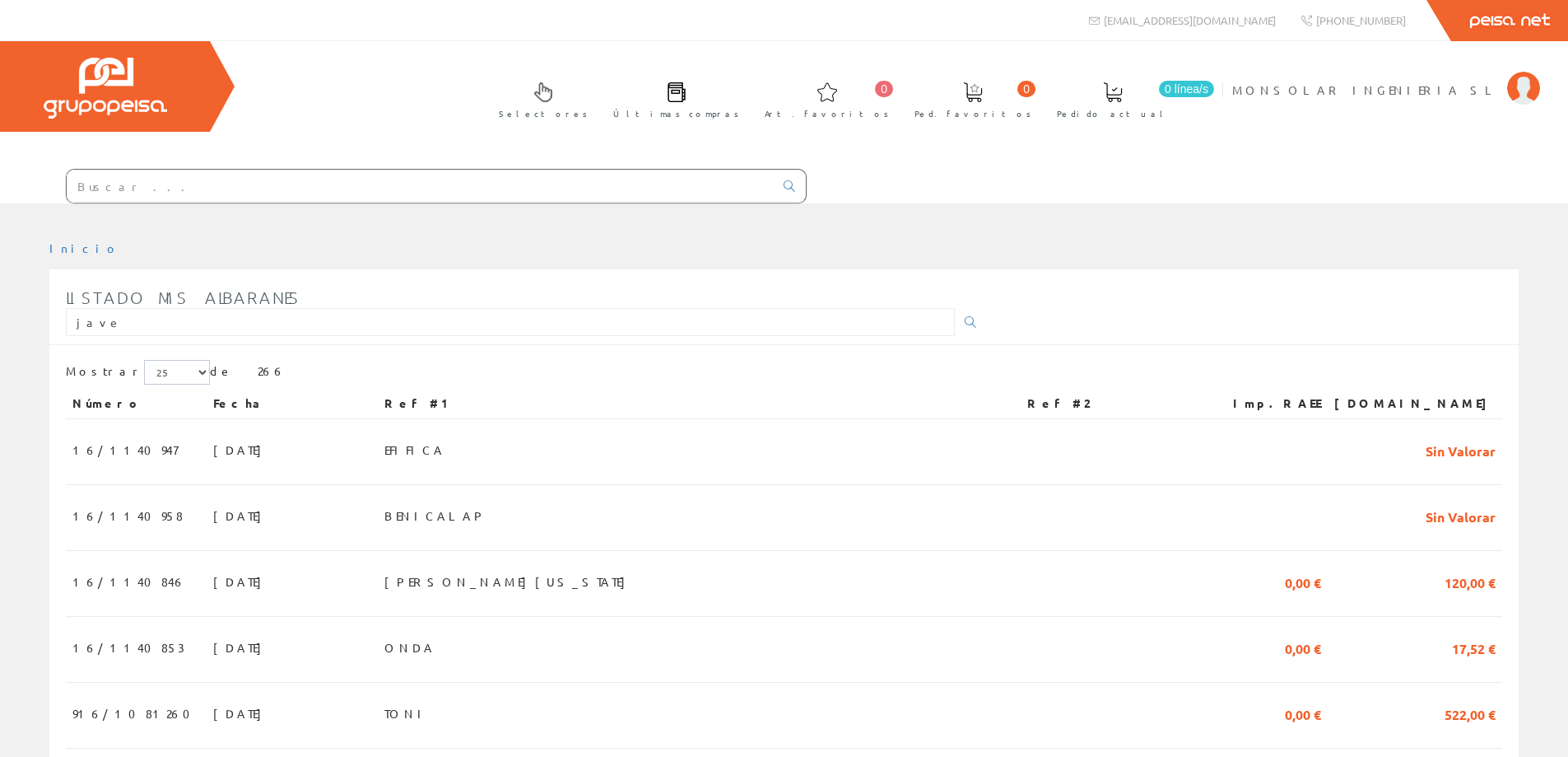
scroll to position [82, 0]
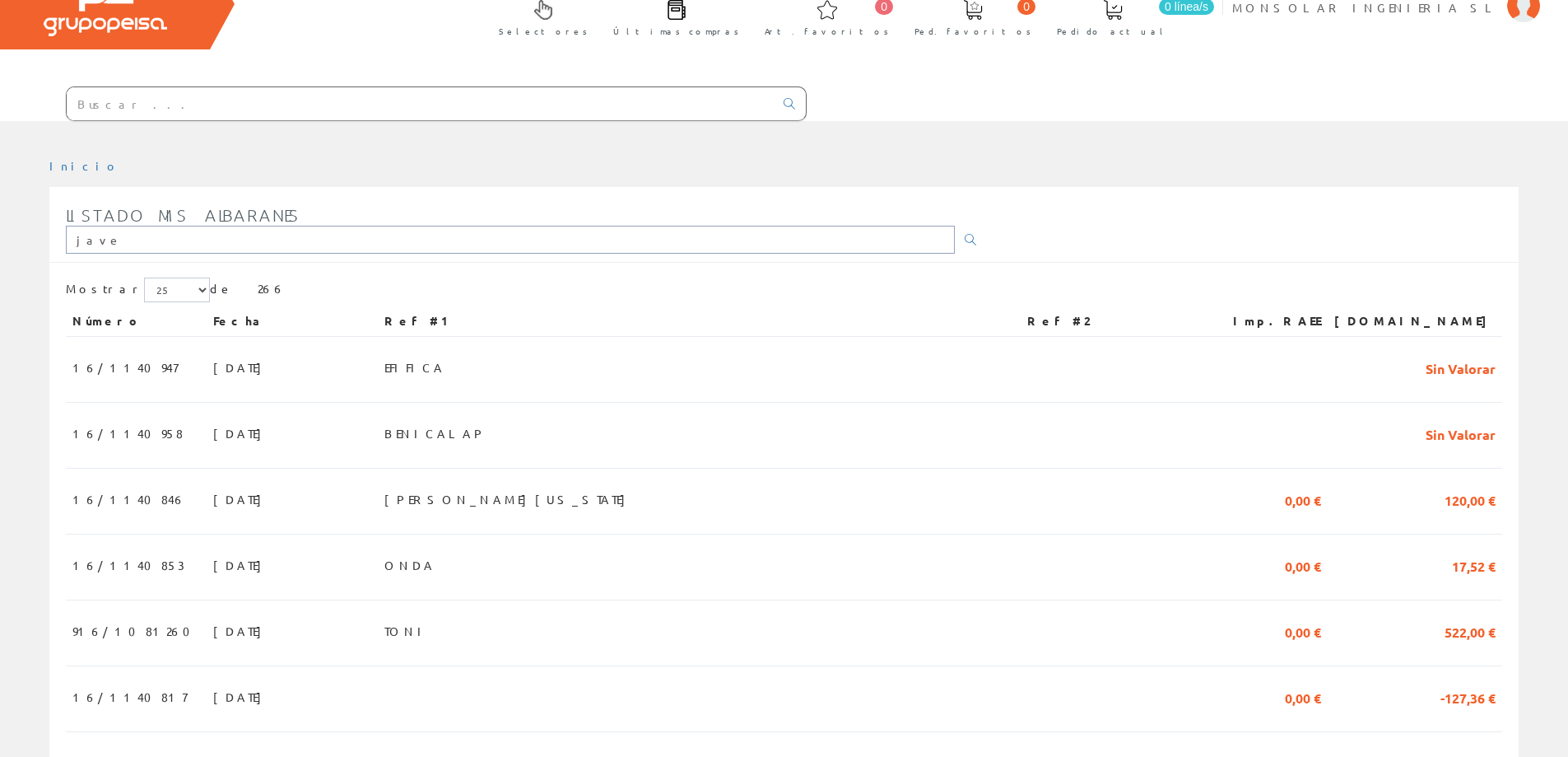
click at [218, 238] on input "jave" at bounding box center [511, 240] width 889 height 28
drag, startPoint x: 214, startPoint y: 238, endPoint x: 0, endPoint y: 261, distance: 215.2
type input "xa"
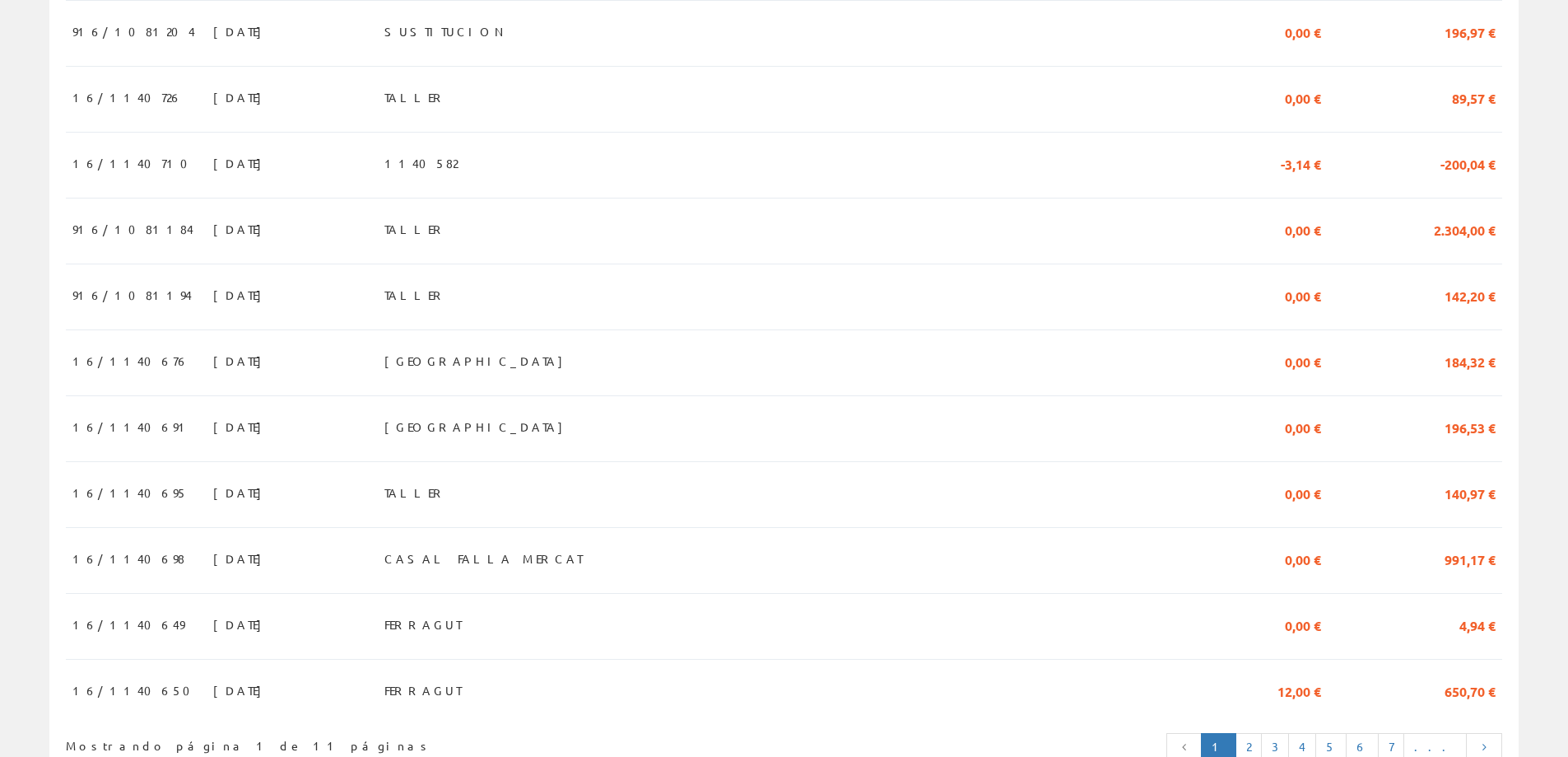
scroll to position [1430, 0]
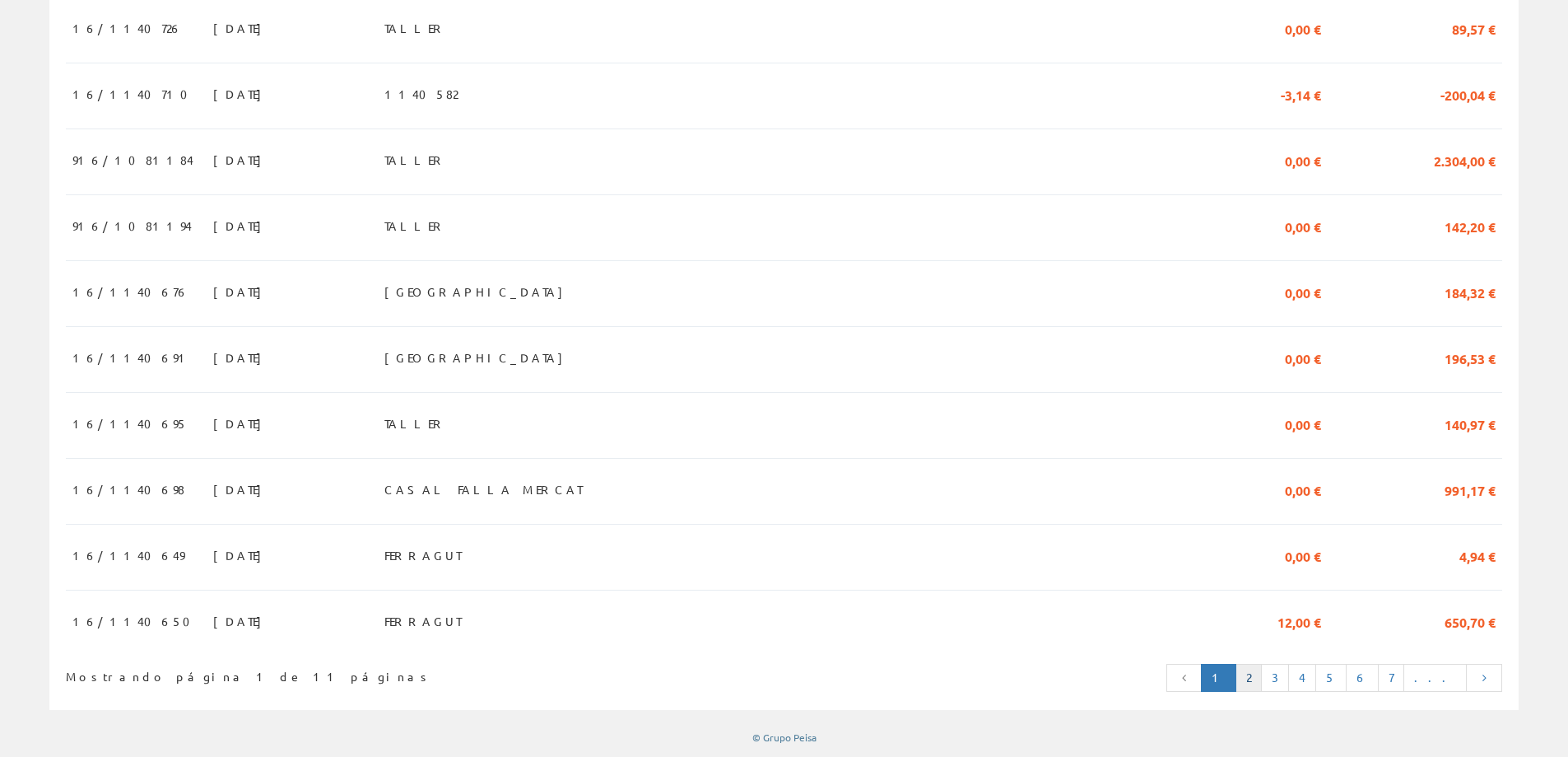
click at [1262, 676] on link "2" at bounding box center [1249, 678] width 26 height 28
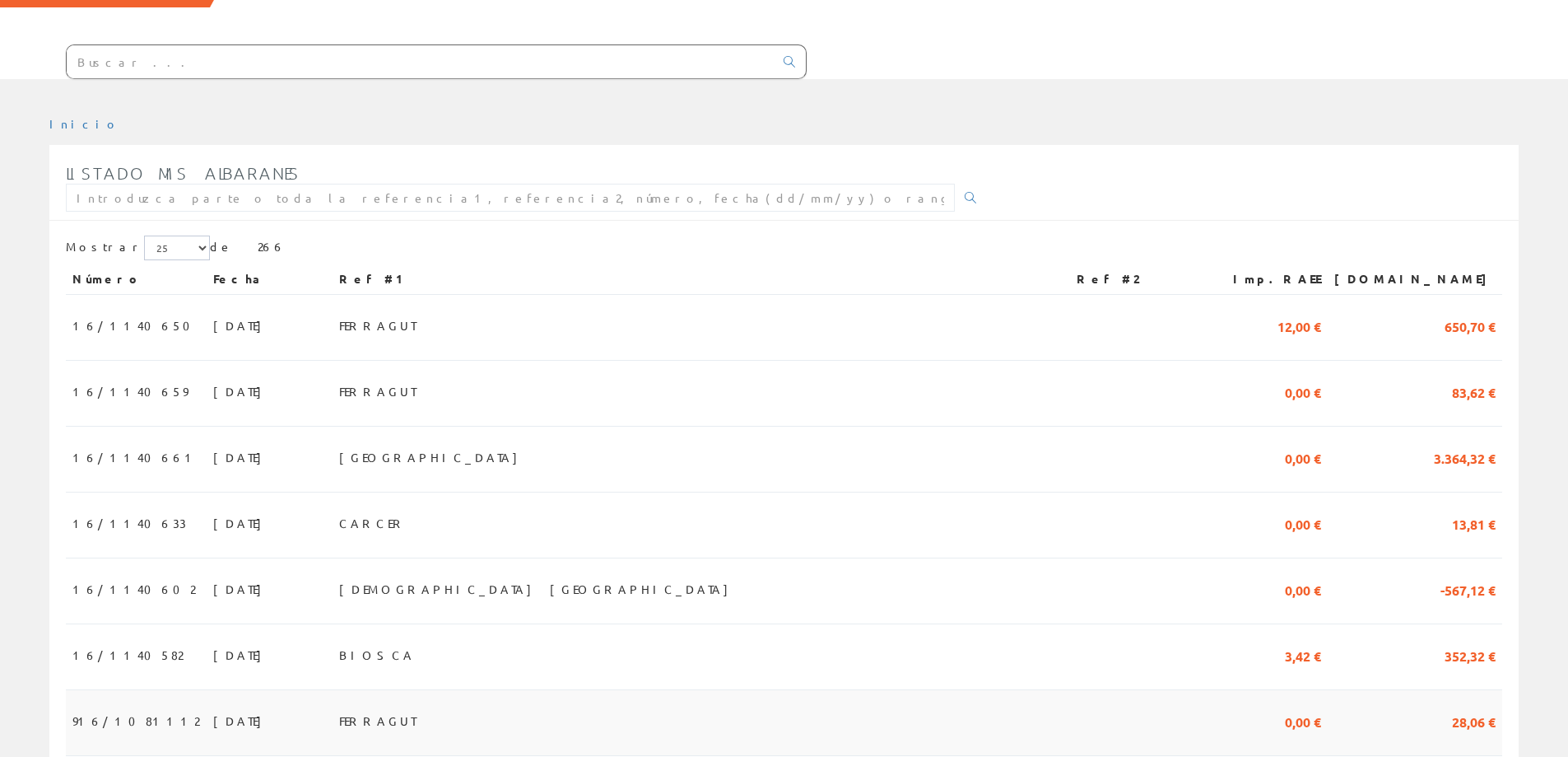
scroll to position [82, 0]
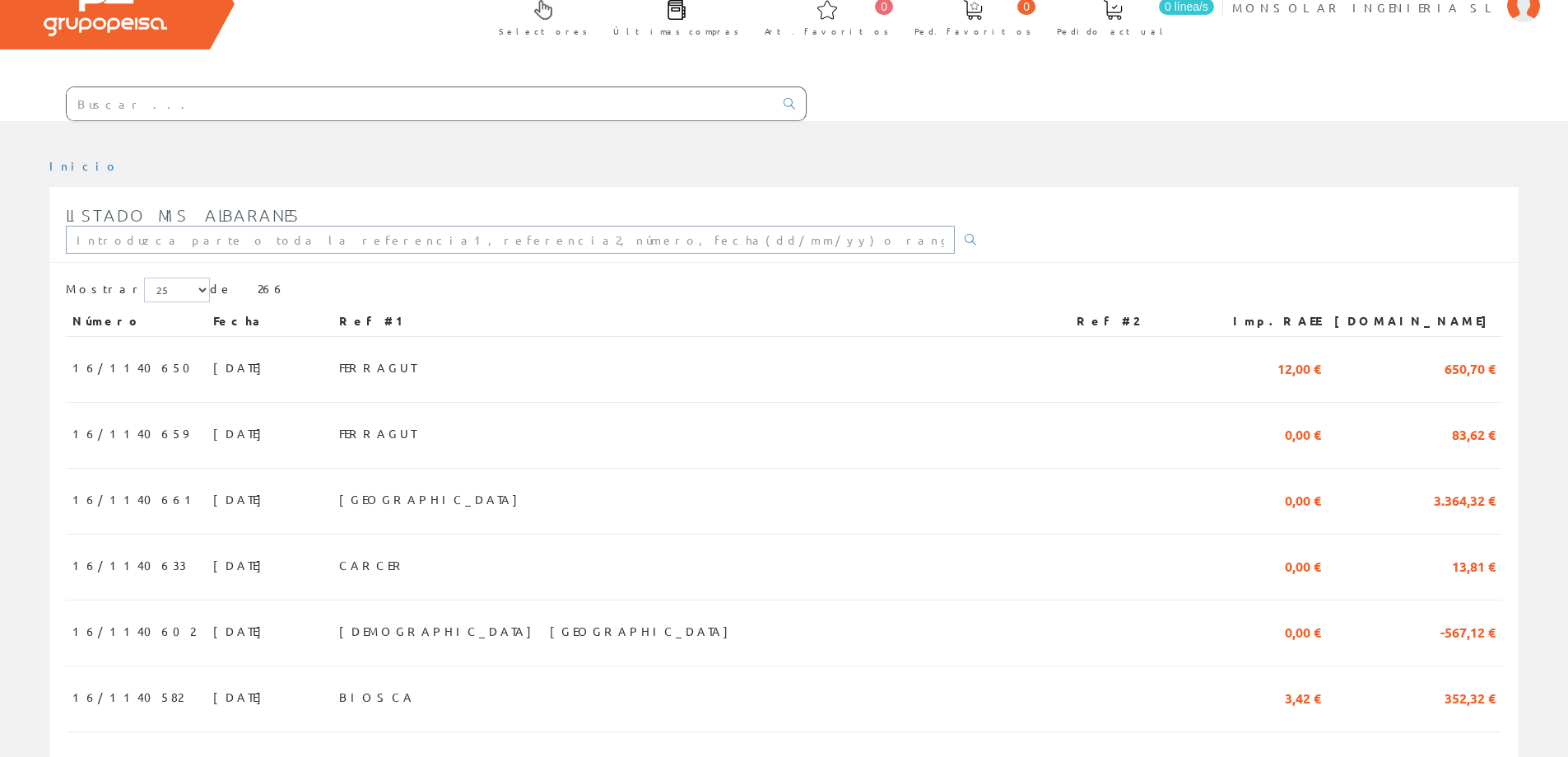
click at [291, 233] on input "text" at bounding box center [511, 240] width 889 height 28
type input "j"
type input "xa"
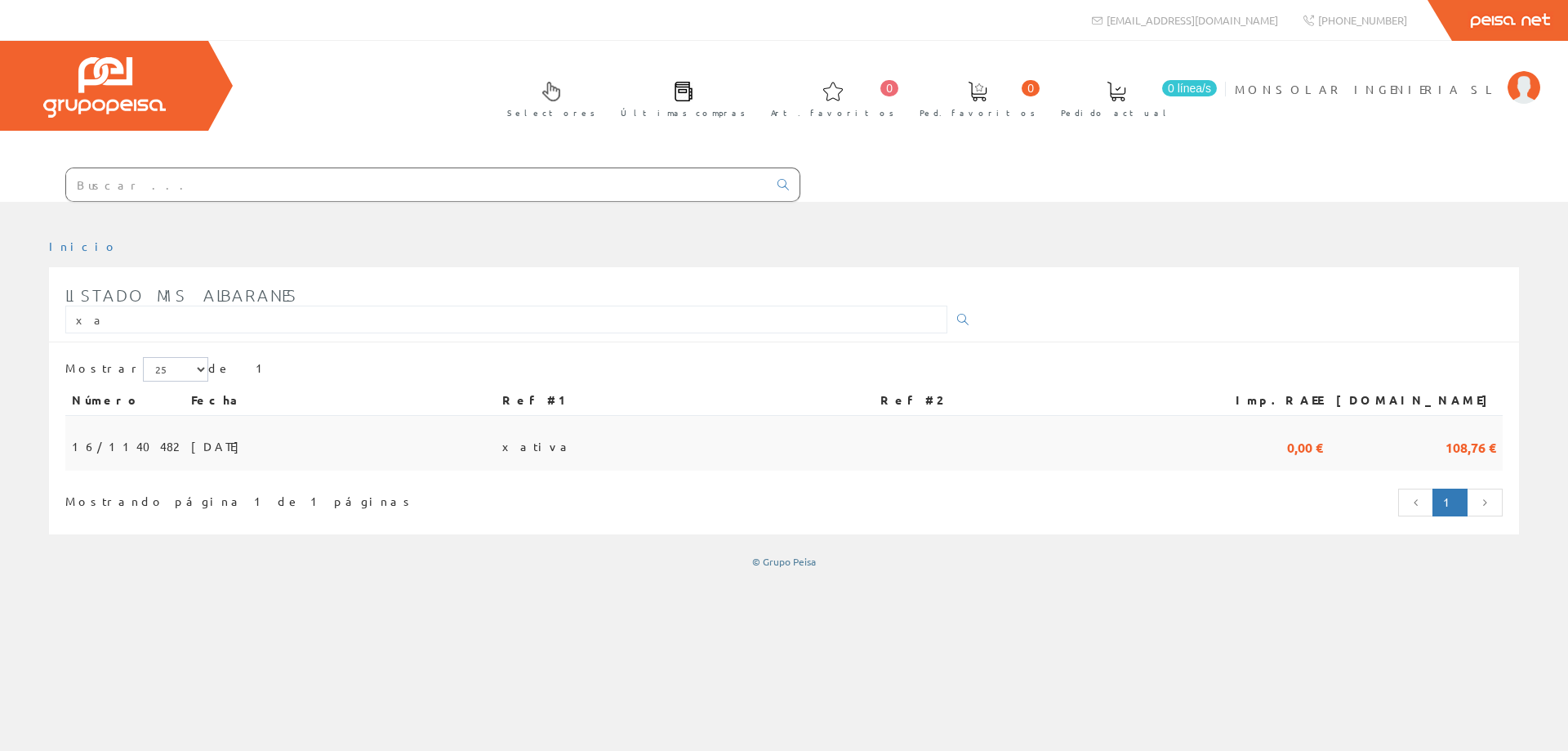
click at [191, 449] on span "08/08/2025" at bounding box center [219, 446] width 56 height 28
click at [141, 326] on input "xa" at bounding box center [507, 319] width 882 height 28
drag, startPoint x: 137, startPoint y: 325, endPoint x: 67, endPoint y: 317, distance: 70.5
click at [67, 317] on input "xa" at bounding box center [507, 319] width 882 height 28
type input "jav"
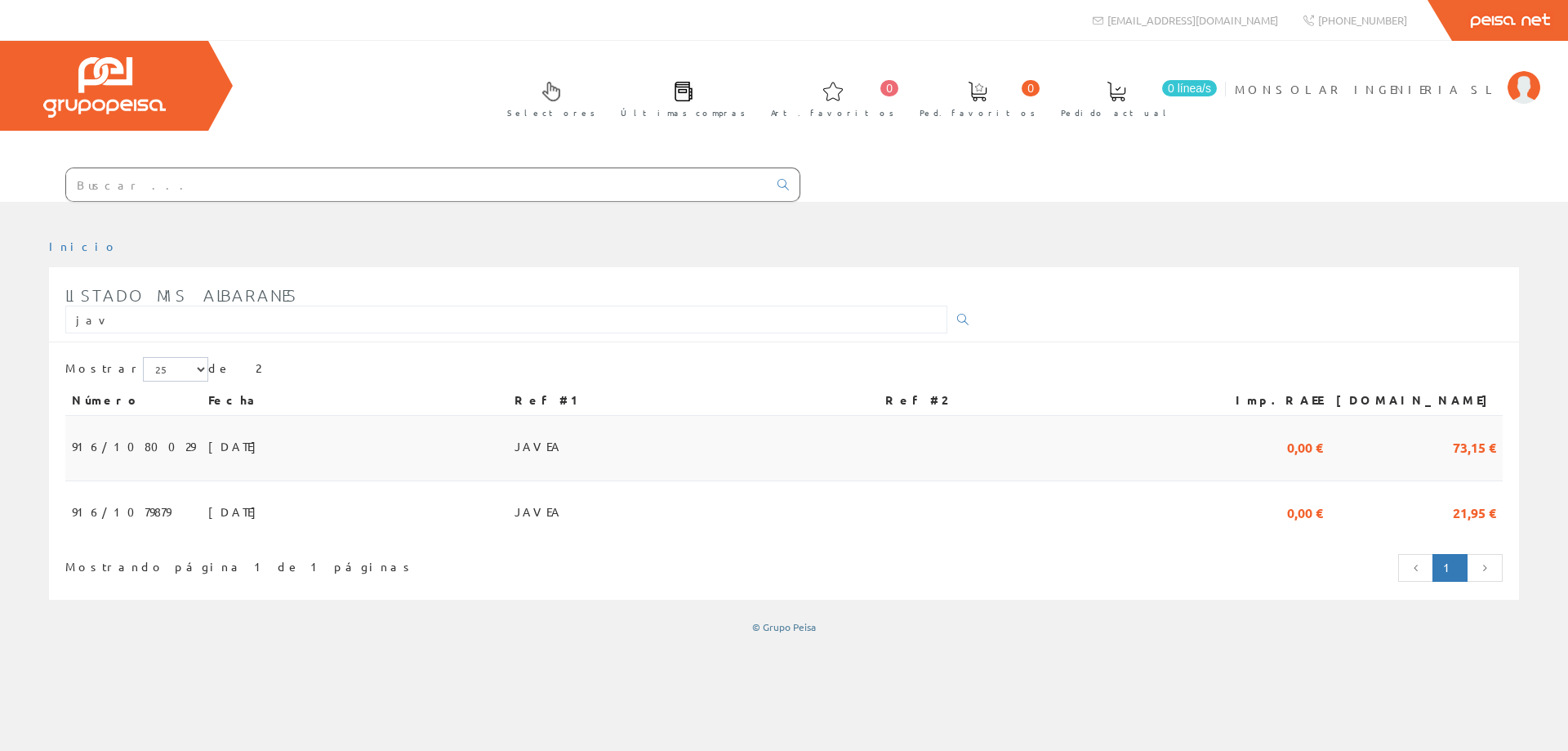
click at [208, 448] on span "26/06/2025" at bounding box center [236, 446] width 56 height 28
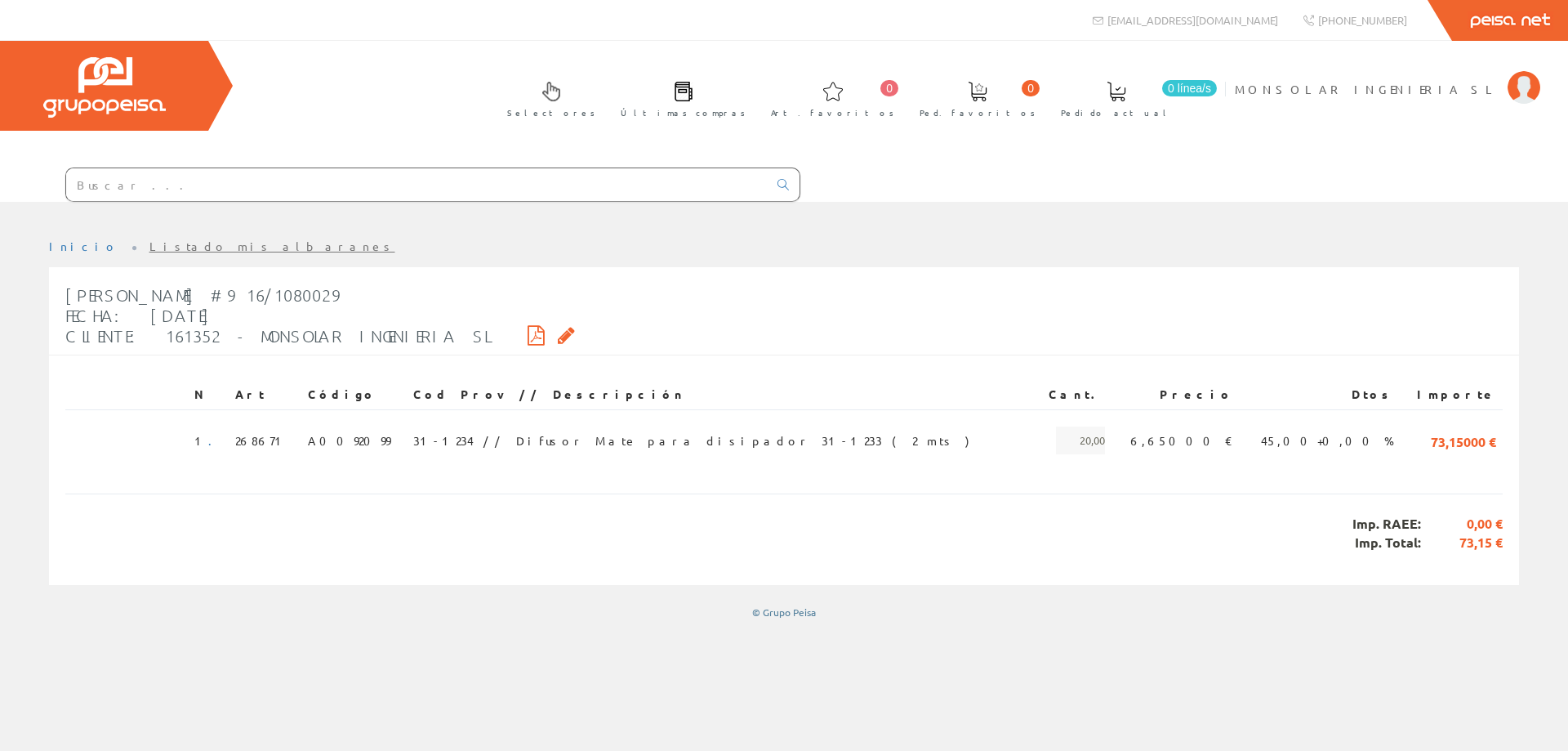
click at [140, 179] on input "text" at bounding box center [417, 184] width 702 height 32
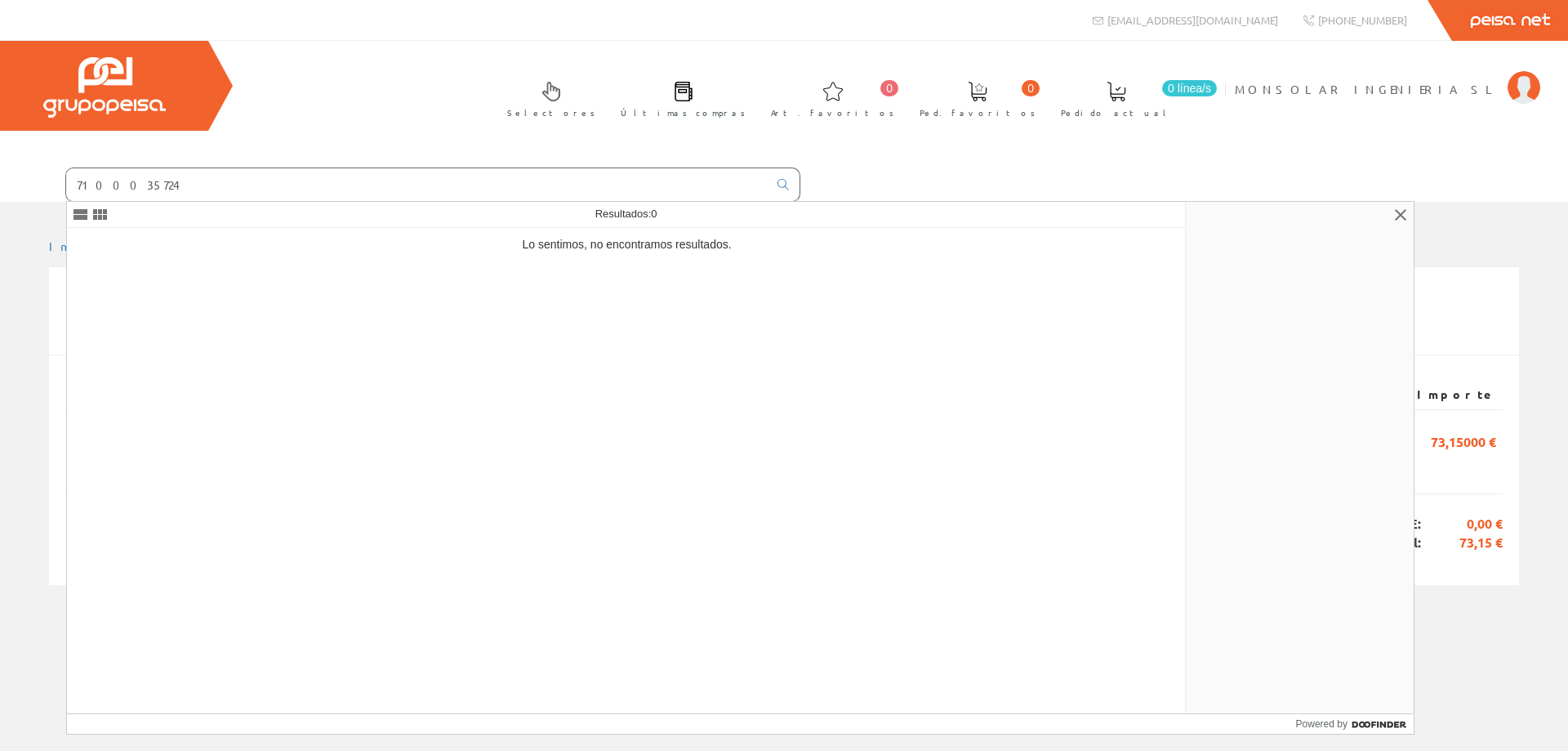
type input "7100035724"
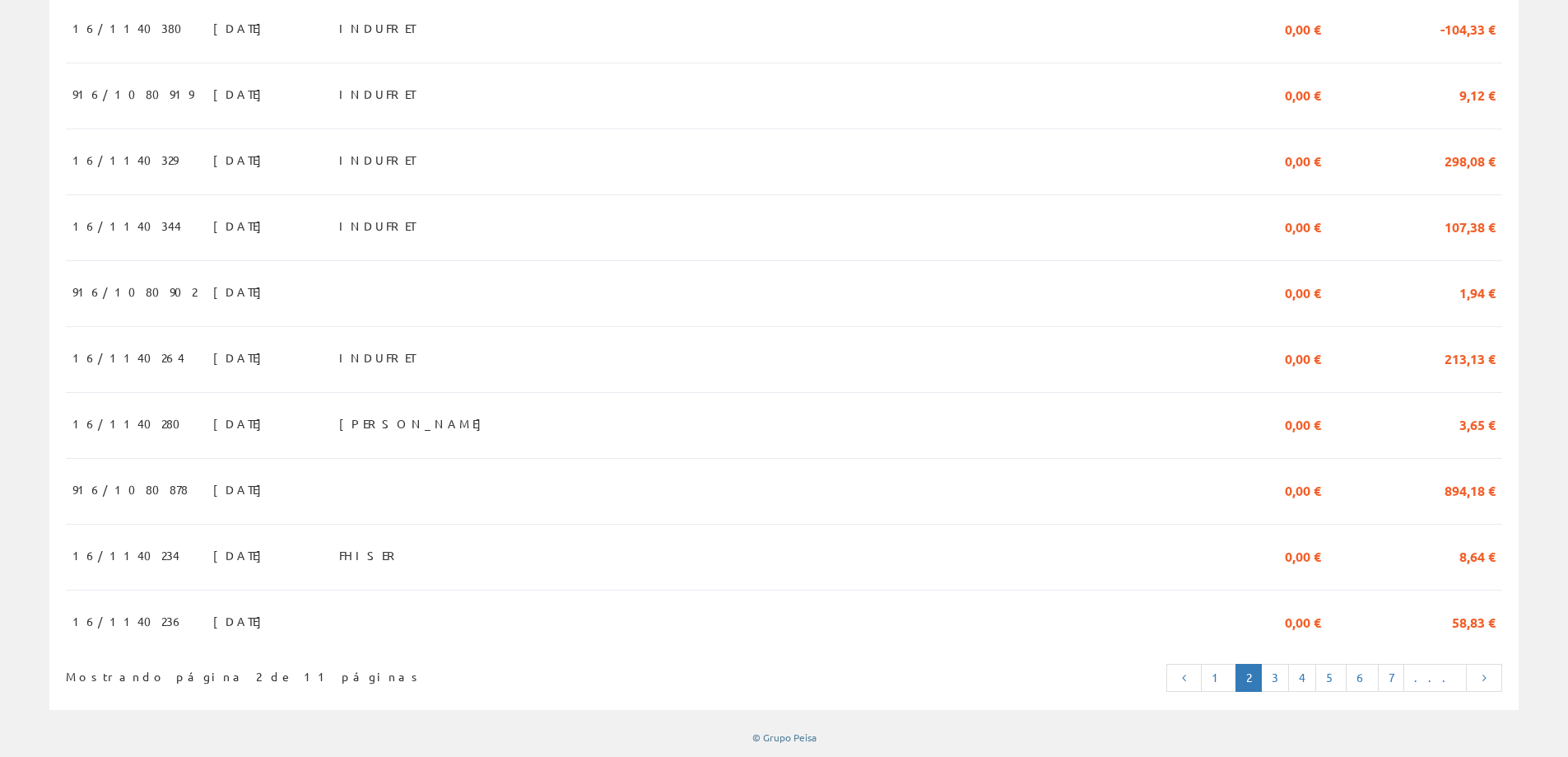
scroll to position [1430, 0]
click at [1289, 674] on link "3" at bounding box center [1275, 678] width 28 height 28
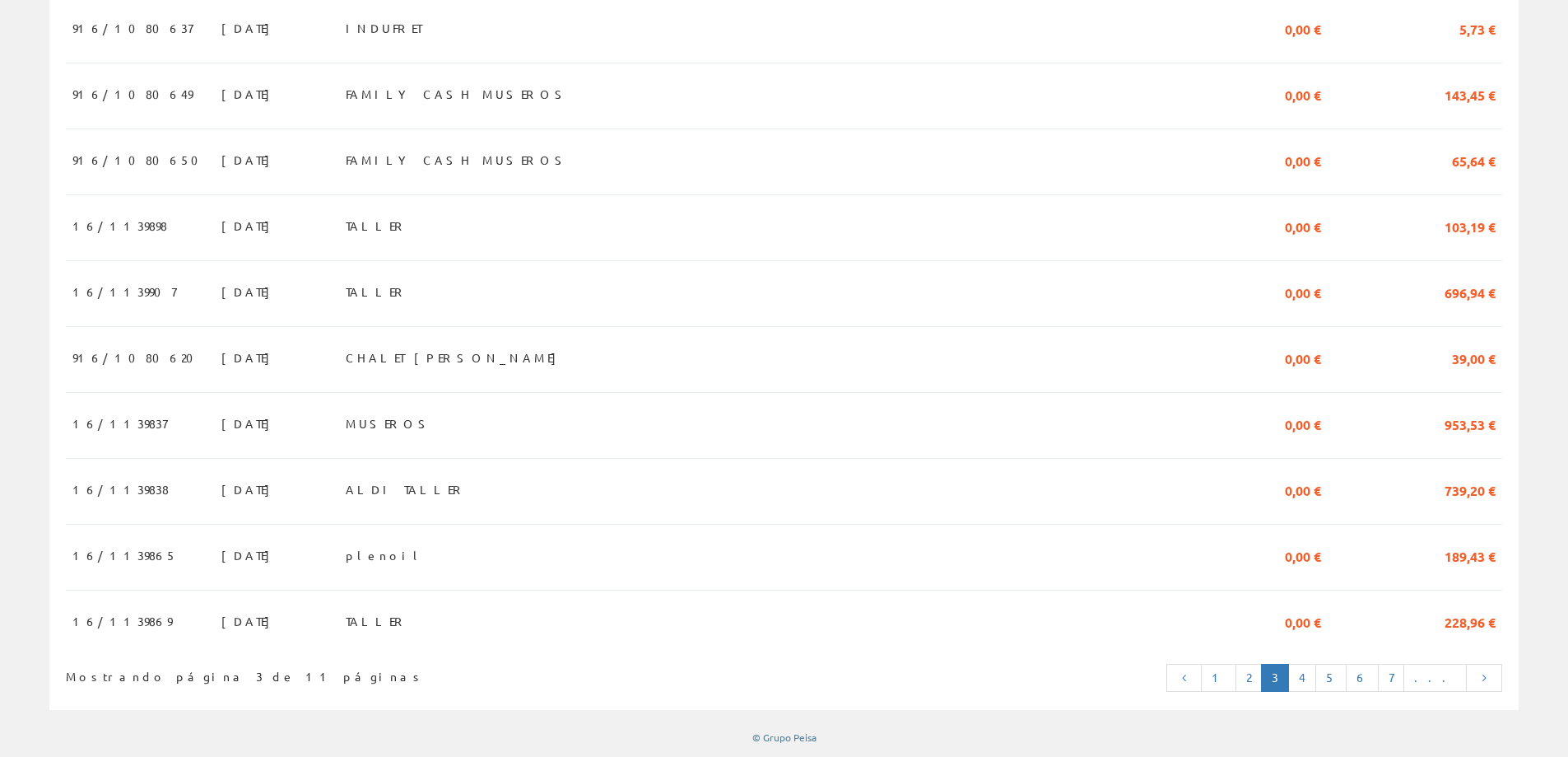
scroll to position [1426, 0]
click at [1317, 686] on link "4" at bounding box center [1303, 678] width 28 height 28
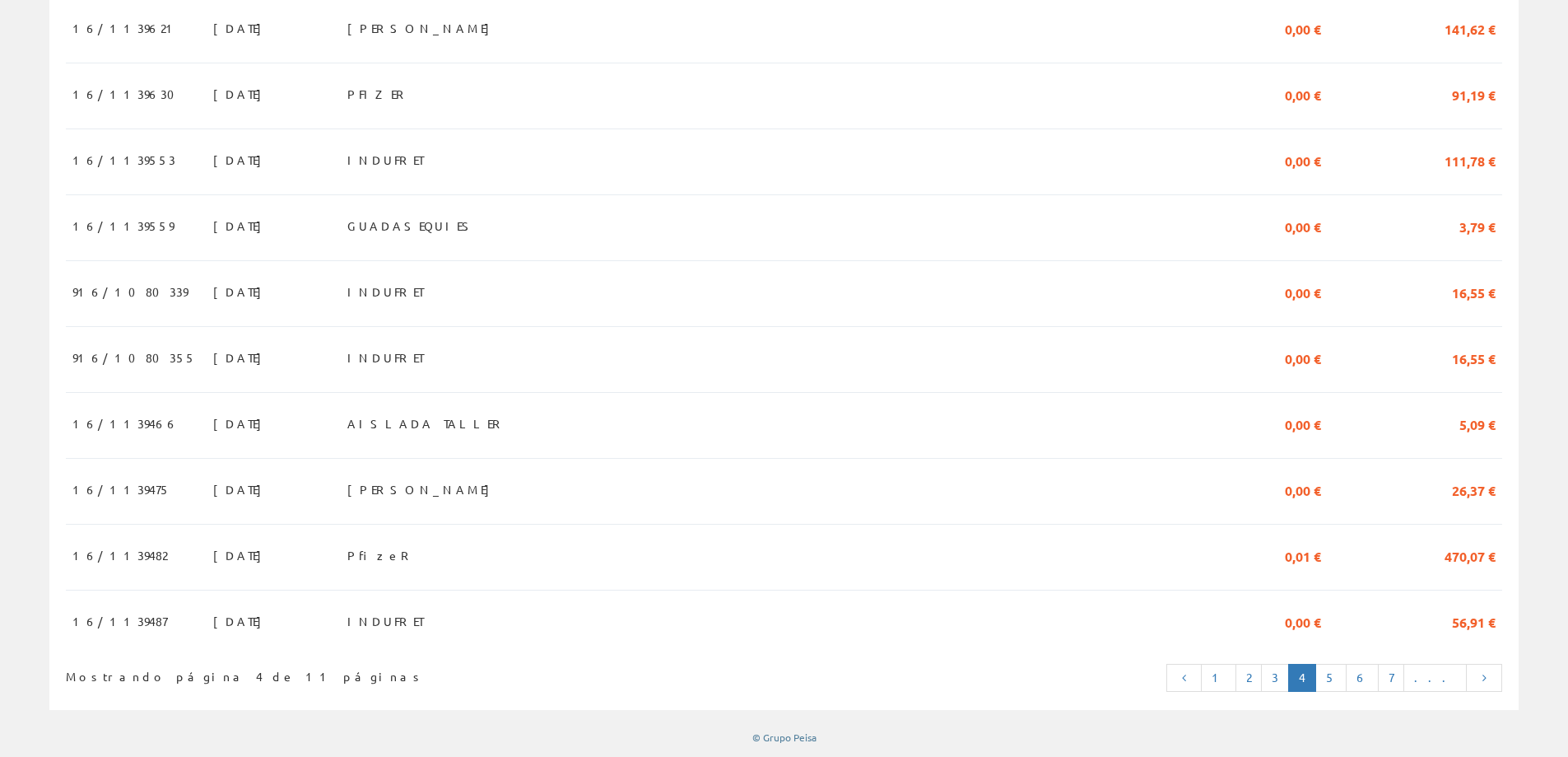
scroll to position [1430, 0]
click at [1347, 678] on link "5" at bounding box center [1331, 678] width 31 height 28
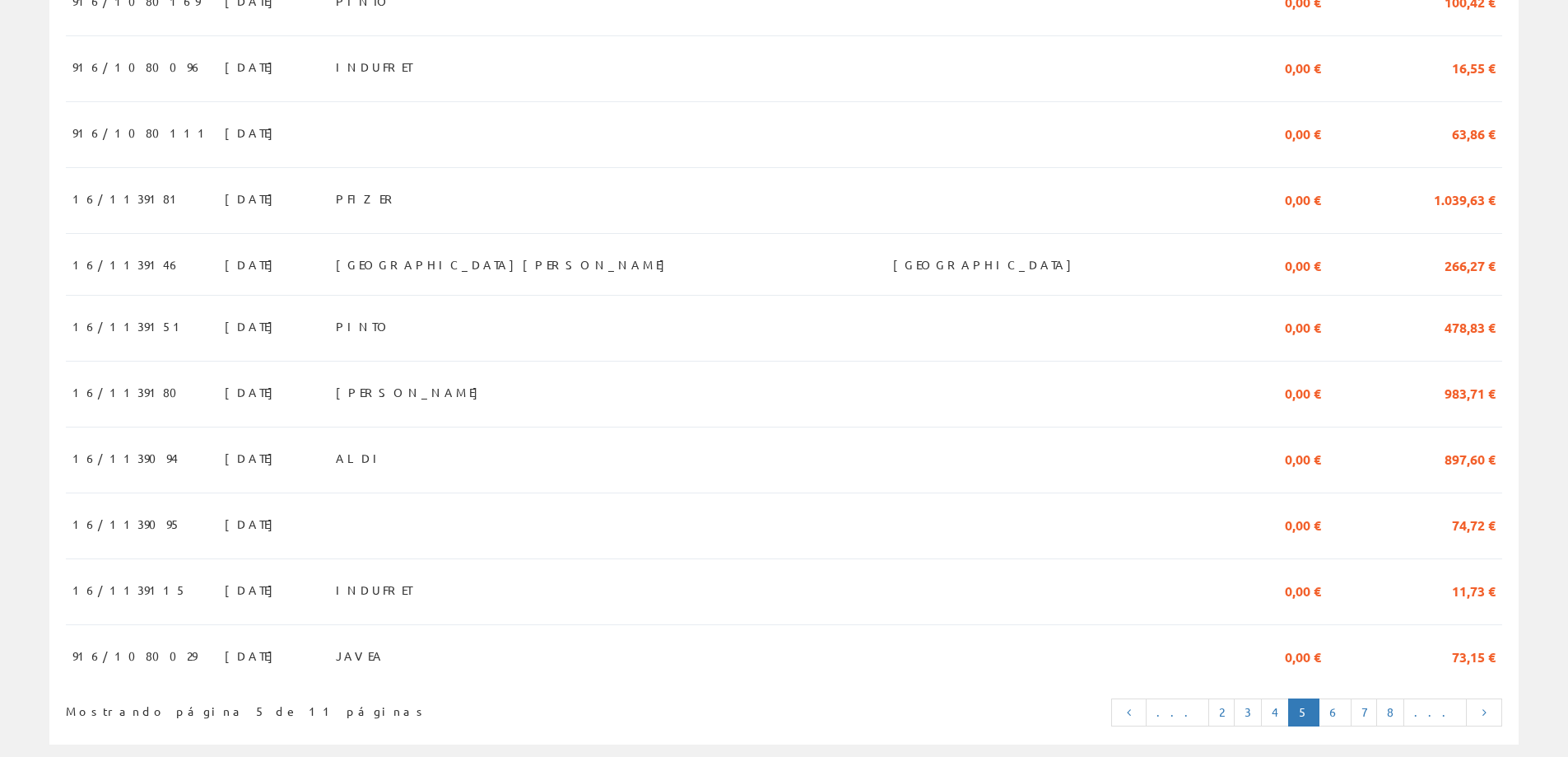
scroll to position [1400, 0]
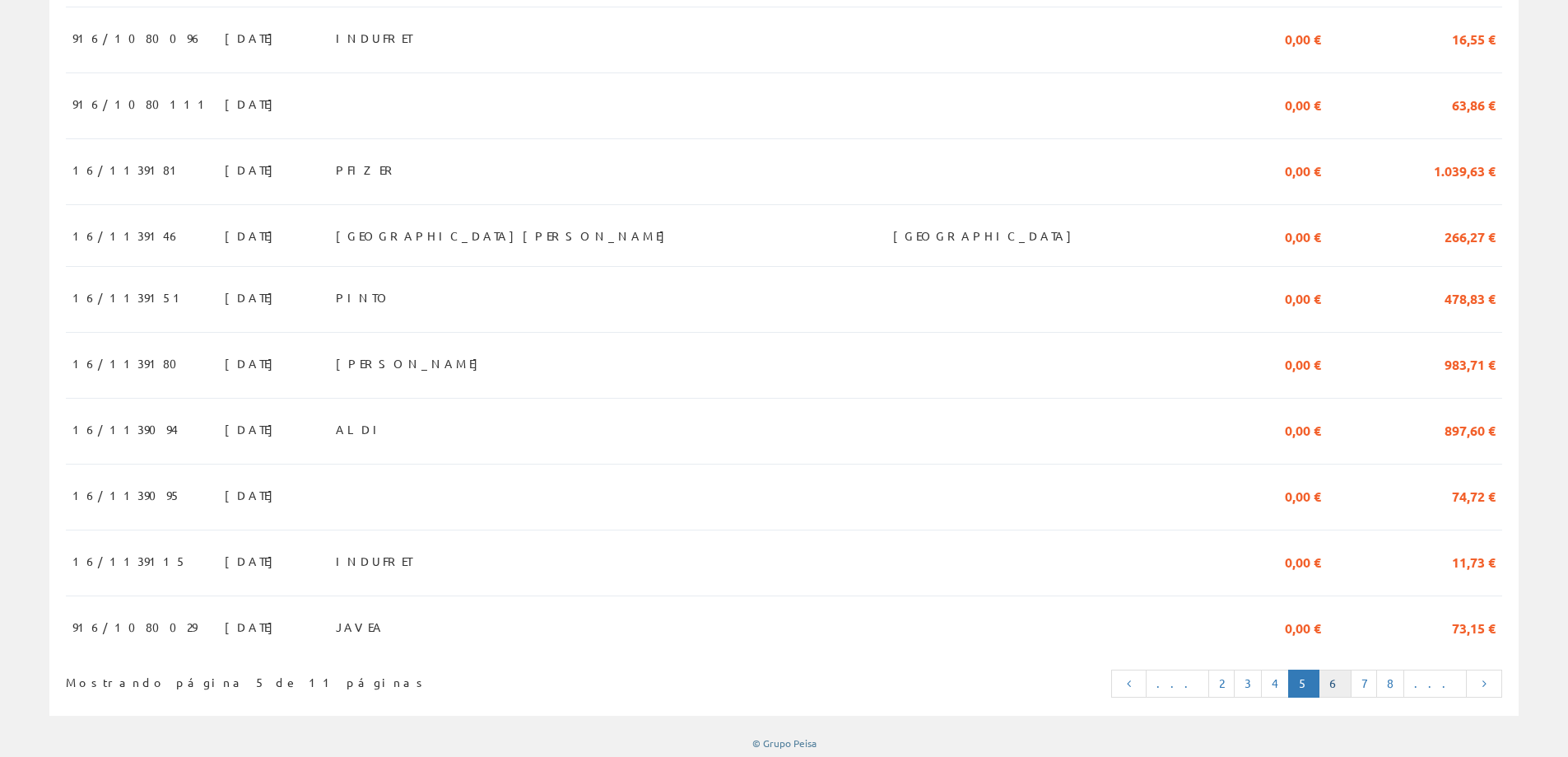
click at [1352, 698] on link "6" at bounding box center [1334, 684] width 33 height 28
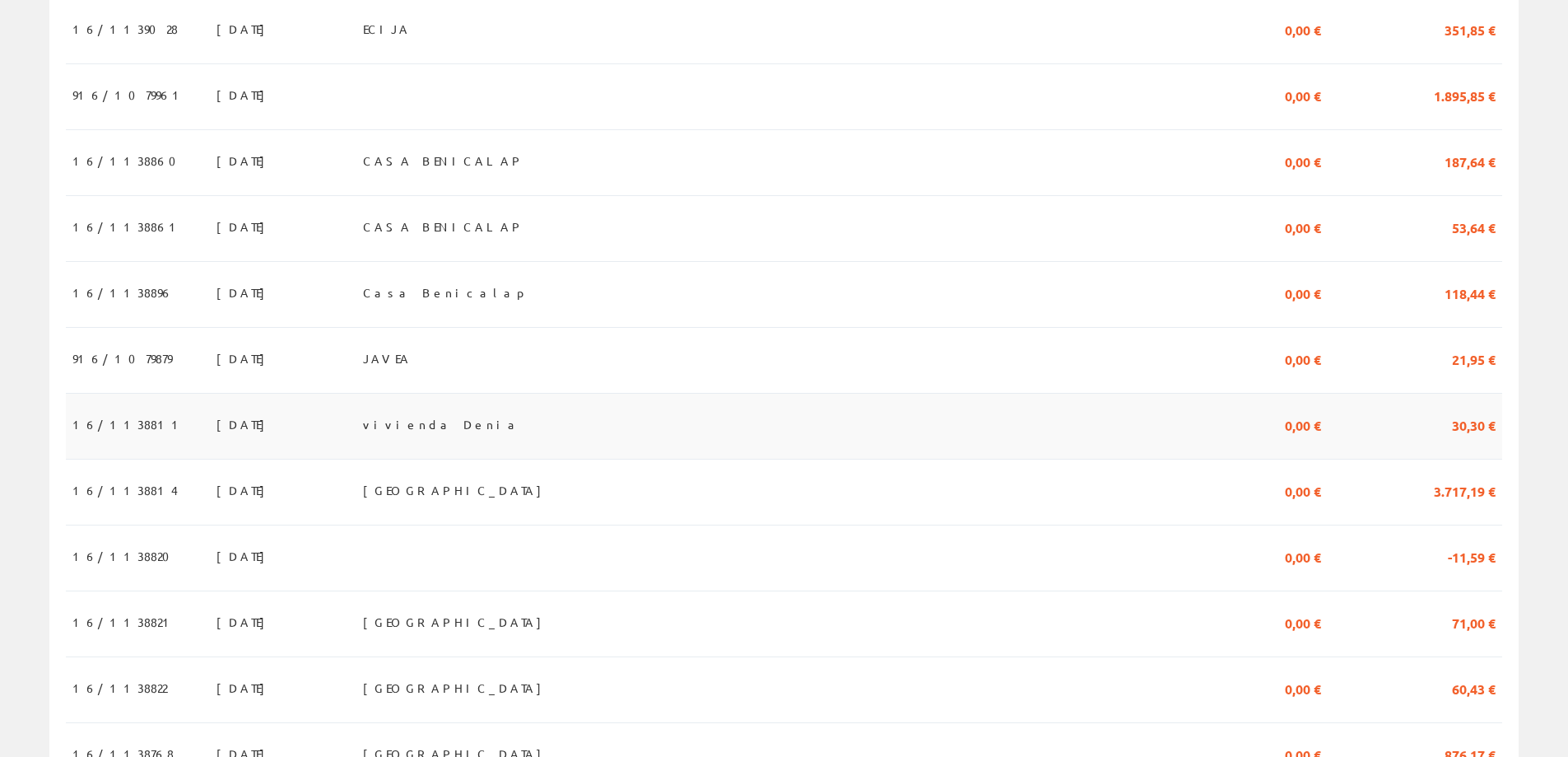
scroll to position [576, 0]
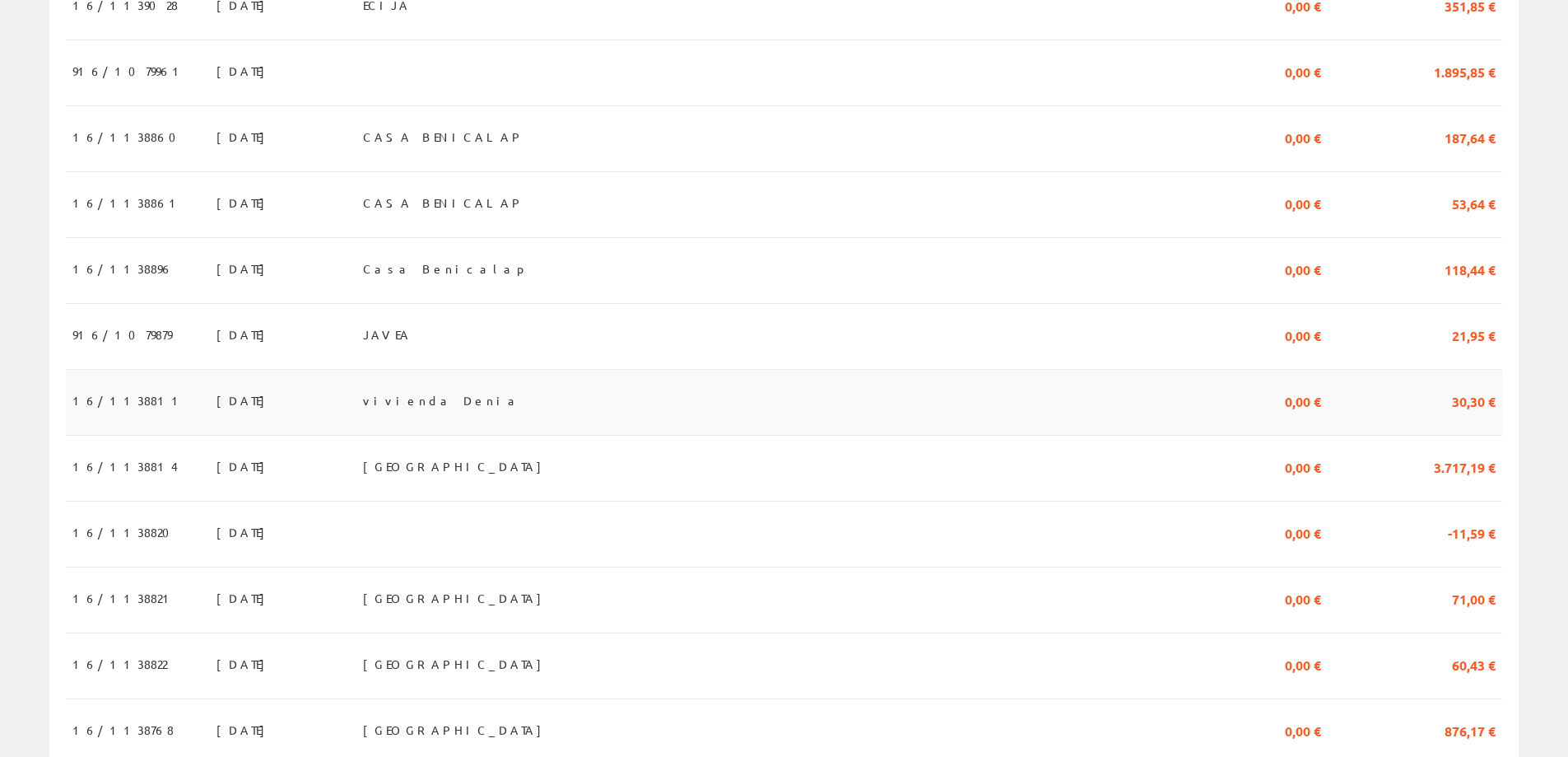
click at [216, 413] on span "[DATE]" at bounding box center [244, 401] width 56 height 28
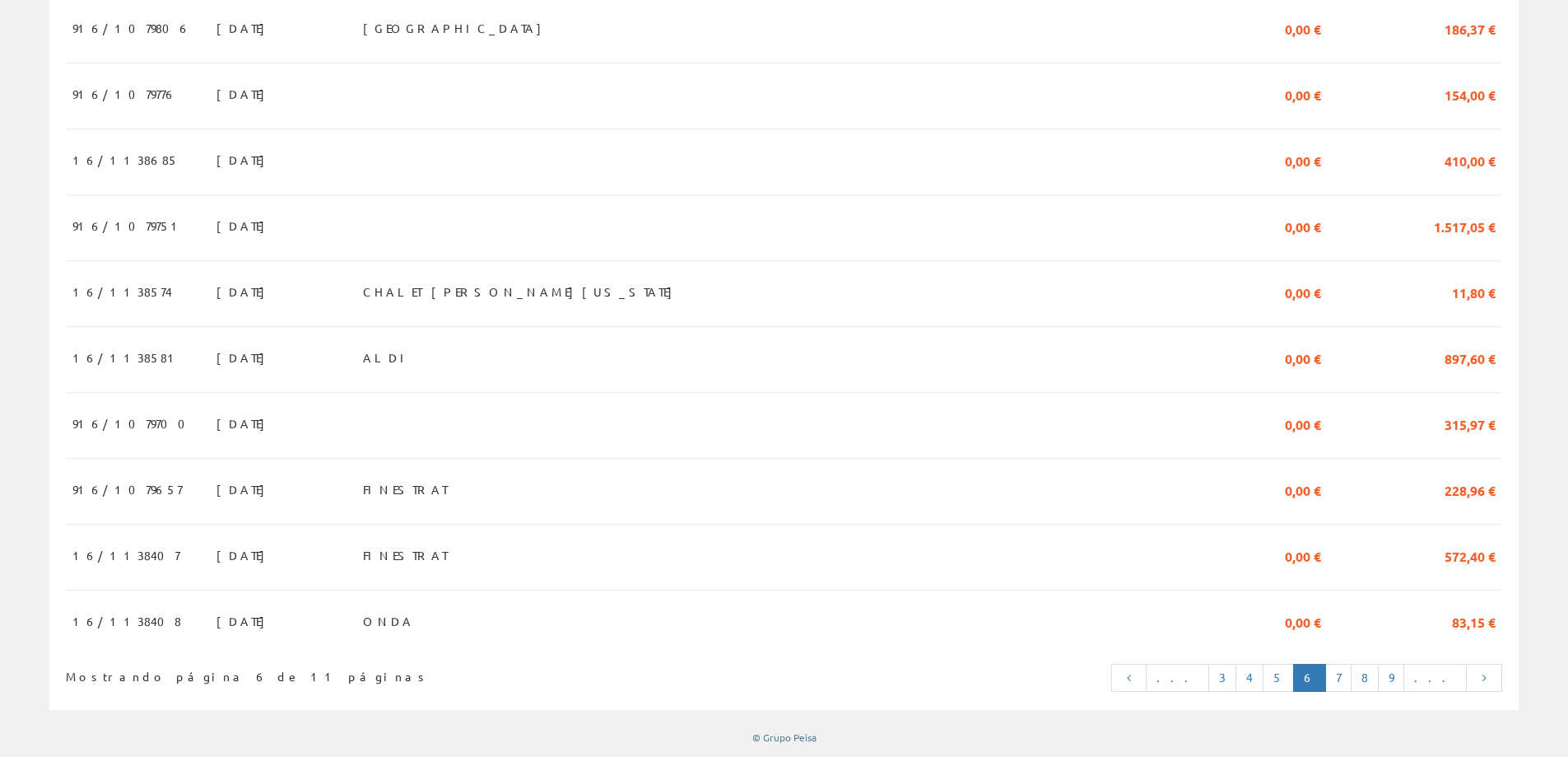
scroll to position [1430, 0]
click at [1352, 675] on link "7" at bounding box center [1339, 678] width 26 height 28
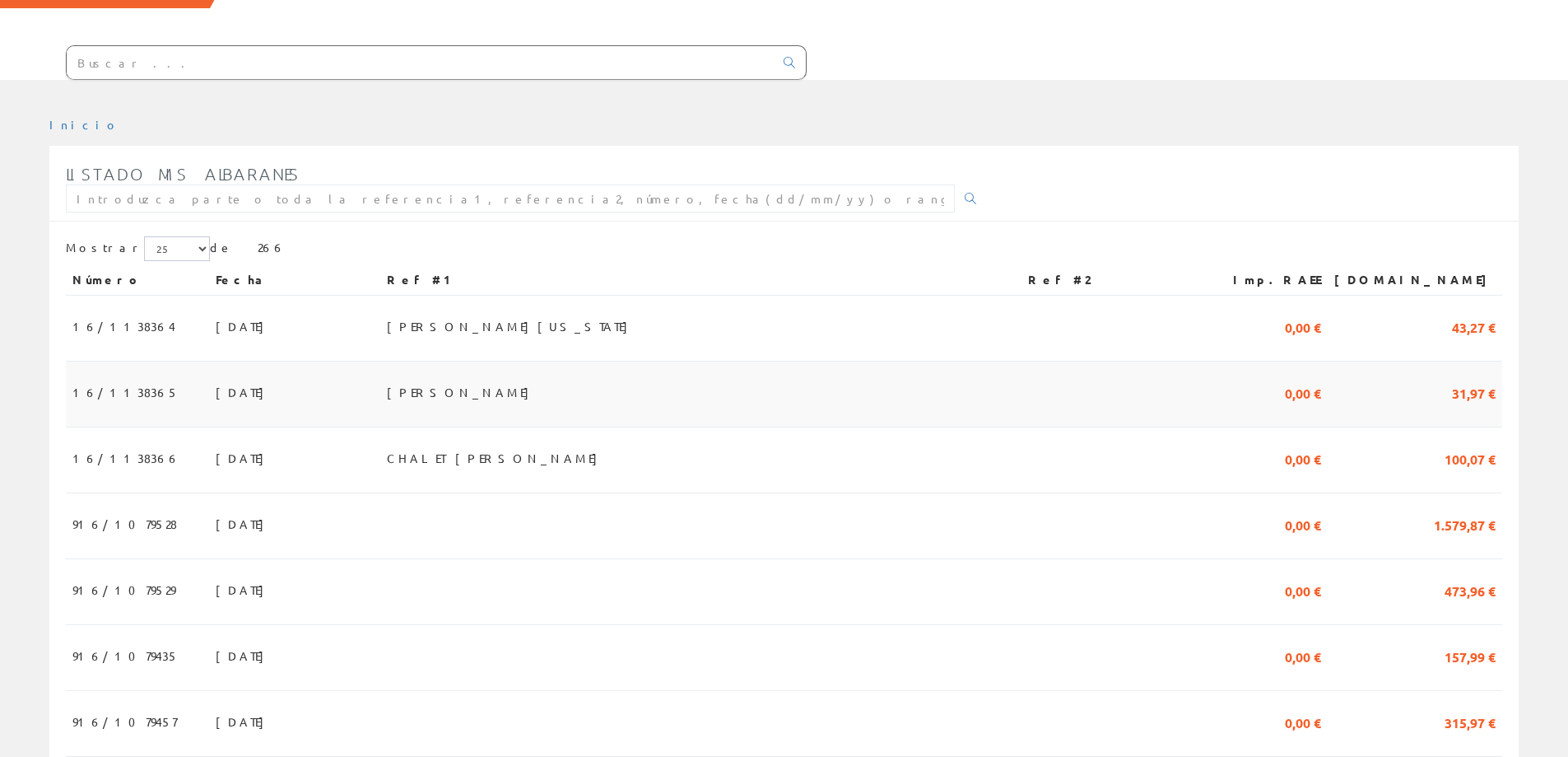
scroll to position [165, 0]
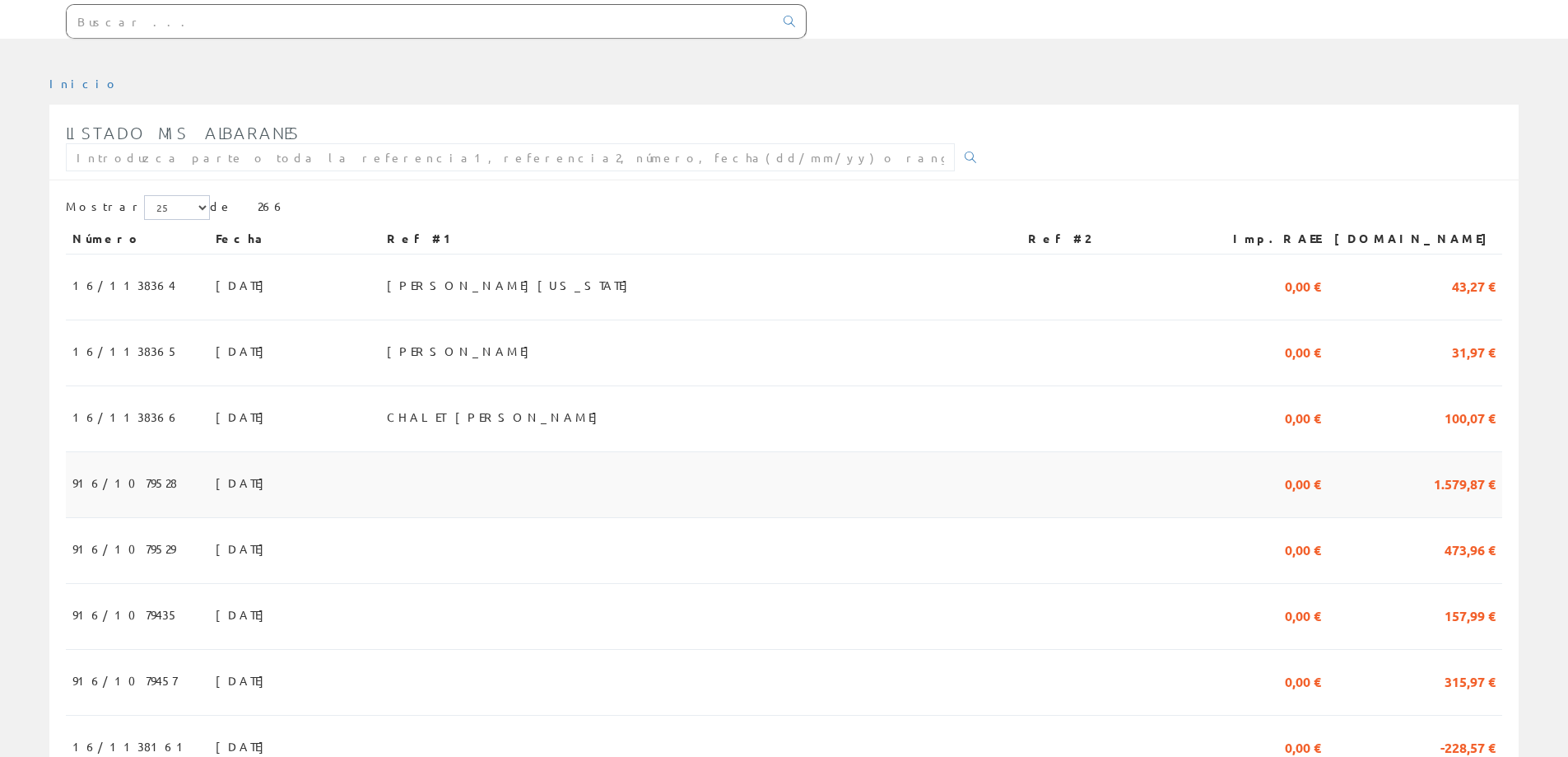
click at [216, 486] on span "04/06/2025" at bounding box center [244, 483] width 56 height 28
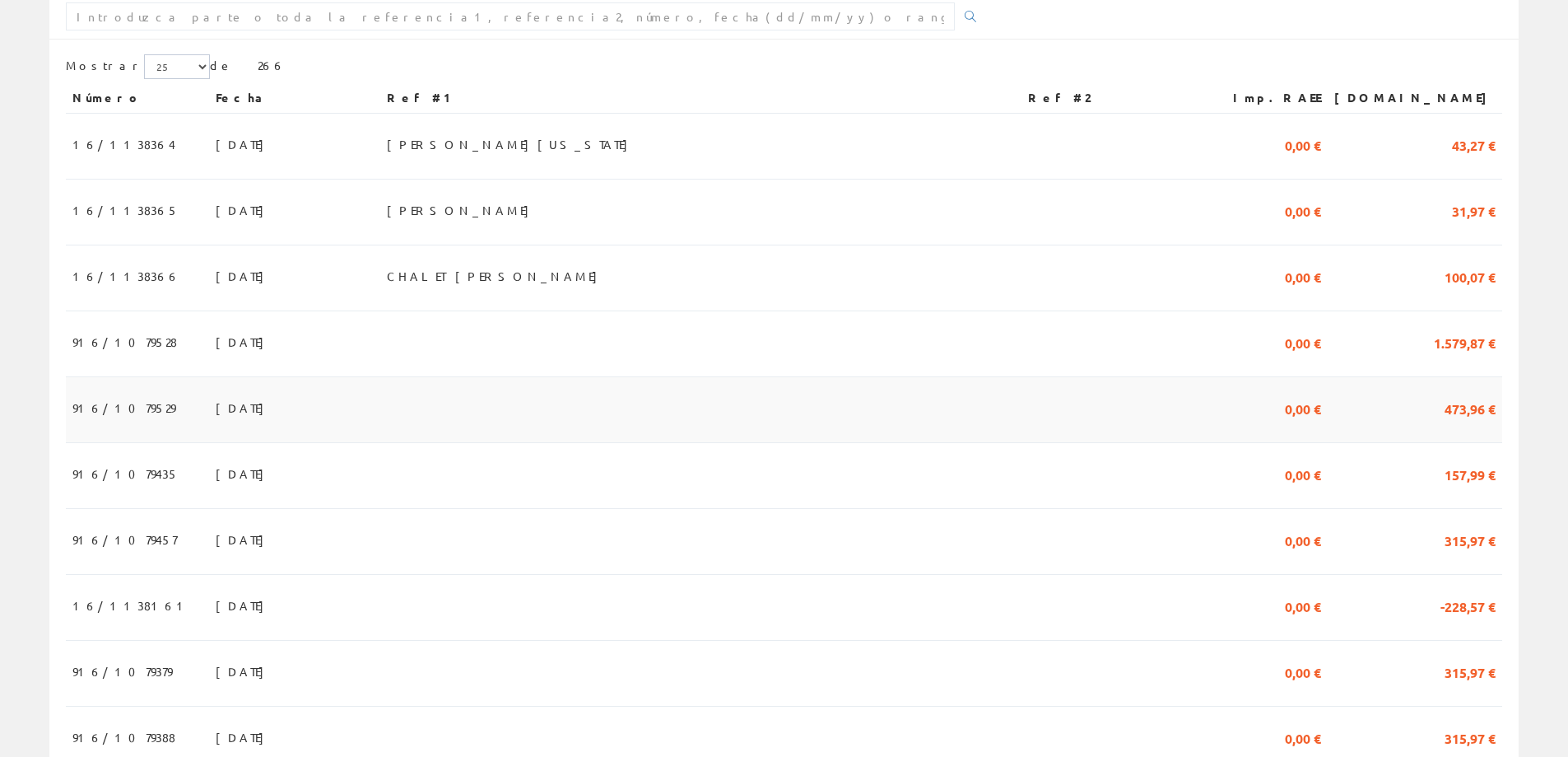
scroll to position [329, 0]
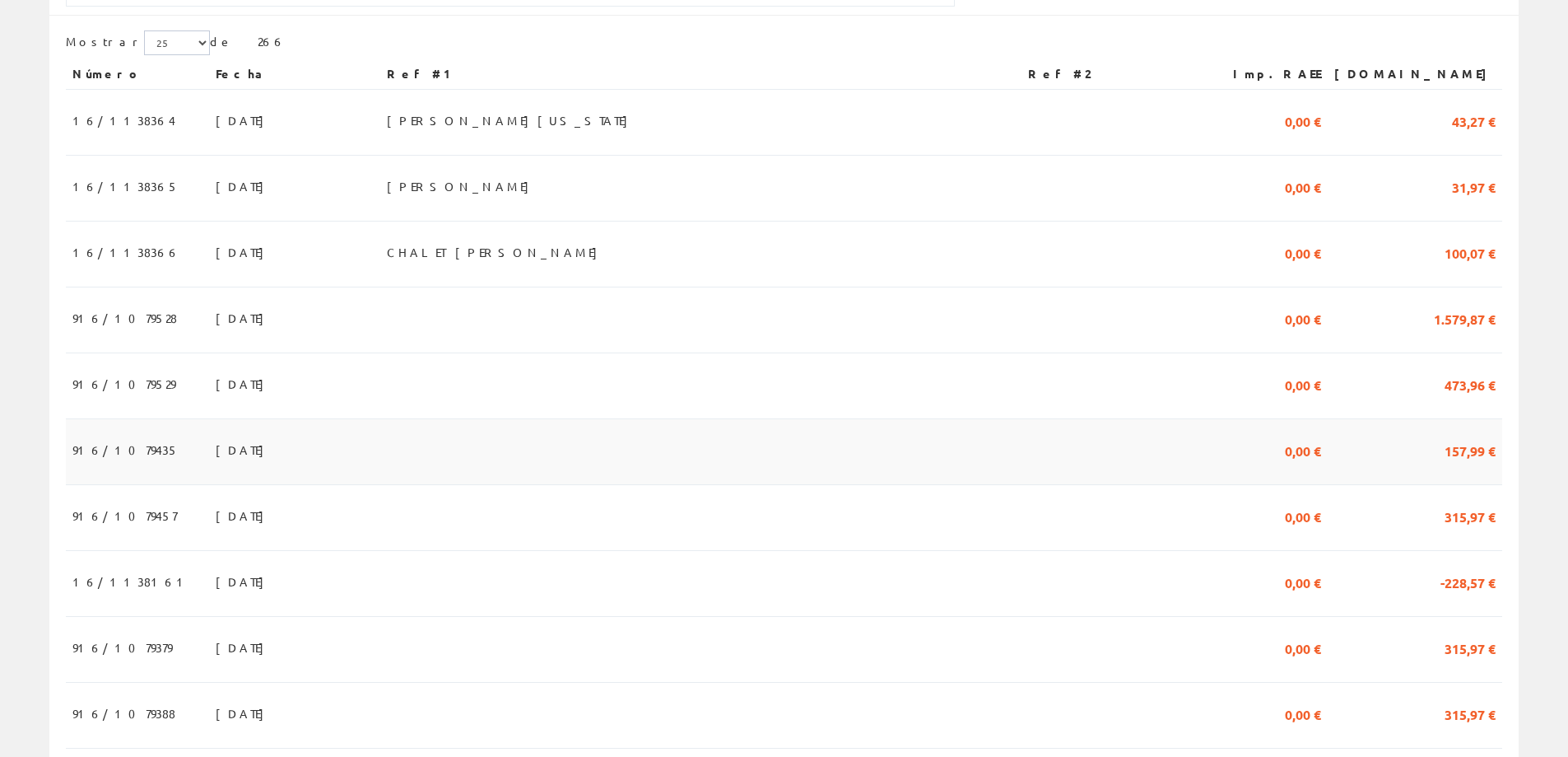
click at [216, 453] on span "02/06/2025" at bounding box center [244, 450] width 56 height 28
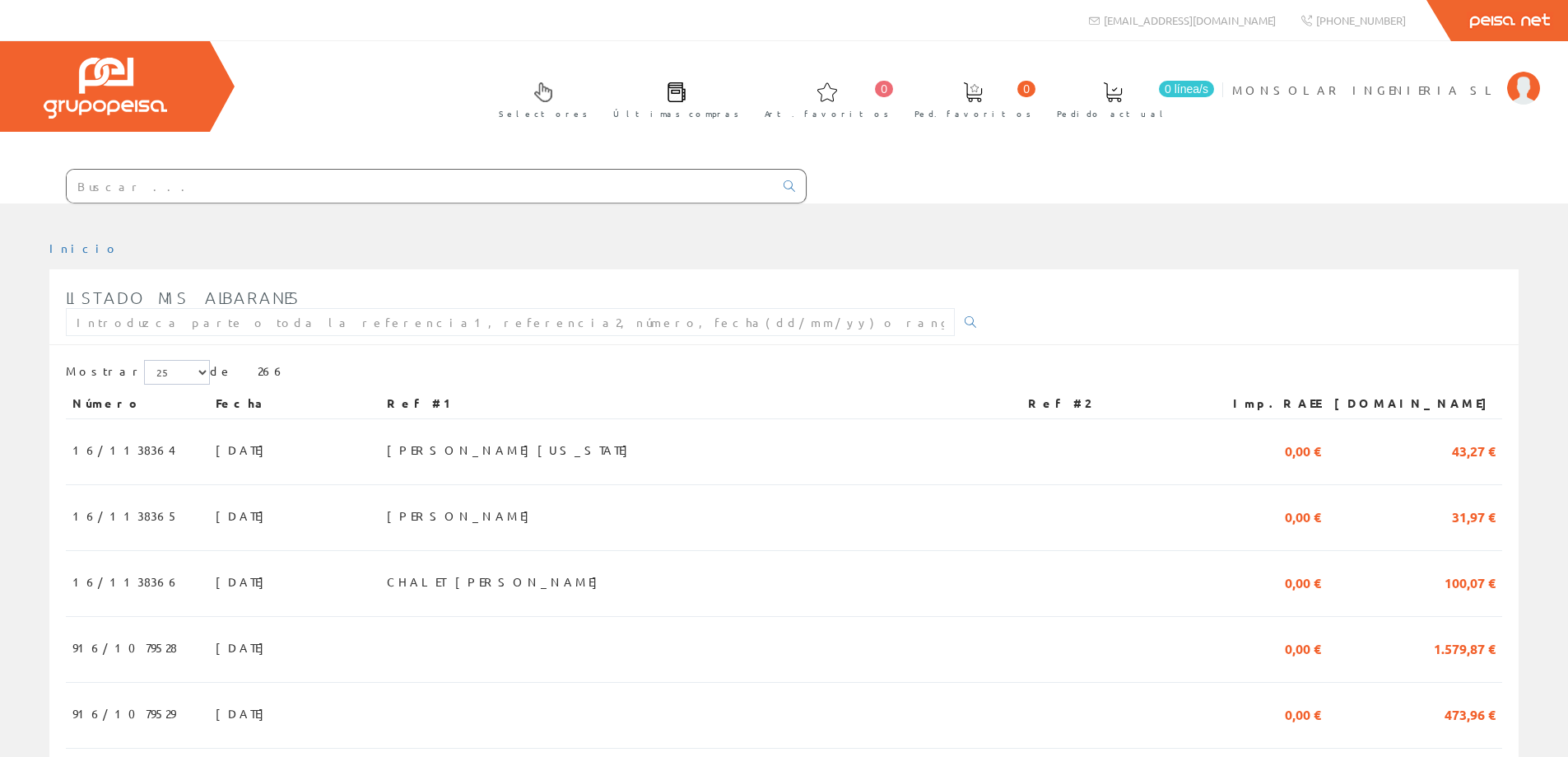
scroll to position [329, 0]
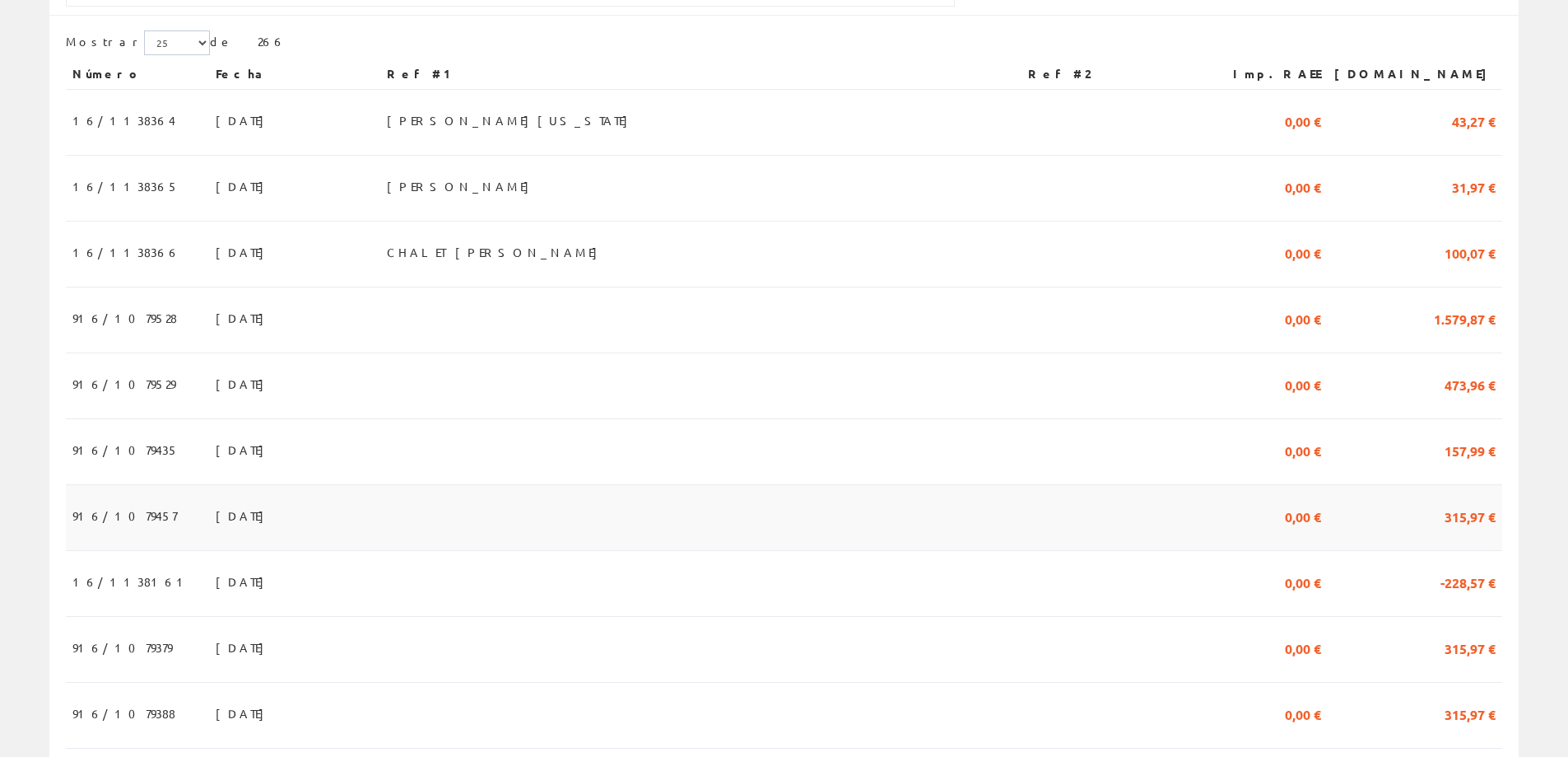
click at [216, 521] on span "[DATE]" at bounding box center [244, 515] width 56 height 28
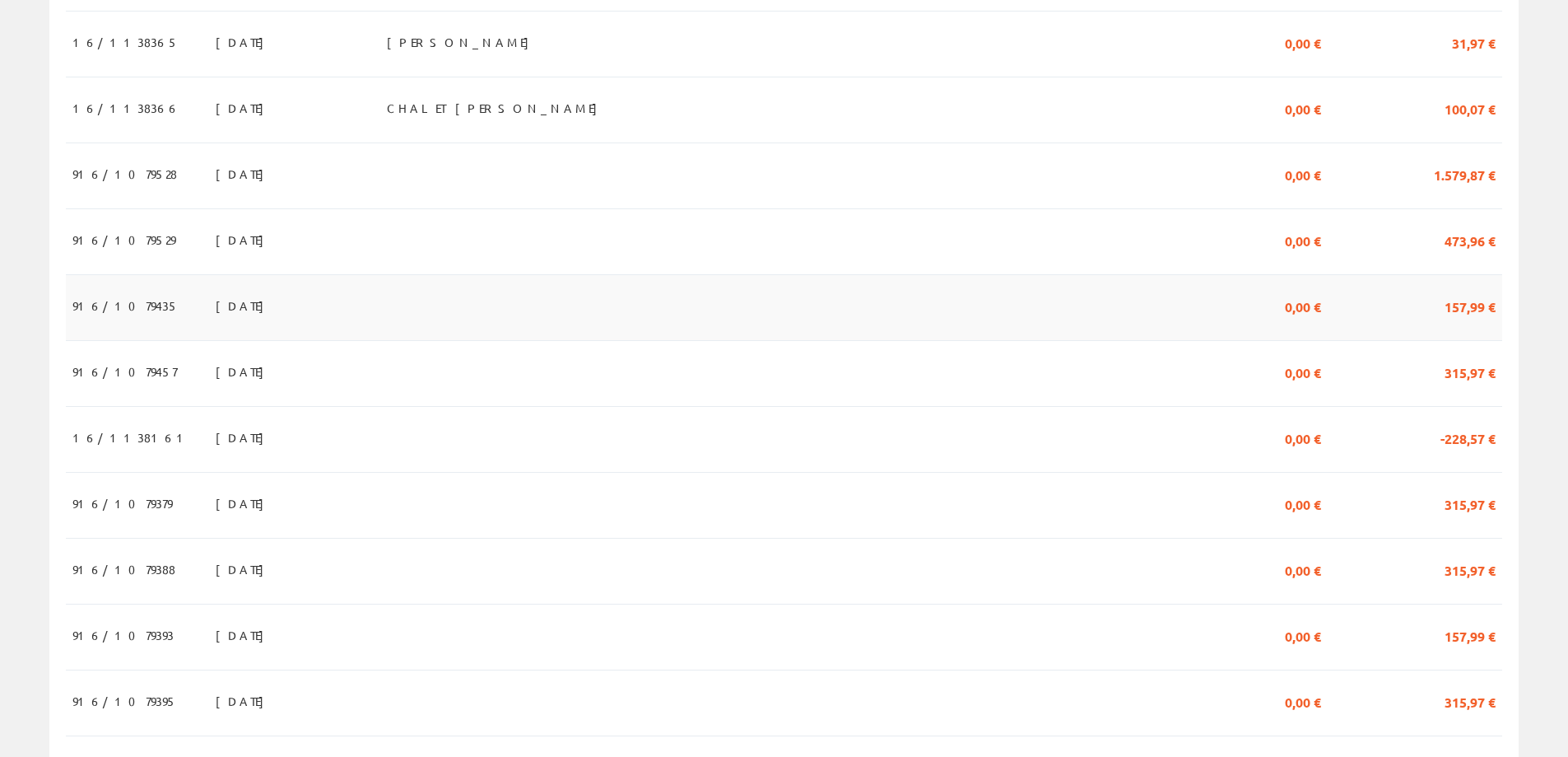
scroll to position [576, 0]
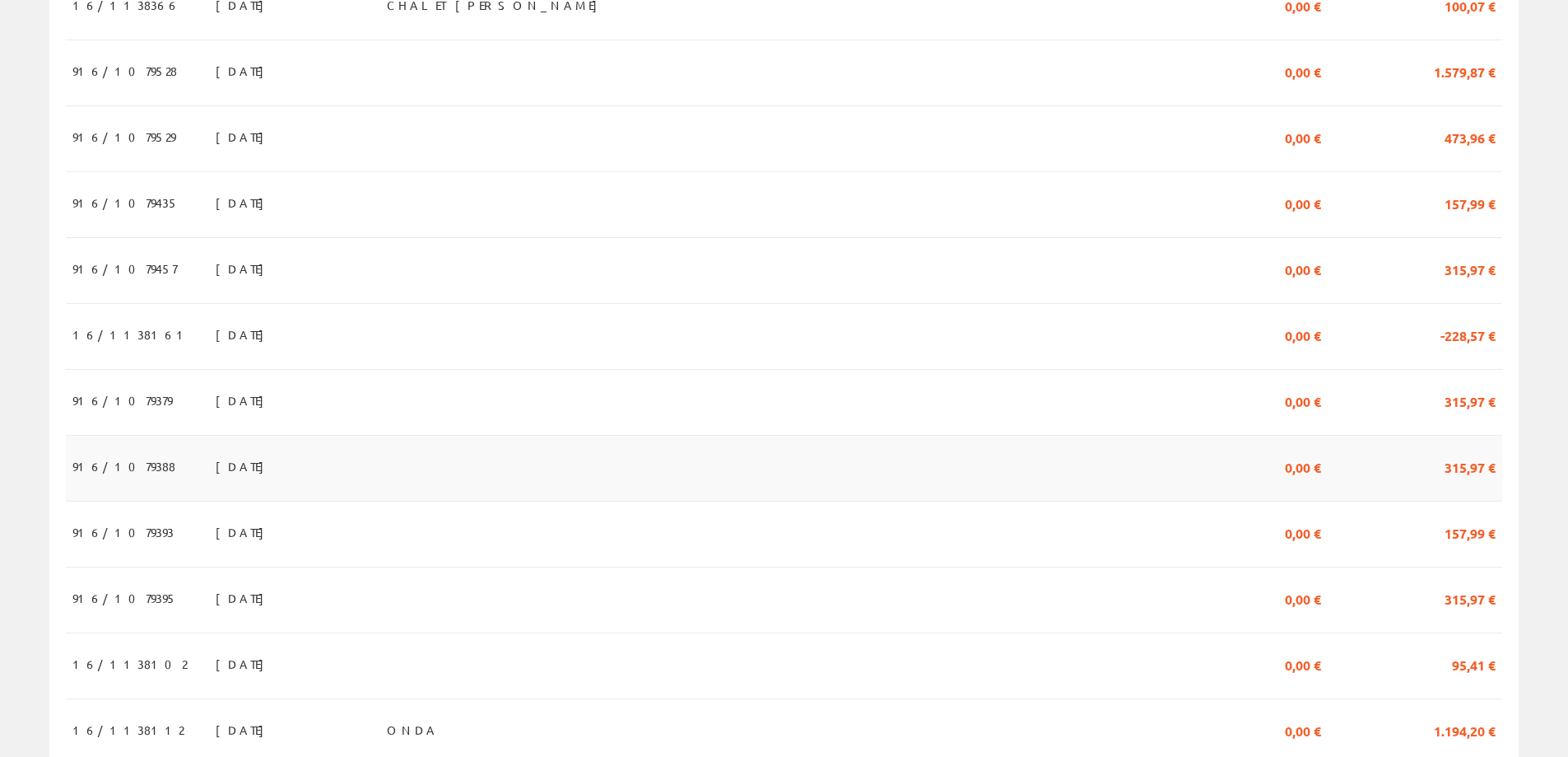
click at [216, 467] on span "29/05/2025" at bounding box center [244, 466] width 56 height 28
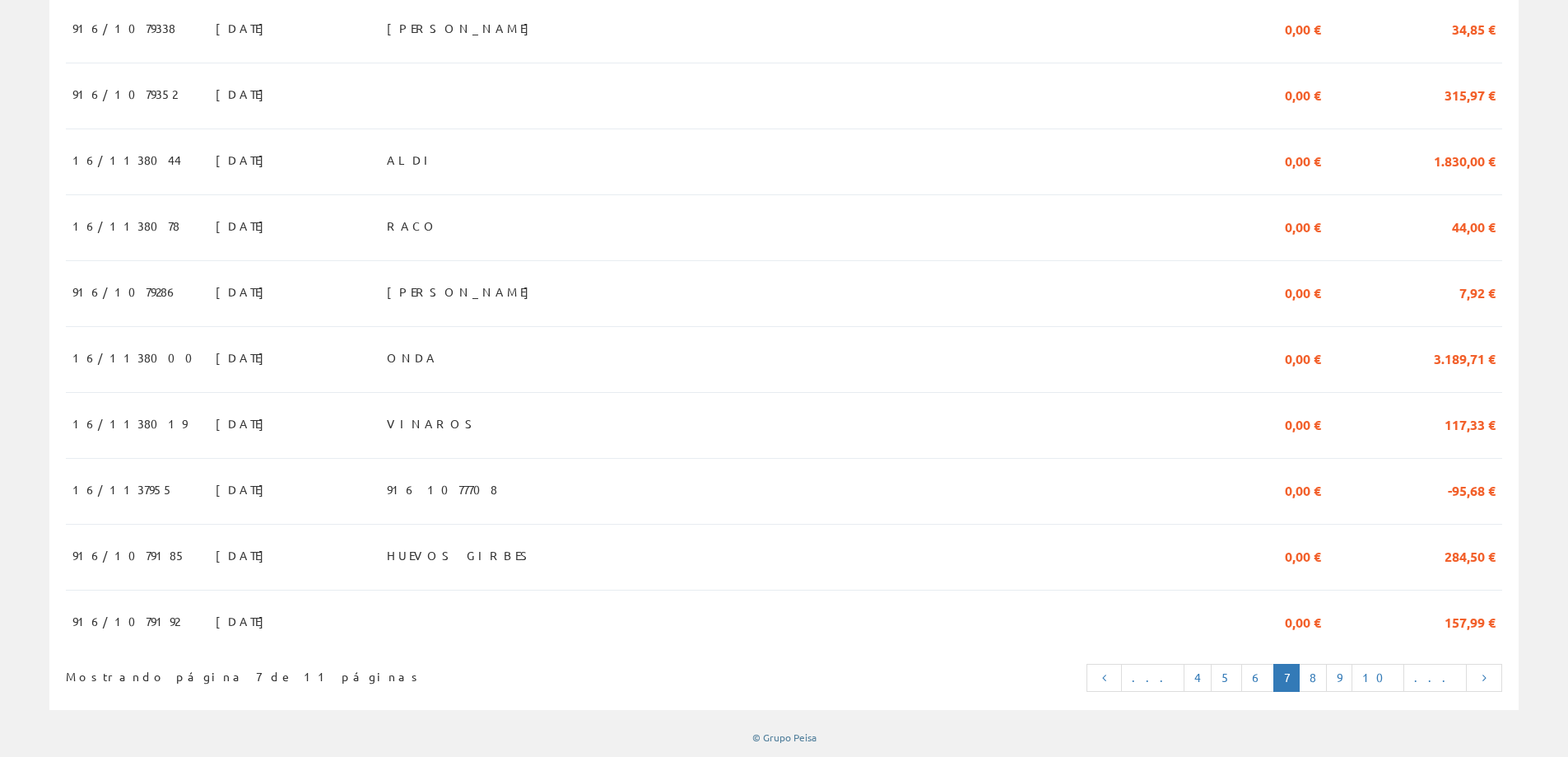
scroll to position [1430, 0]
click at [1327, 685] on link "8" at bounding box center [1313, 678] width 28 height 28
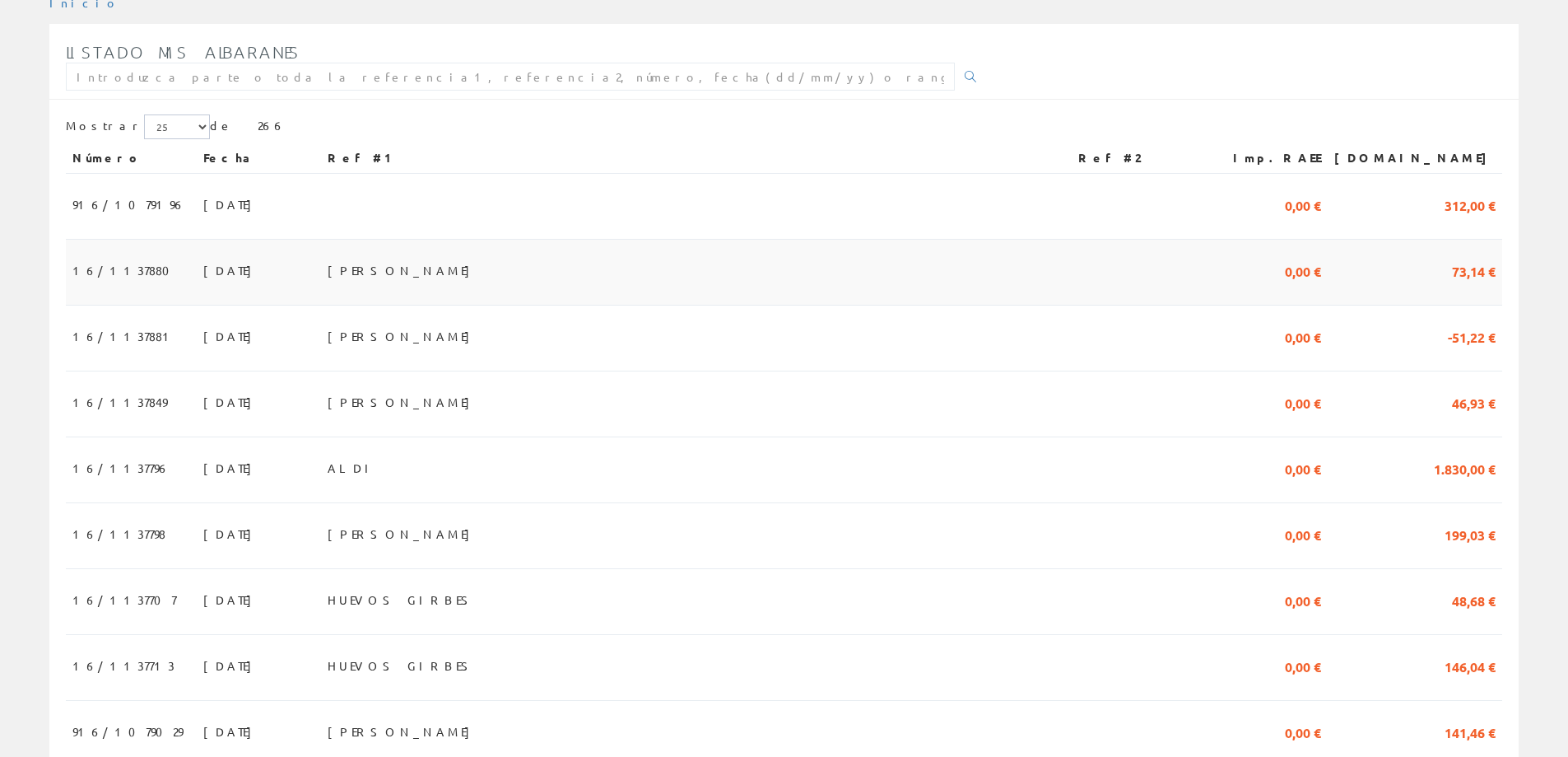
scroll to position [247, 0]
click at [213, 199] on span "[DATE]" at bounding box center [232, 203] width 56 height 28
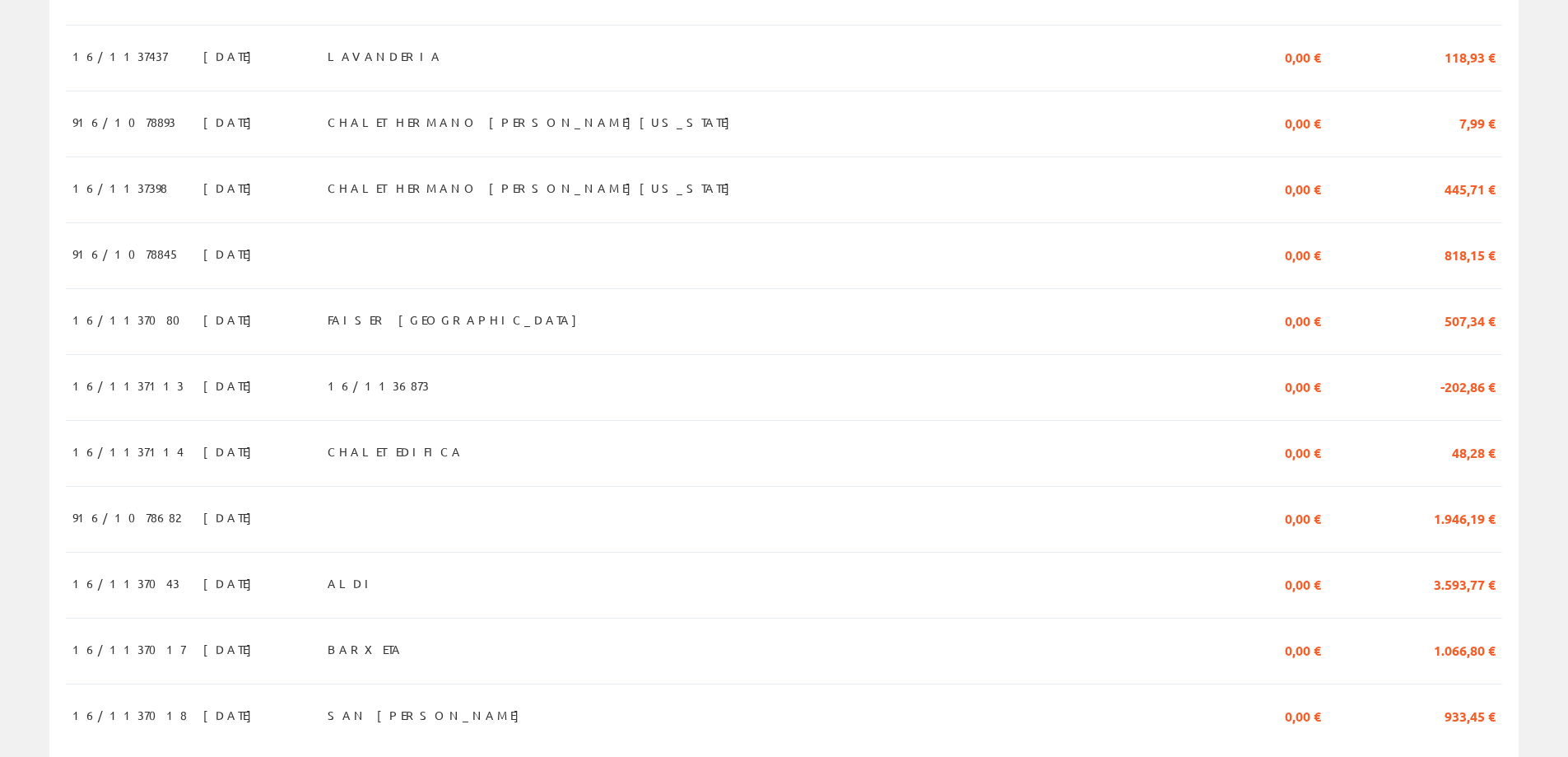
scroll to position [1317, 0]
click at [204, 464] on span "[DATE]" at bounding box center [232, 450] width 56 height 28
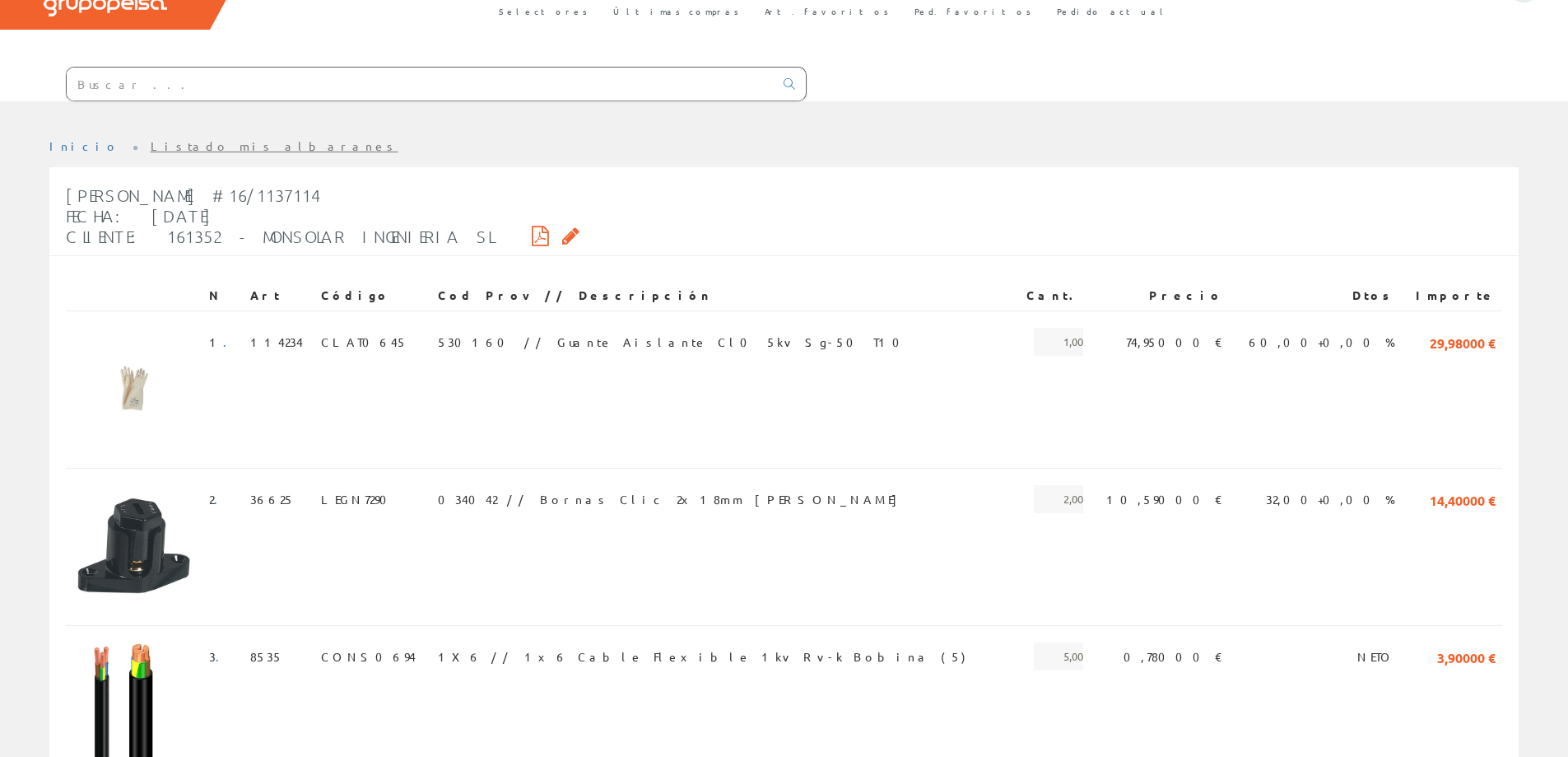
scroll to position [247, 0]
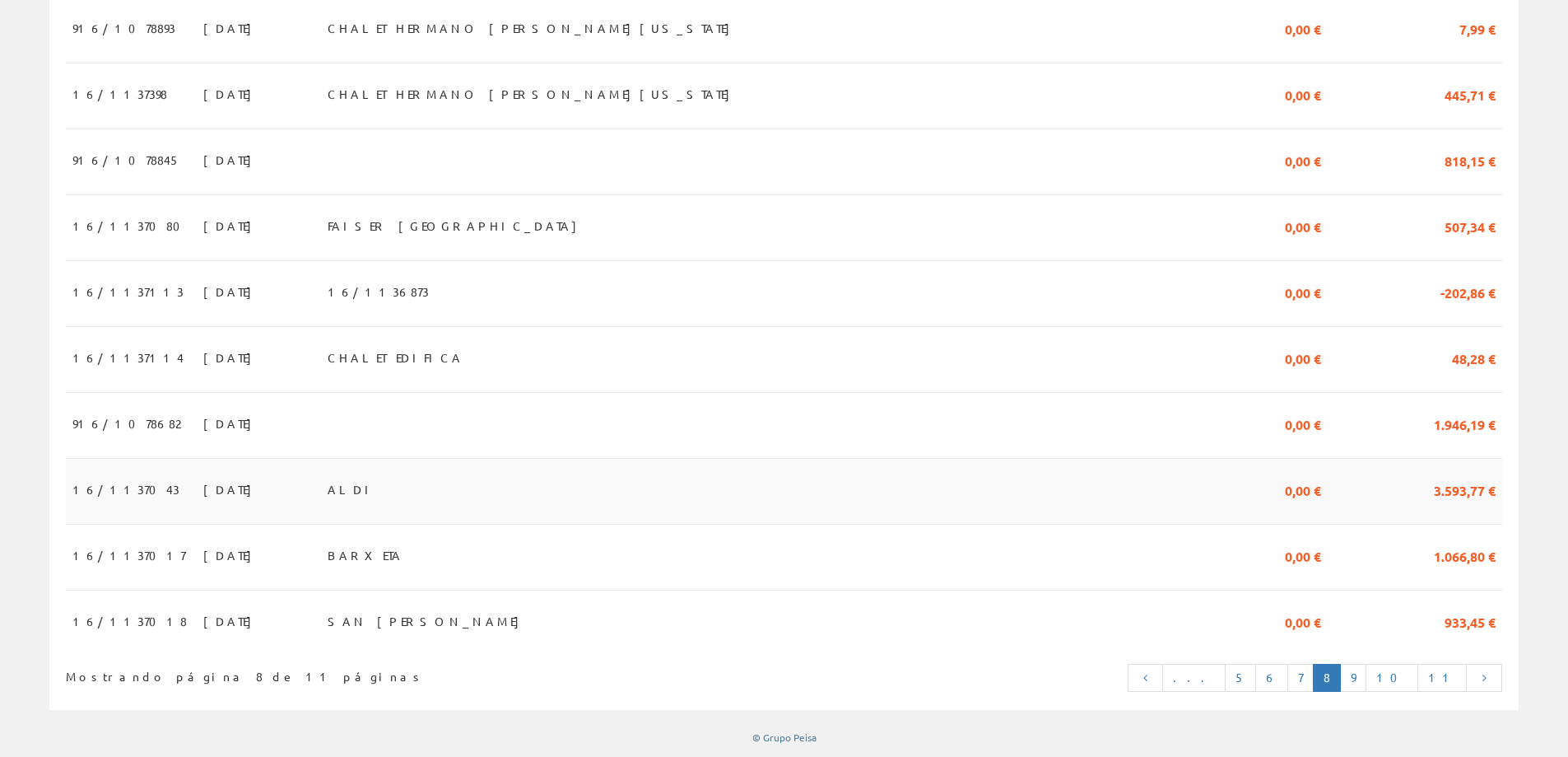
scroll to position [1430, 0]
click at [1366, 686] on link "9" at bounding box center [1354, 678] width 26 height 28
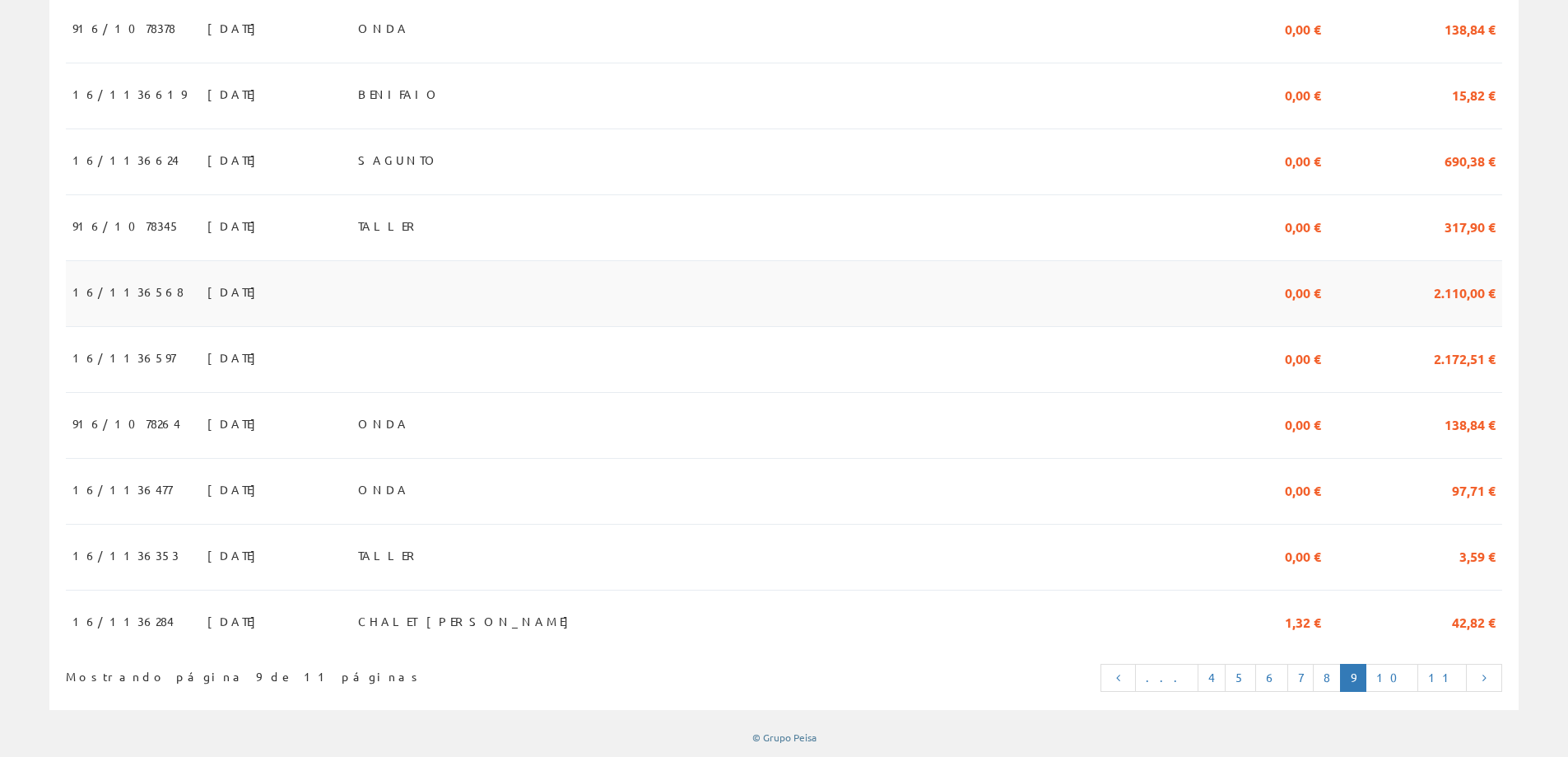
scroll to position [1430, 0]
click at [1412, 687] on link "10" at bounding box center [1393, 678] width 53 height 28
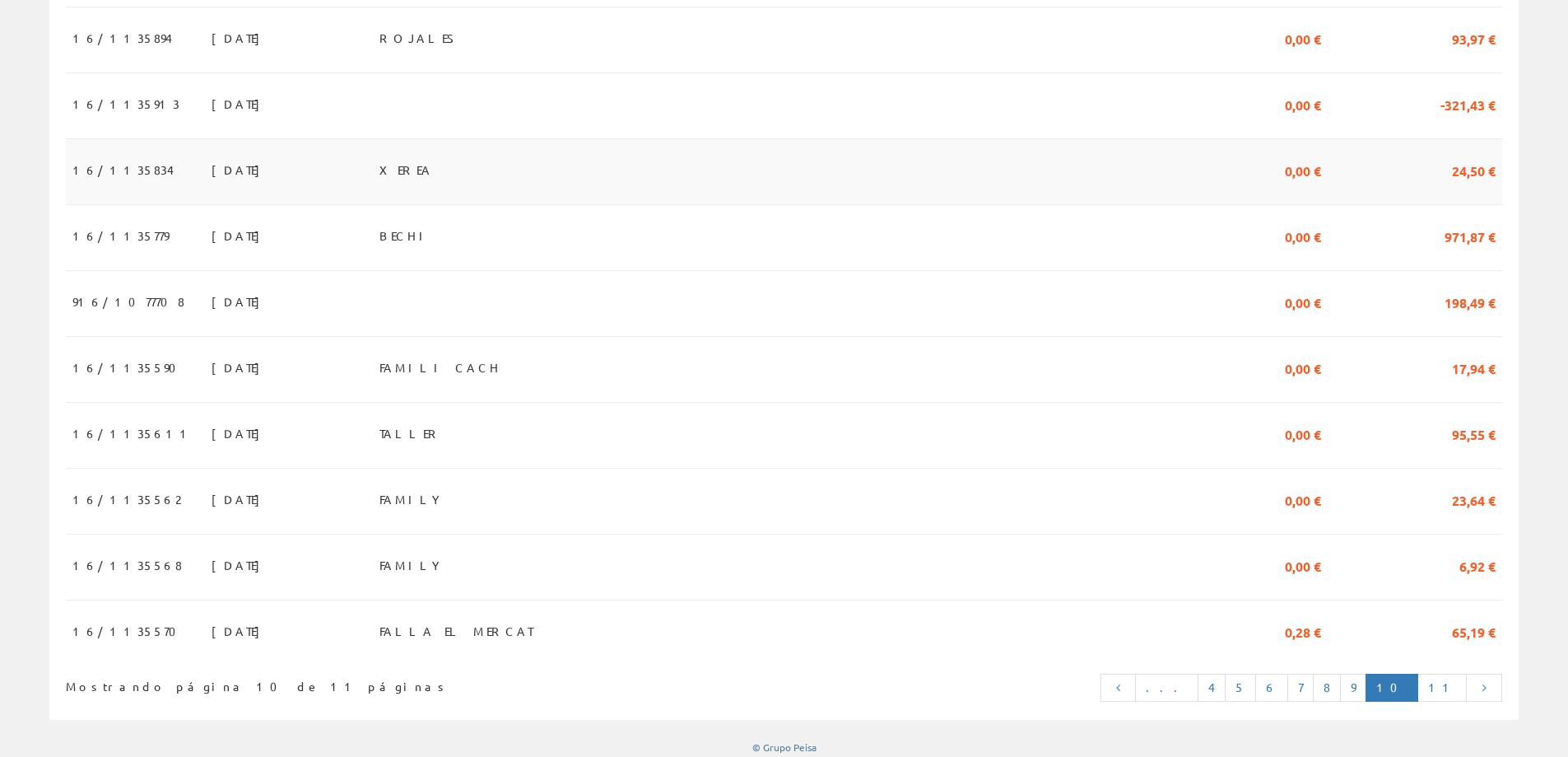
scroll to position [1430, 0]
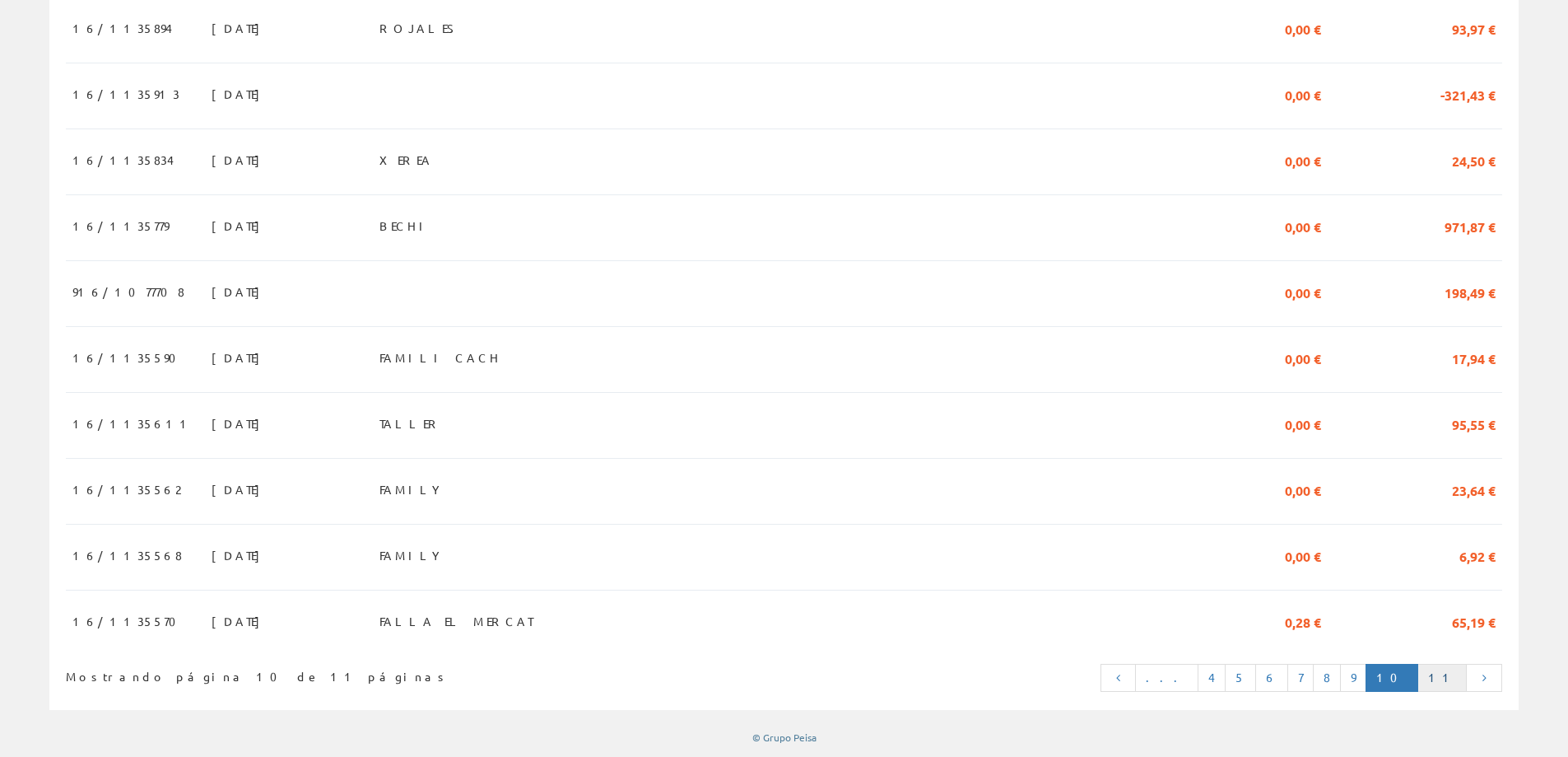
click at [1442, 689] on link "11" at bounding box center [1442, 678] width 49 height 28
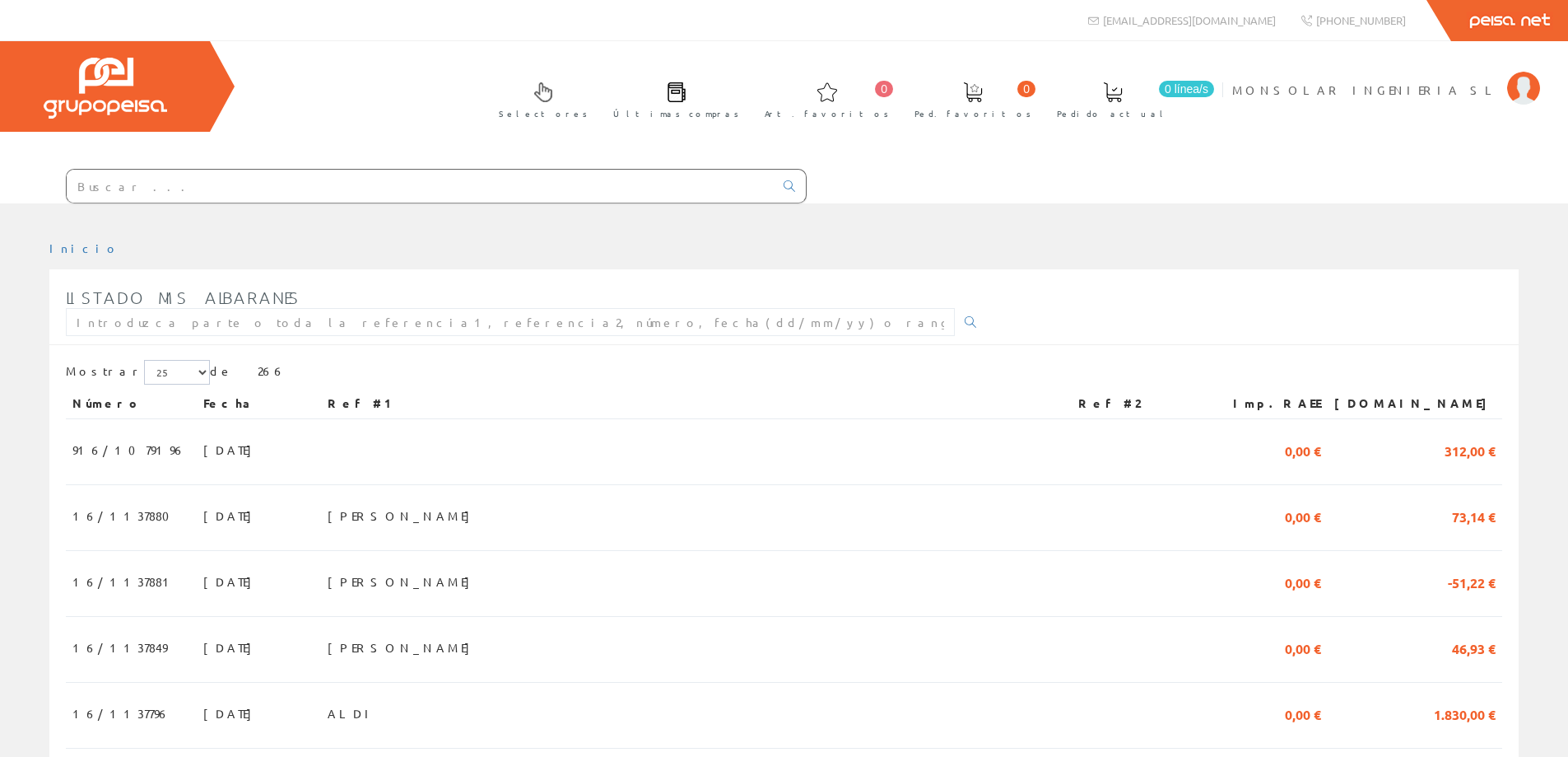
scroll to position [1430, 0]
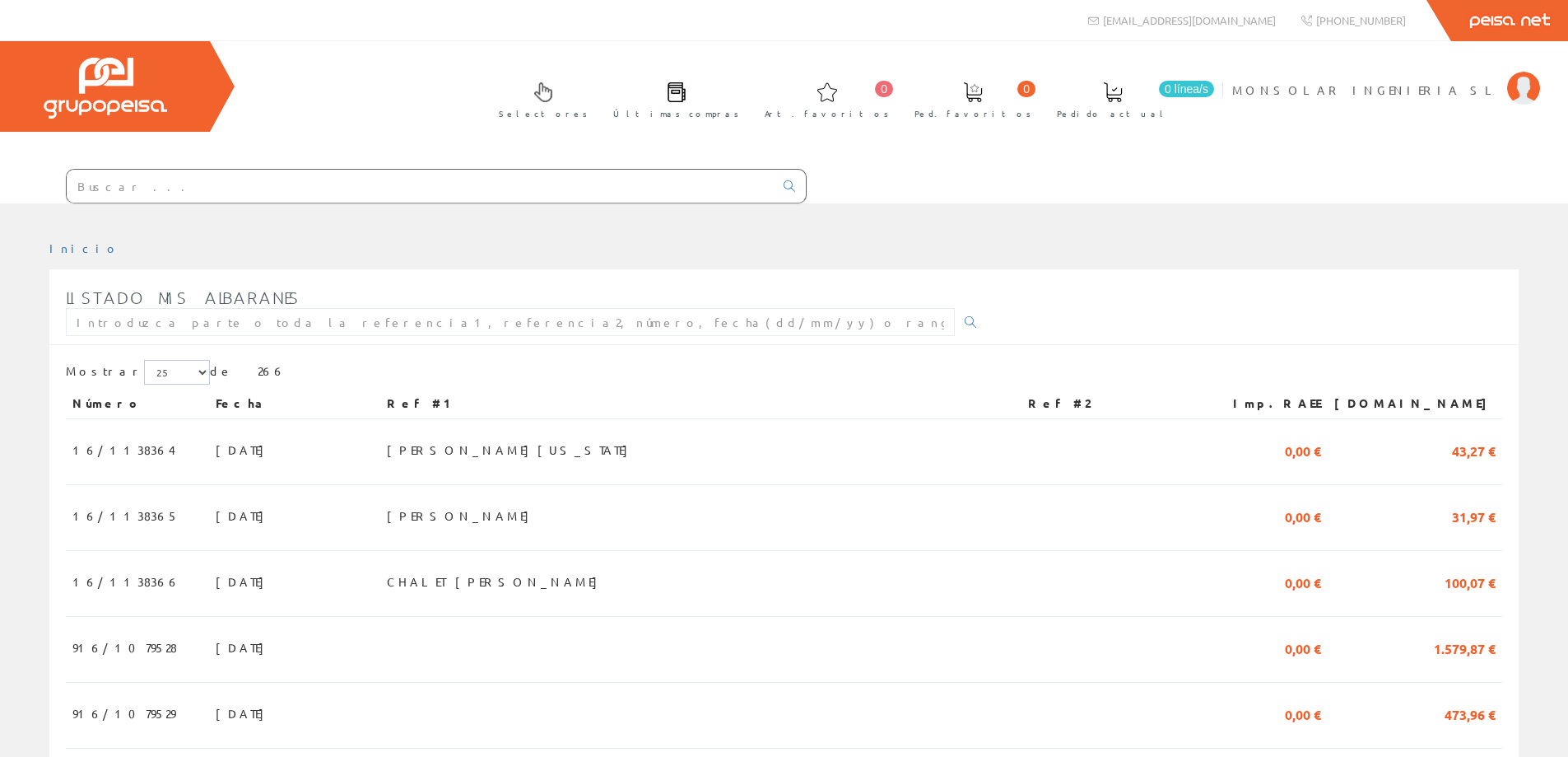
scroll to position [1430, 0]
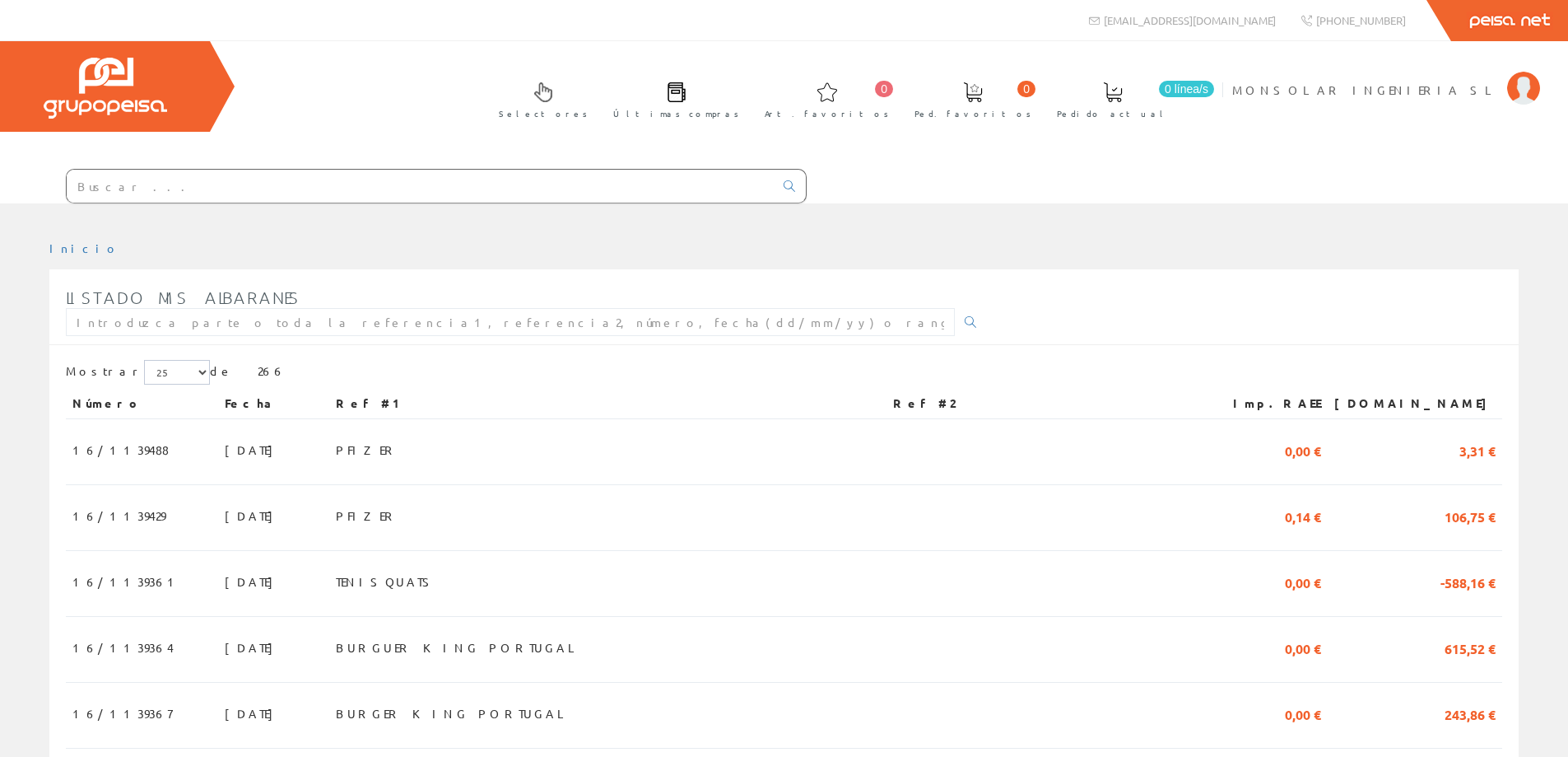
scroll to position [1400, 0]
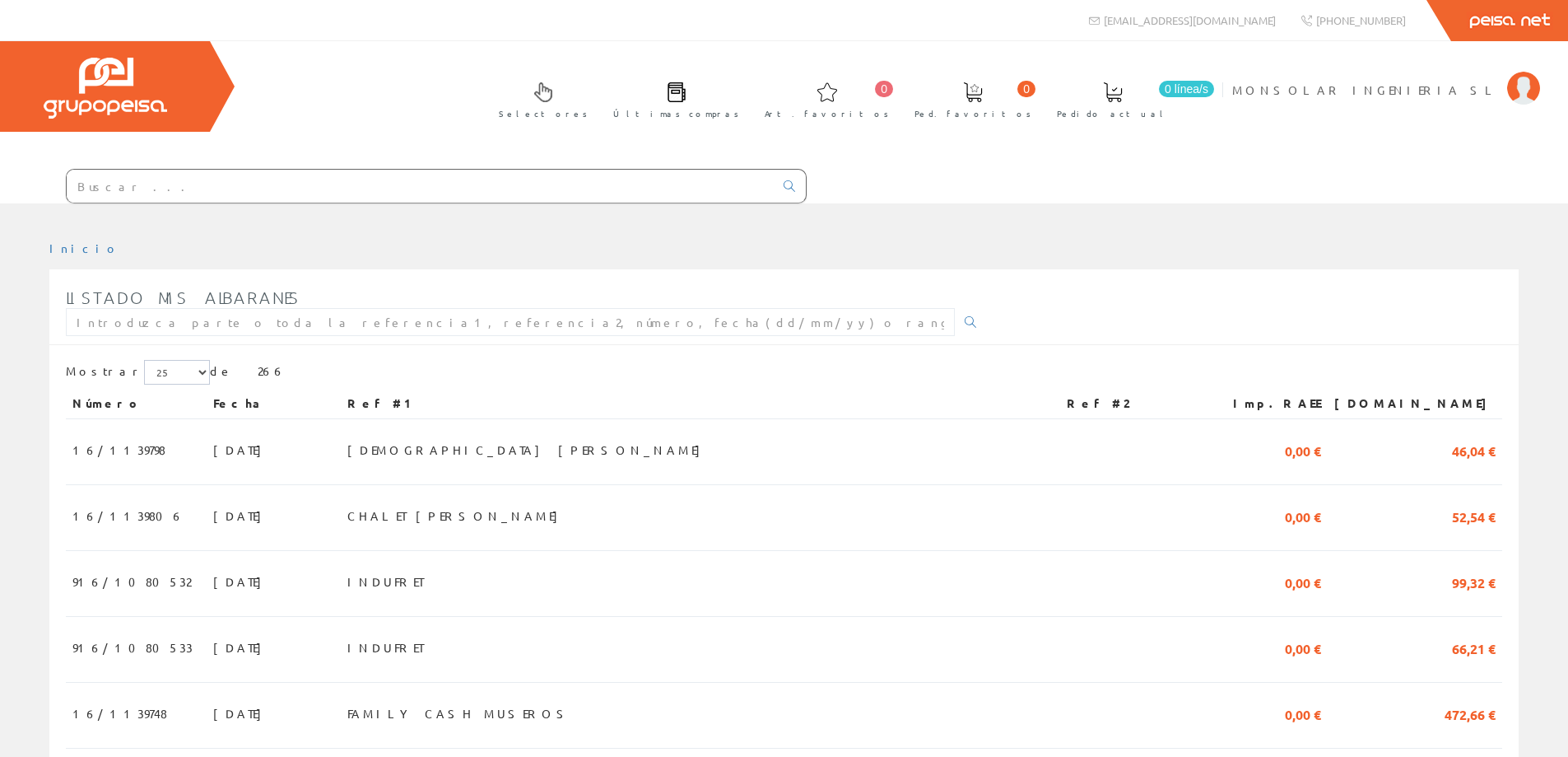
scroll to position [1430, 0]
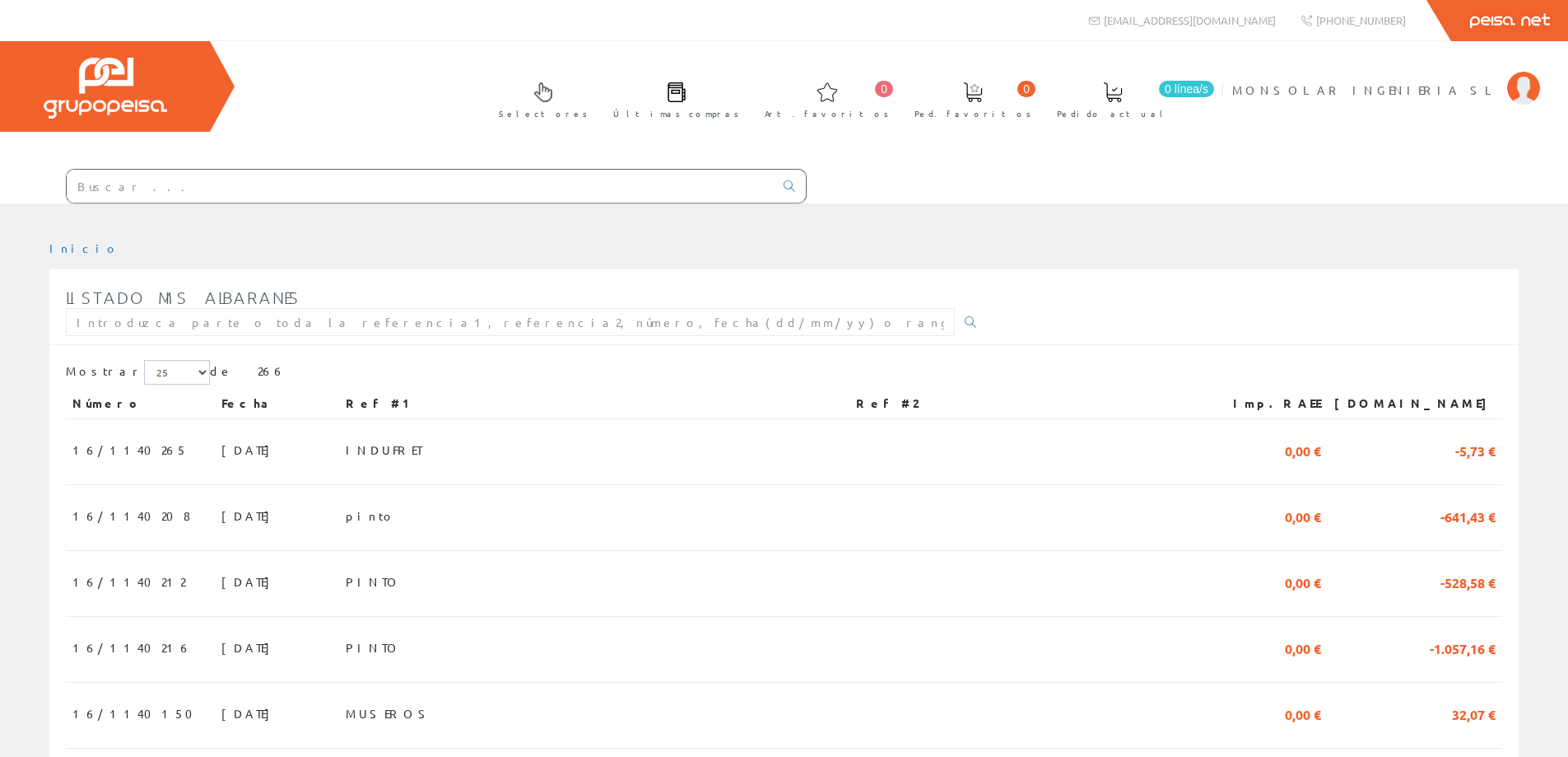
scroll to position [1426, 0]
